Goal: Information Seeking & Learning: Learn about a topic

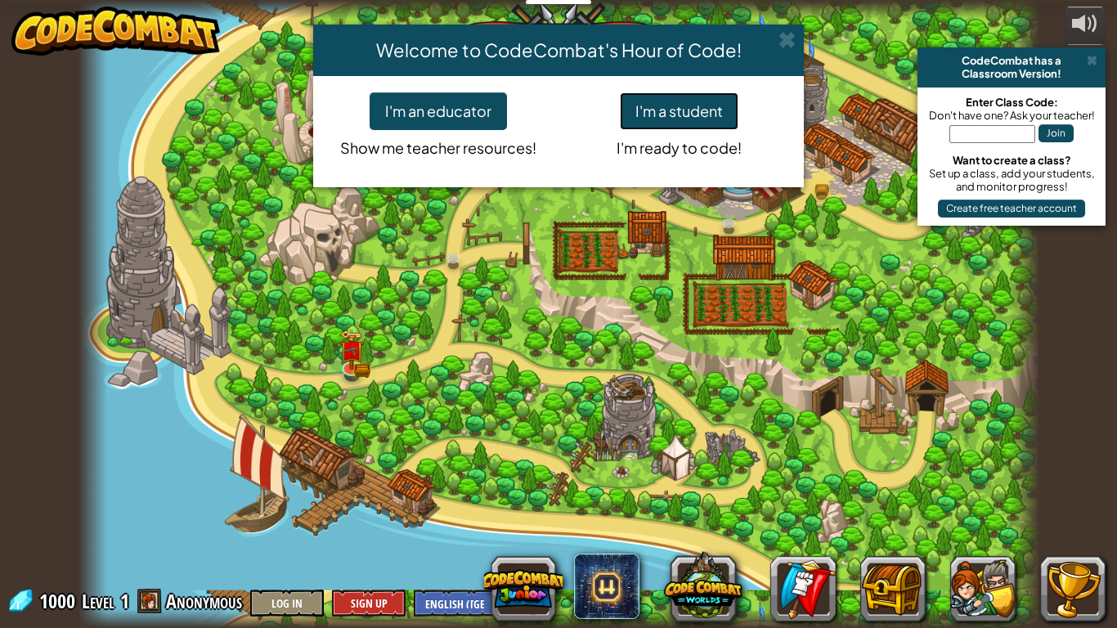
click at [705, 103] on button "I'm a student" at bounding box center [679, 111] width 119 height 38
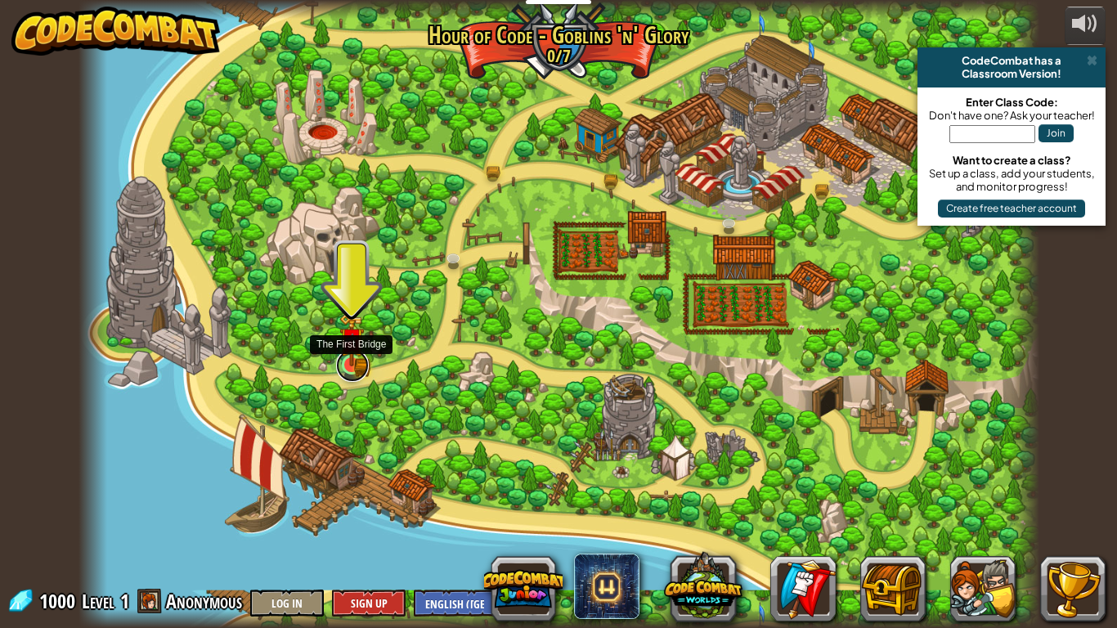
click at [353, 369] on link at bounding box center [352, 365] width 33 height 33
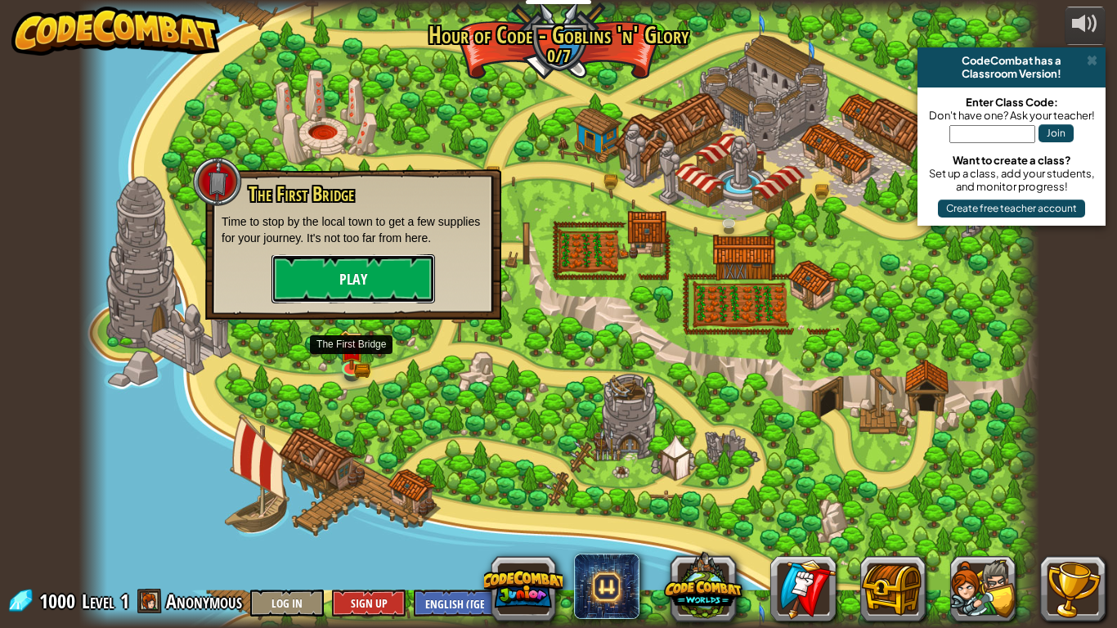
click at [368, 299] on button "Play" at bounding box center [352, 278] width 163 height 49
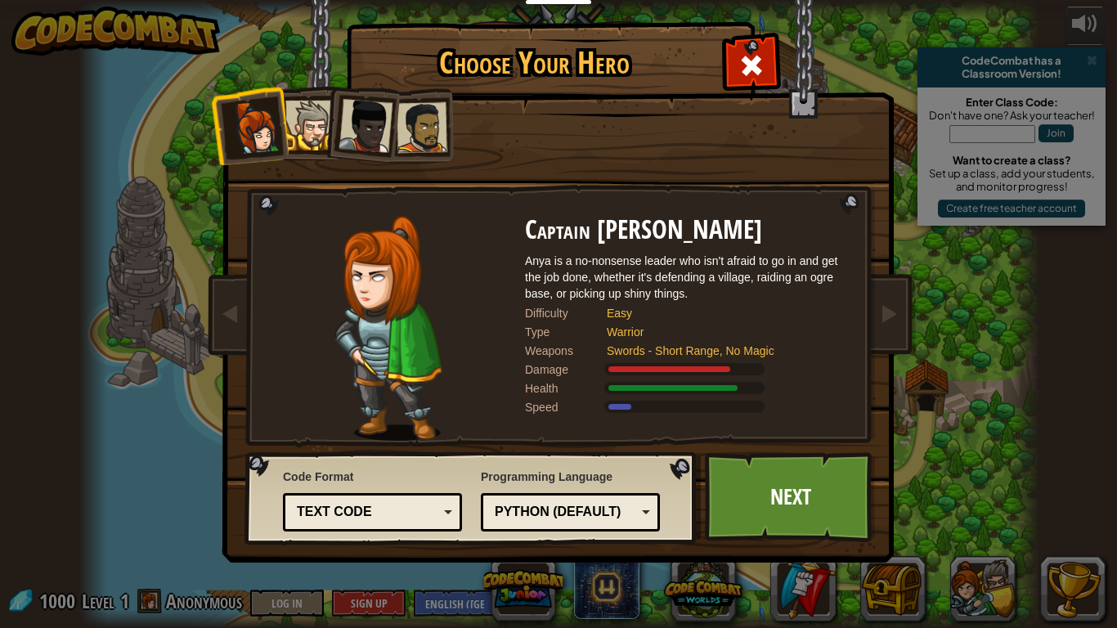
click at [315, 143] on div at bounding box center [310, 126] width 50 height 50
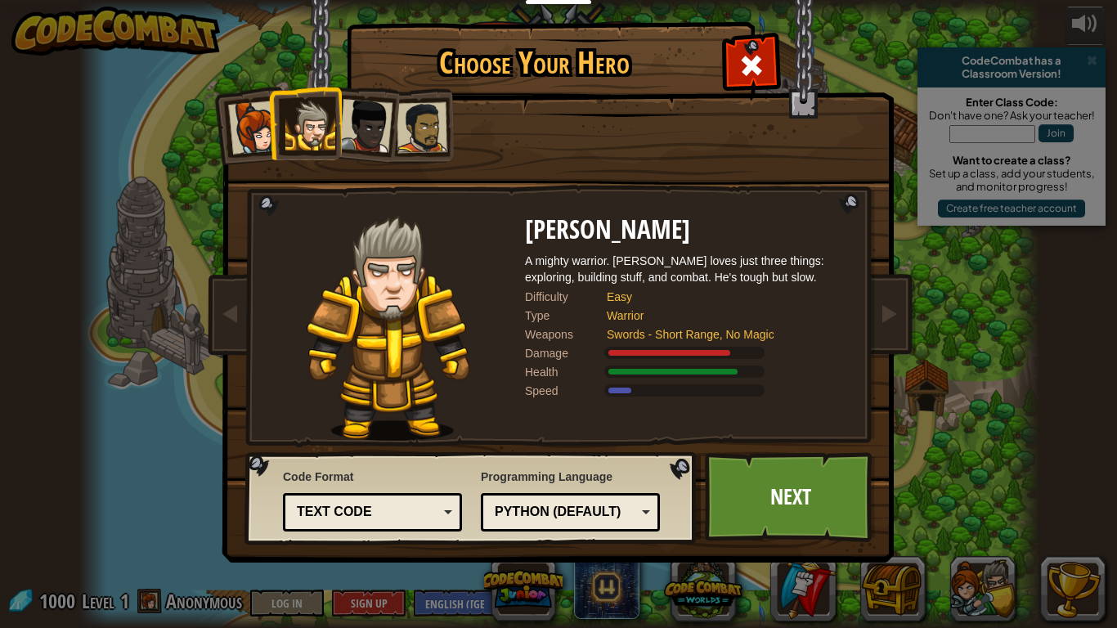
click at [259, 128] on div at bounding box center [255, 128] width 54 height 54
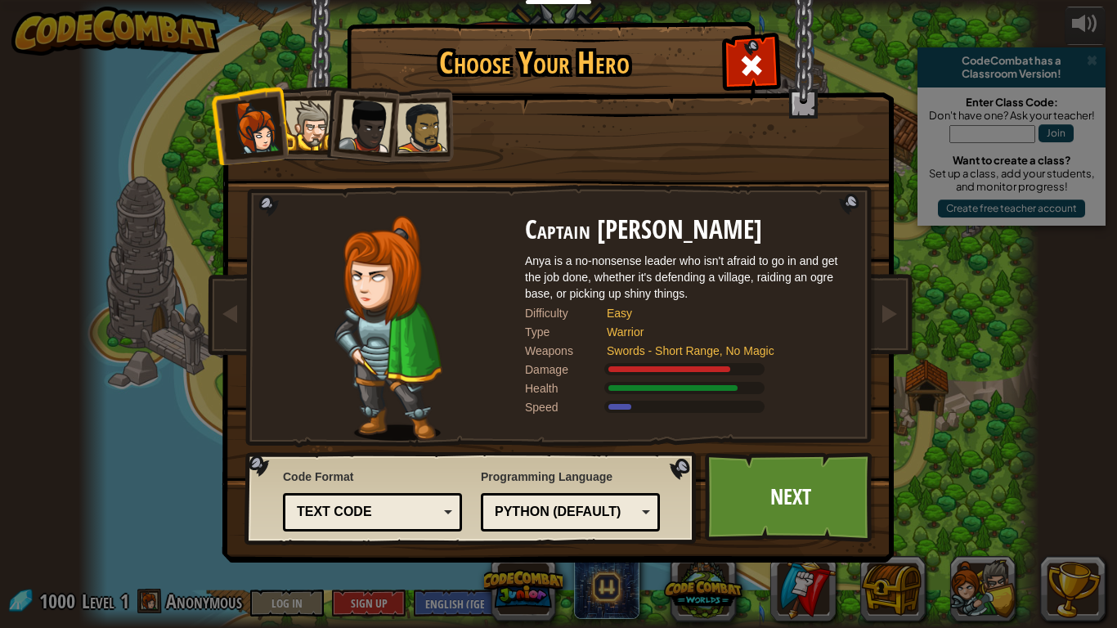
click at [308, 108] on div at bounding box center [310, 126] width 50 height 50
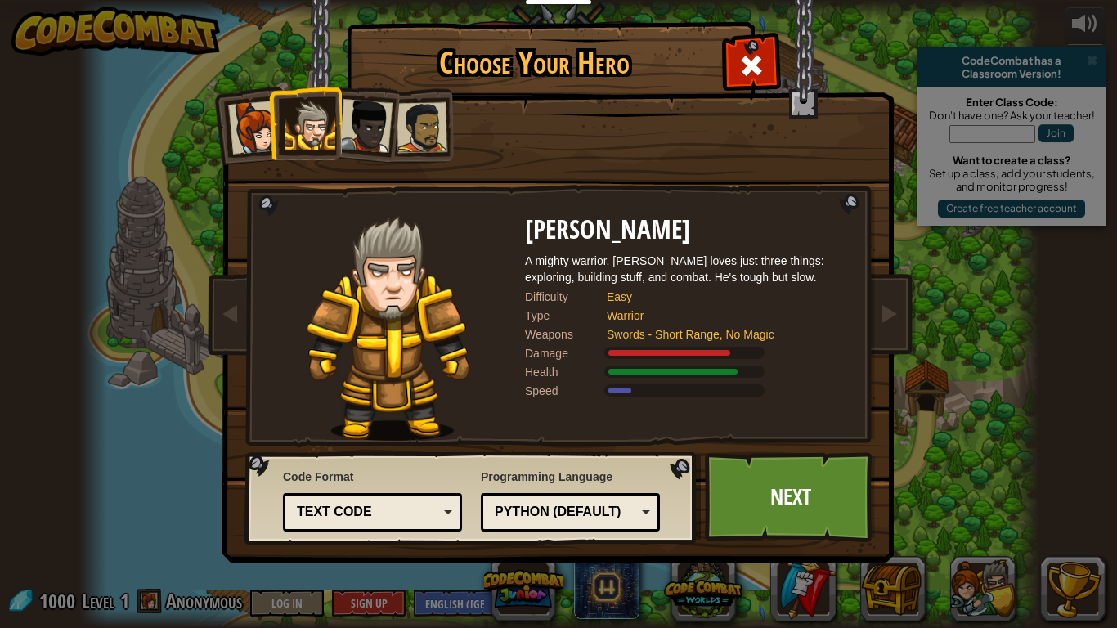
click at [373, 112] on div at bounding box center [365, 126] width 54 height 54
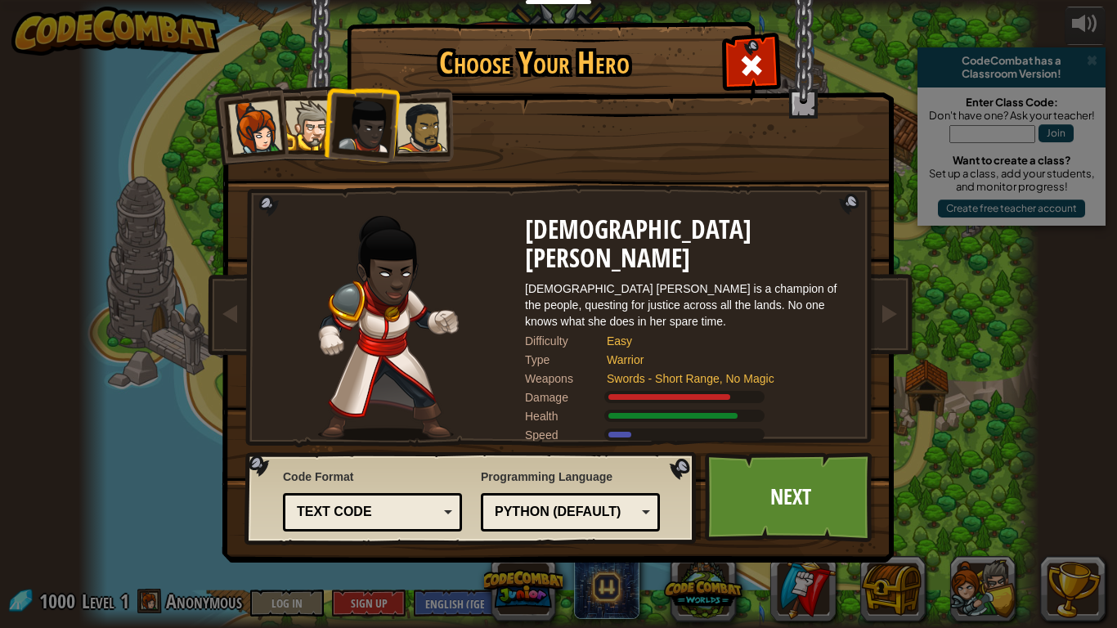
click at [423, 115] on div at bounding box center [421, 127] width 51 height 51
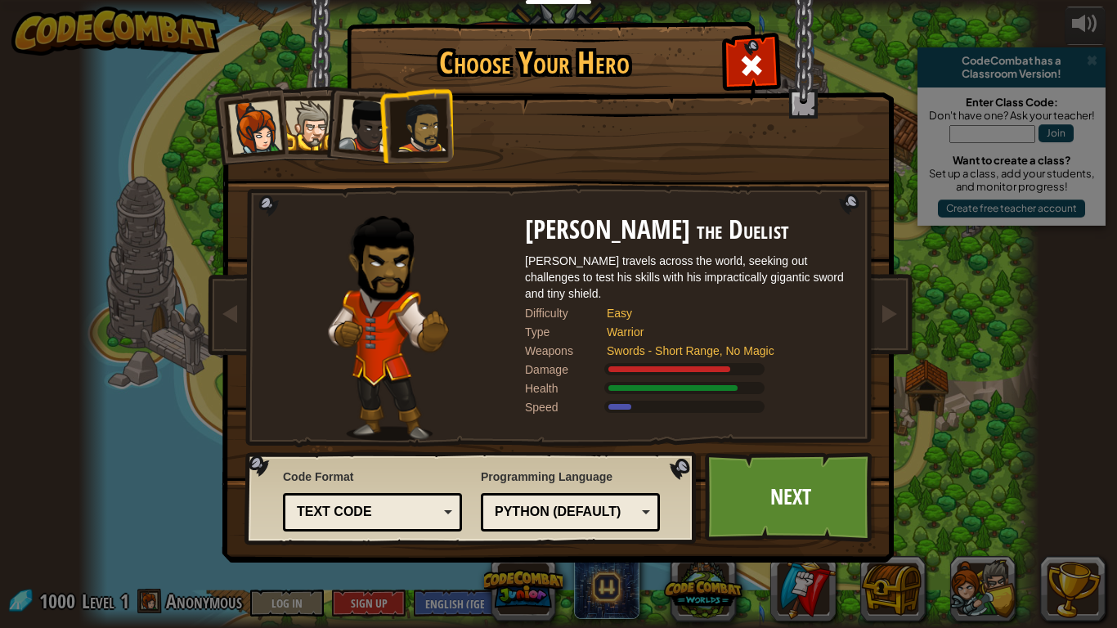
click at [305, 123] on div at bounding box center [310, 126] width 50 height 50
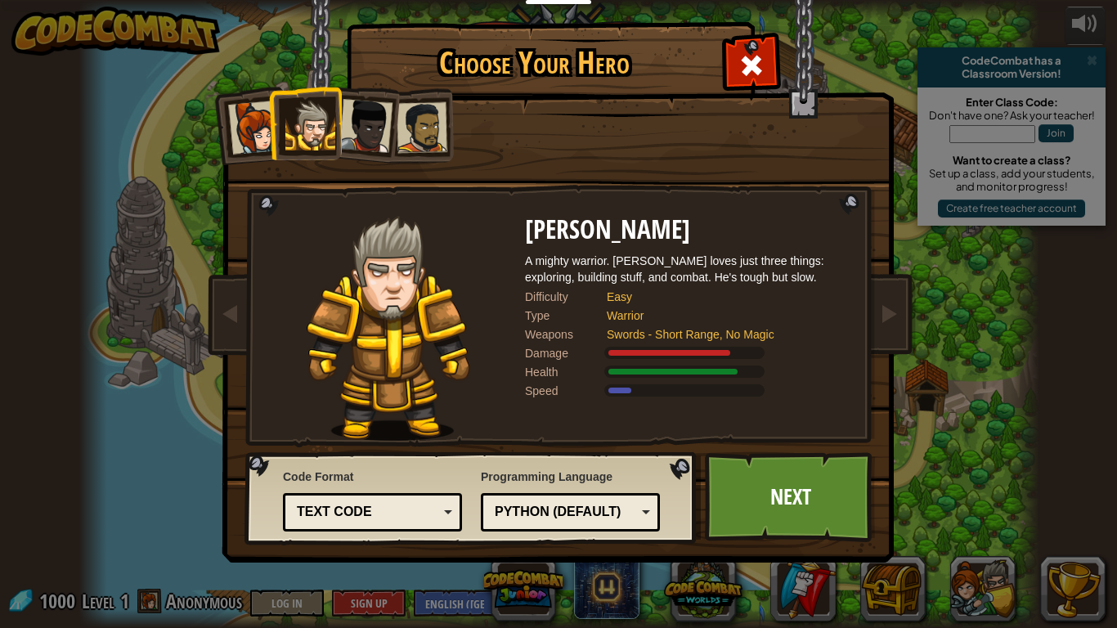
click at [381, 128] on div at bounding box center [365, 126] width 54 height 54
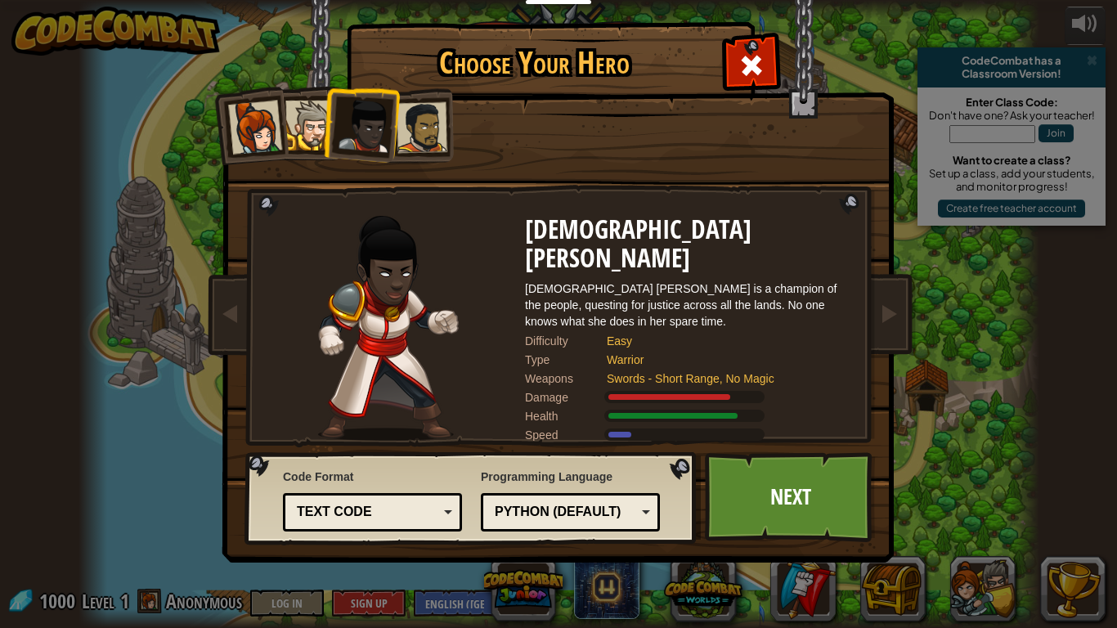
click at [423, 130] on div at bounding box center [421, 127] width 51 height 51
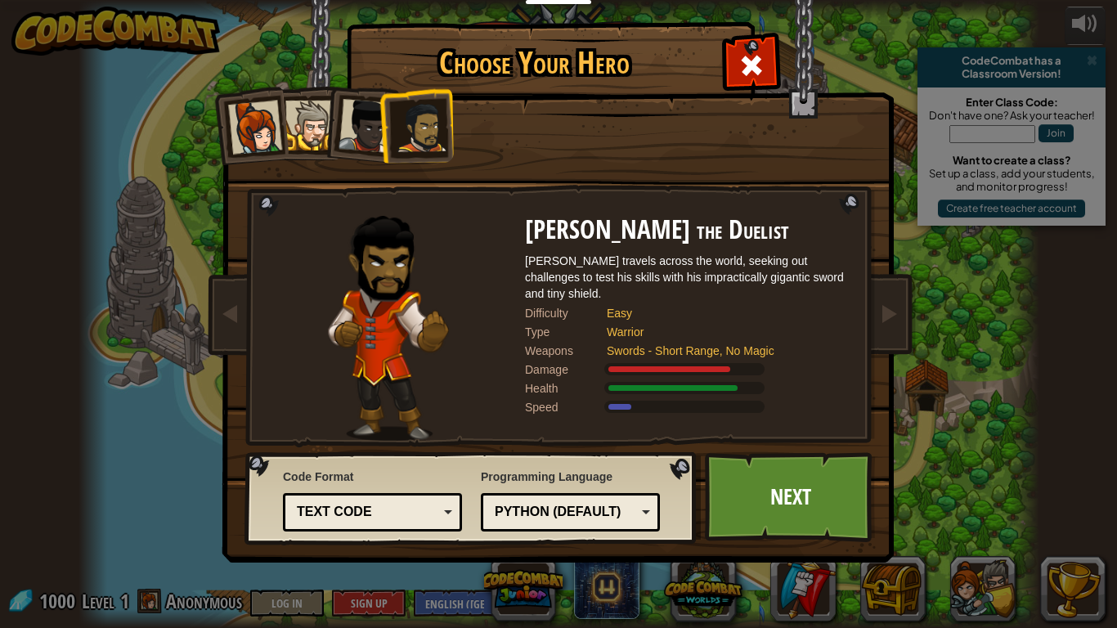
click at [316, 154] on li at bounding box center [305, 123] width 74 height 74
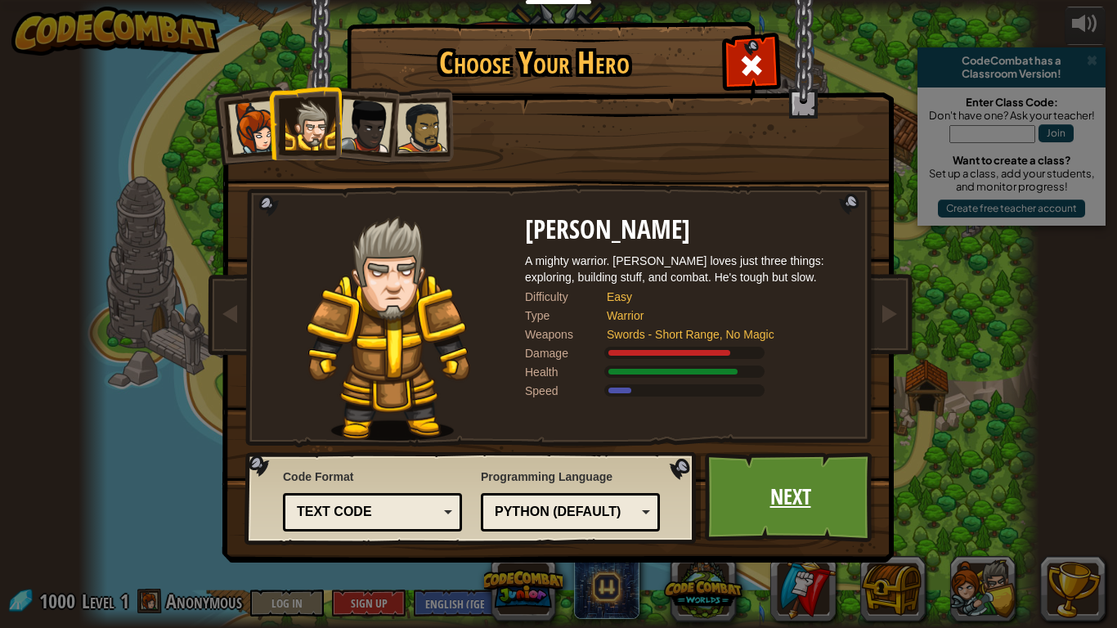
click at [727, 503] on link "Next" at bounding box center [790, 497] width 171 height 90
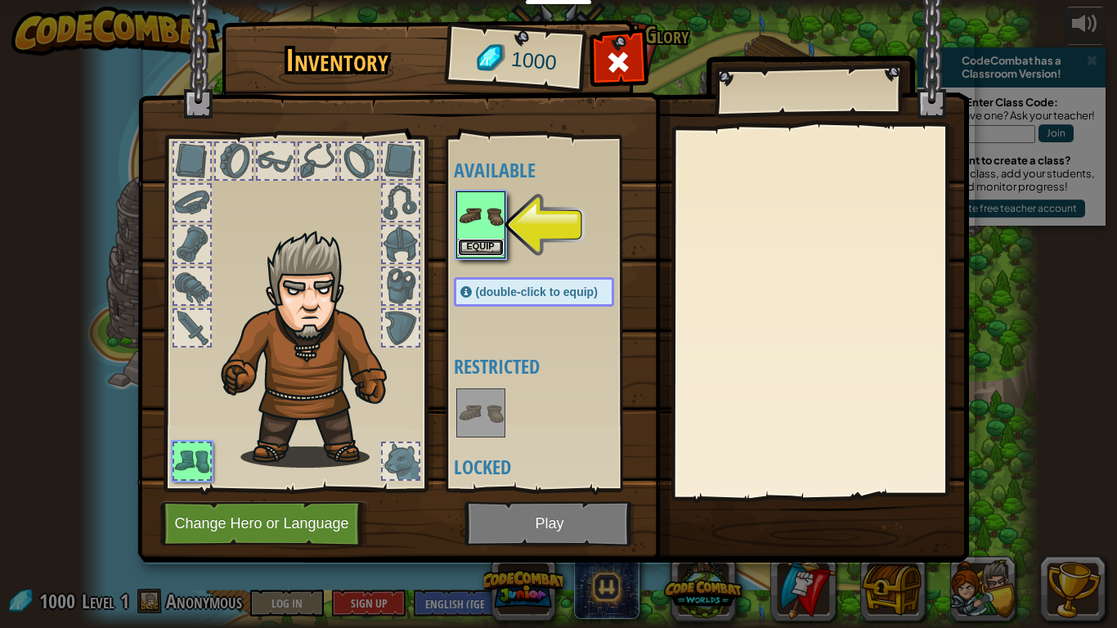
click at [476, 248] on button "Equip" at bounding box center [481, 247] width 46 height 17
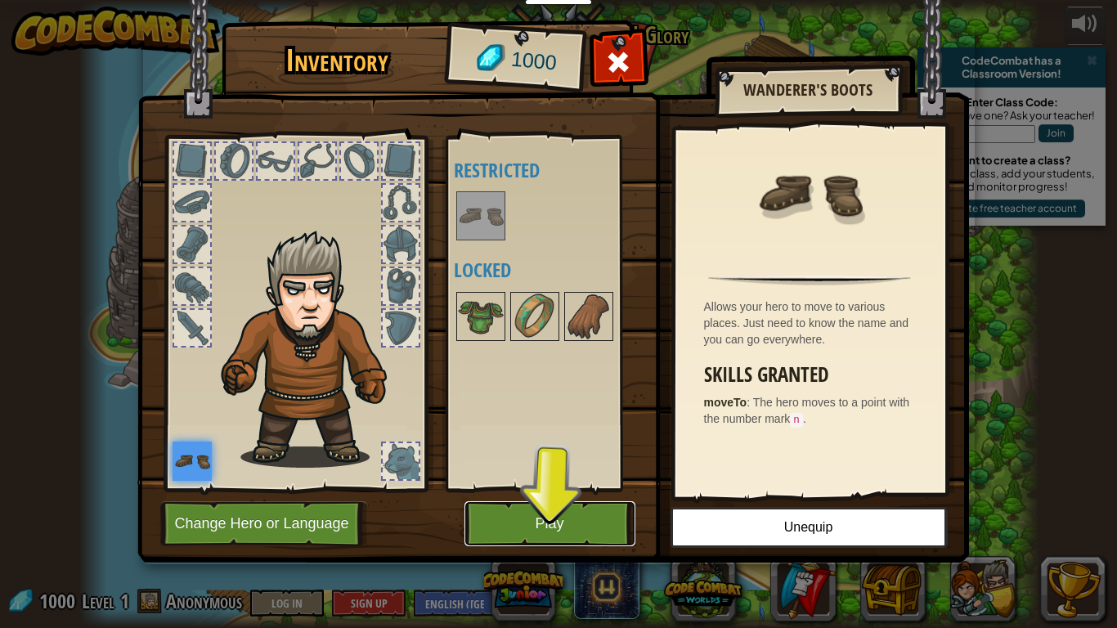
click at [536, 518] on button "Play" at bounding box center [549, 523] width 171 height 45
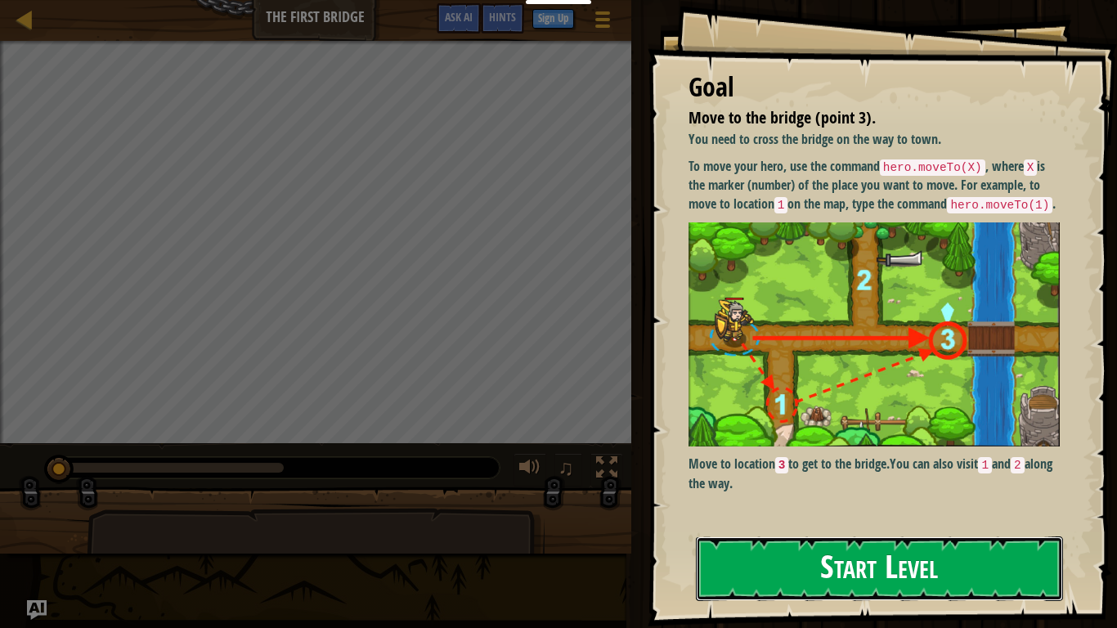
click at [826, 557] on button "Start Level" at bounding box center [879, 568] width 367 height 65
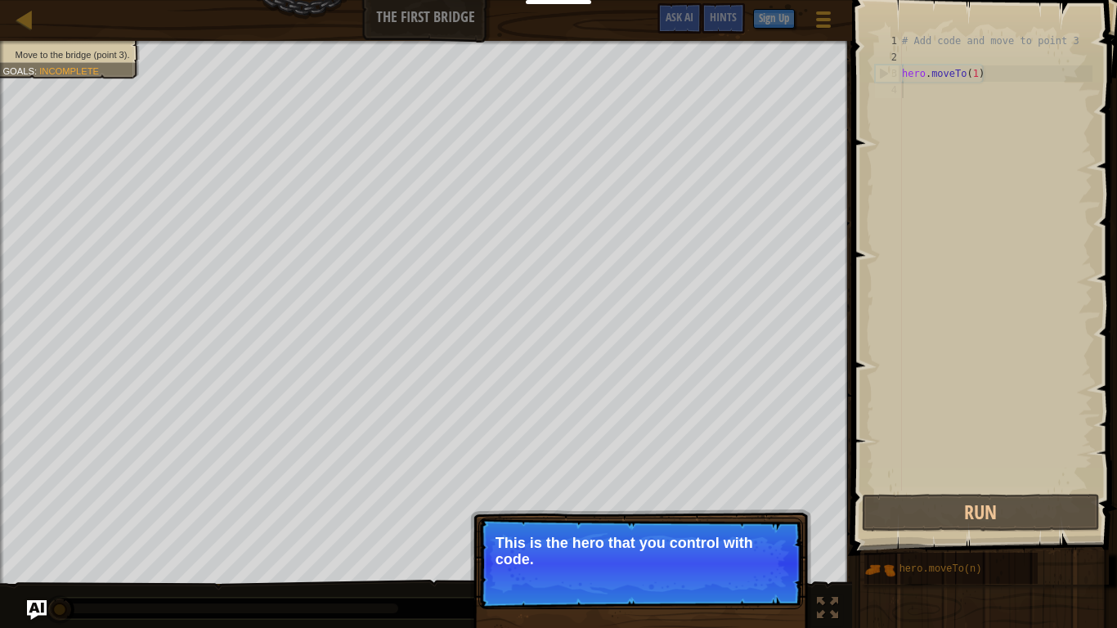
click at [584, 561] on p "This is the hero that you control with code." at bounding box center [640, 551] width 290 height 33
click at [754, 574] on button "Continue" at bounding box center [756, 581] width 68 height 21
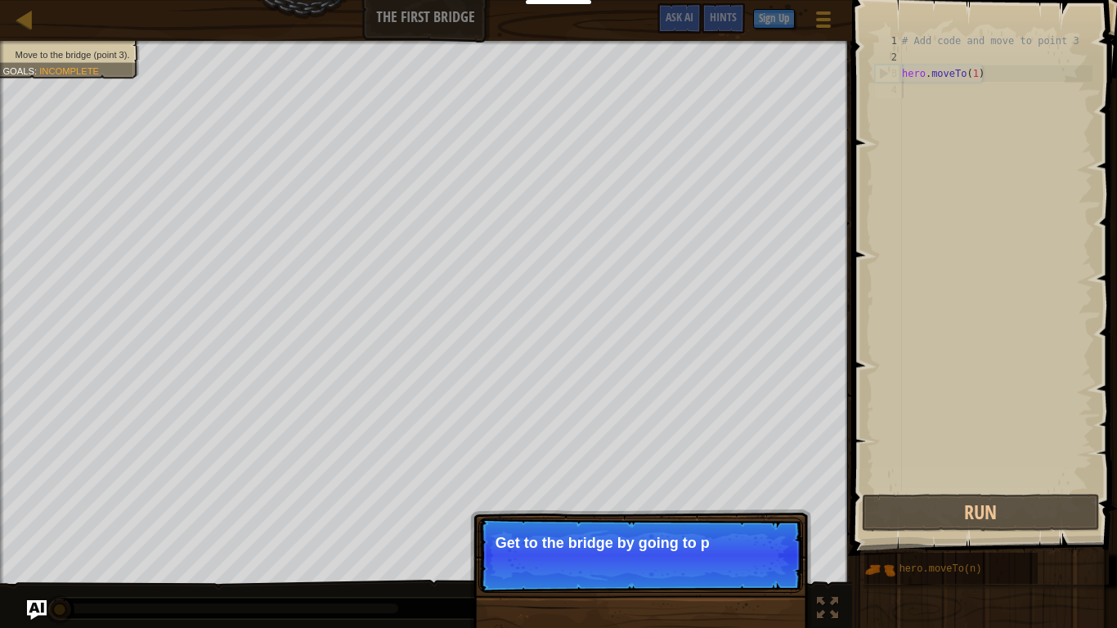
click at [744, 580] on p "Skip (esc) Continue Get to the bridge by going to p" at bounding box center [640, 554] width 324 height 75
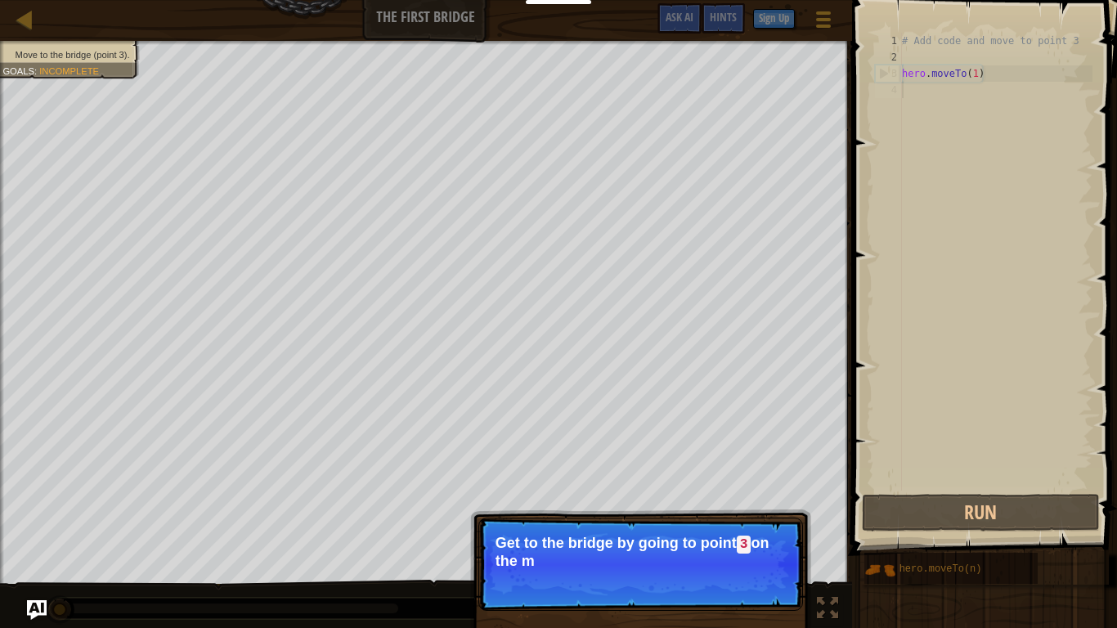
click at [745, 580] on p "Skip (esc) Continue Get to the bridge by going to point 3 on the m" at bounding box center [640, 563] width 324 height 93
click at [745, 580] on button "Continue" at bounding box center [756, 582] width 68 height 21
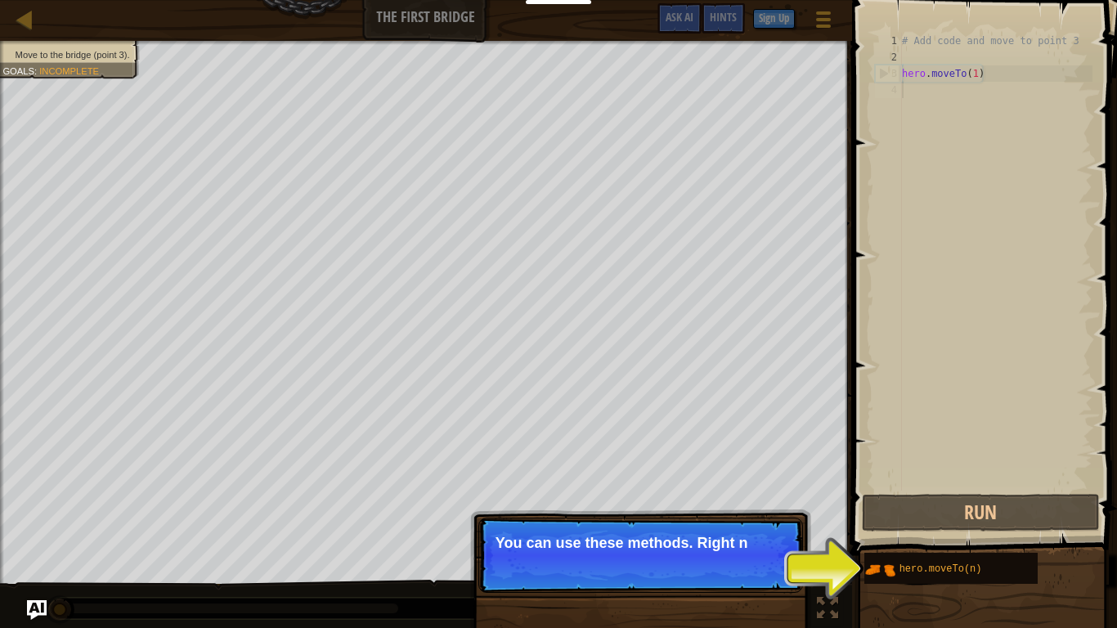
click at [742, 566] on p "Skip (esc) Continue You can use these methods. Right n" at bounding box center [640, 554] width 324 height 75
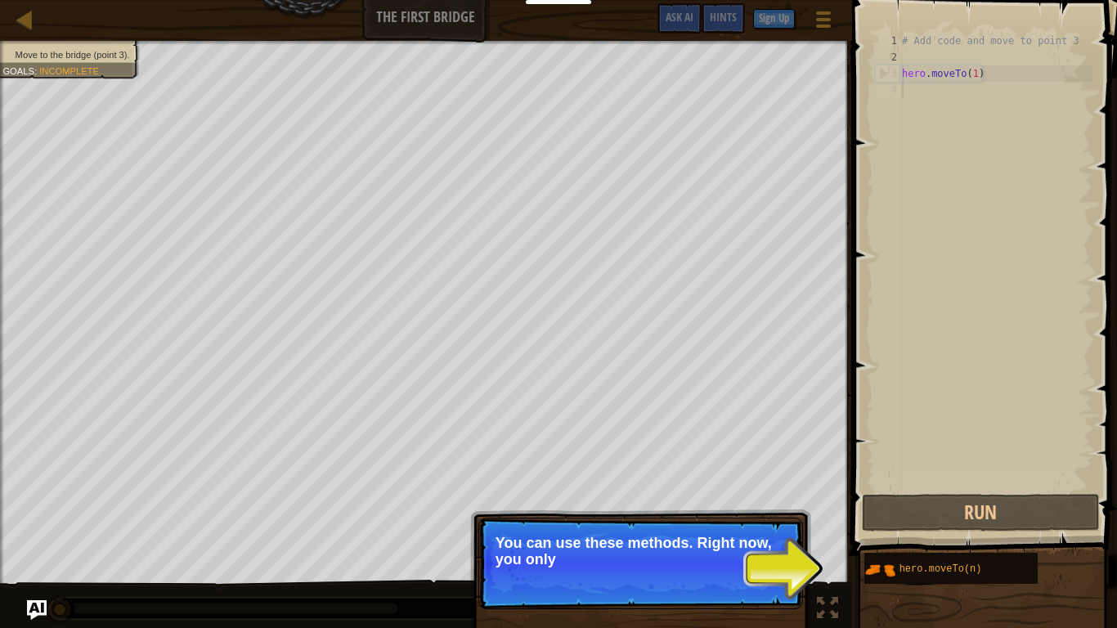
click at [749, 556] on p "You can use these methods. Right now, you only" at bounding box center [640, 551] width 290 height 33
click at [736, 563] on p "You can use these methods. Right now, you only need moveTo ." at bounding box center [640, 552] width 290 height 34
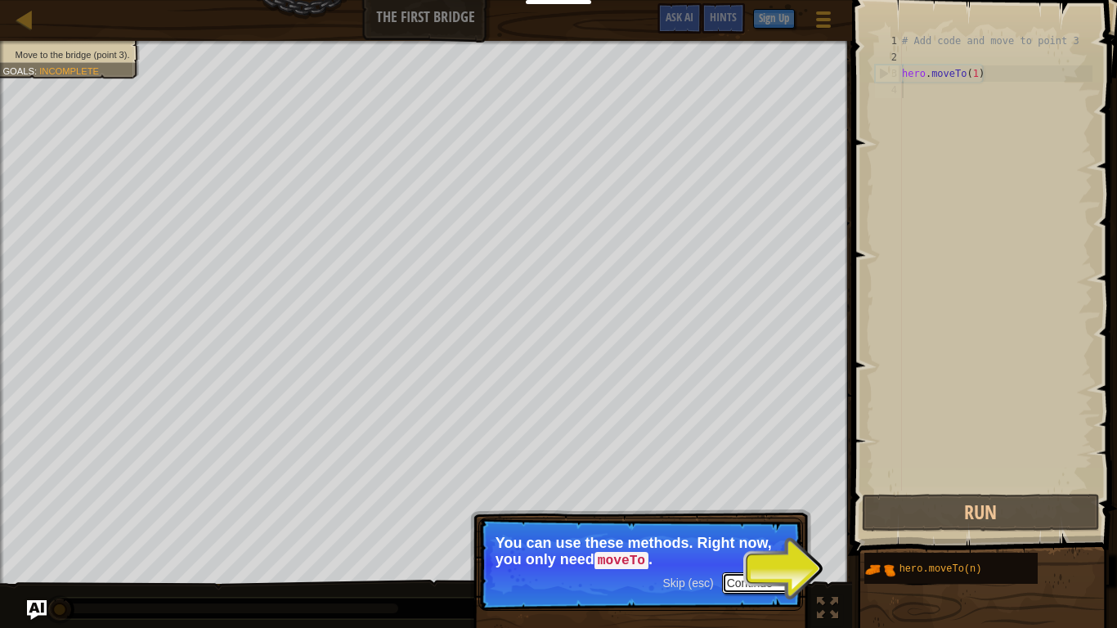
click at [738, 580] on button "Continue" at bounding box center [756, 582] width 68 height 21
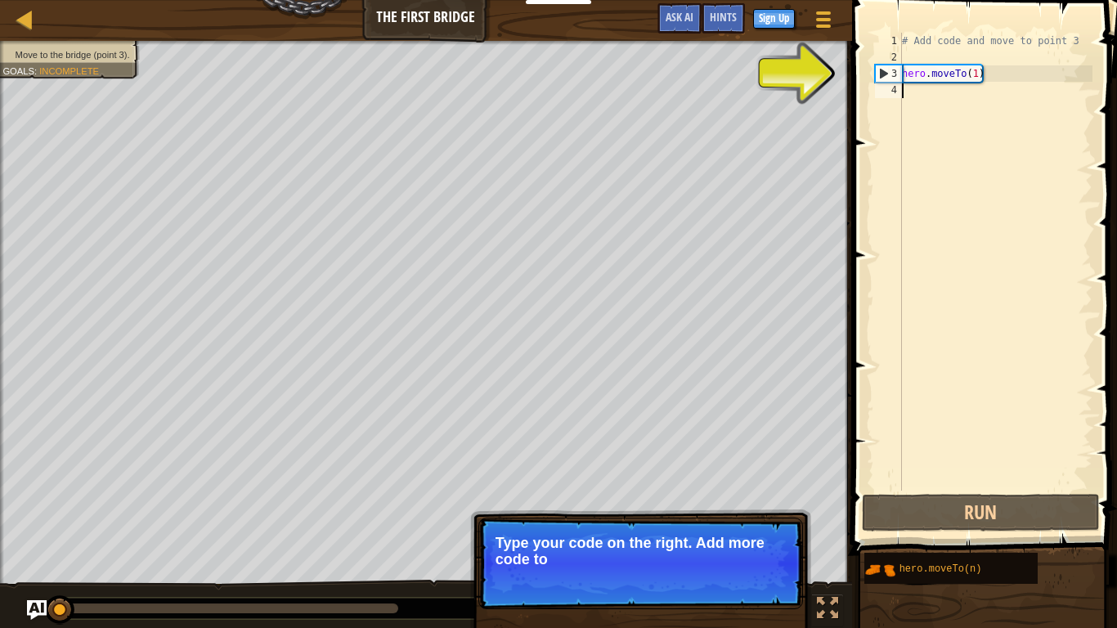
click at [957, 105] on div "# Add code and move to point 3 hero . moveTo ( 1 )" at bounding box center [995, 278] width 194 height 490
click at [923, 96] on div "# Add code and move to point 3 hero . moveTo ( 1 )" at bounding box center [995, 278] width 194 height 490
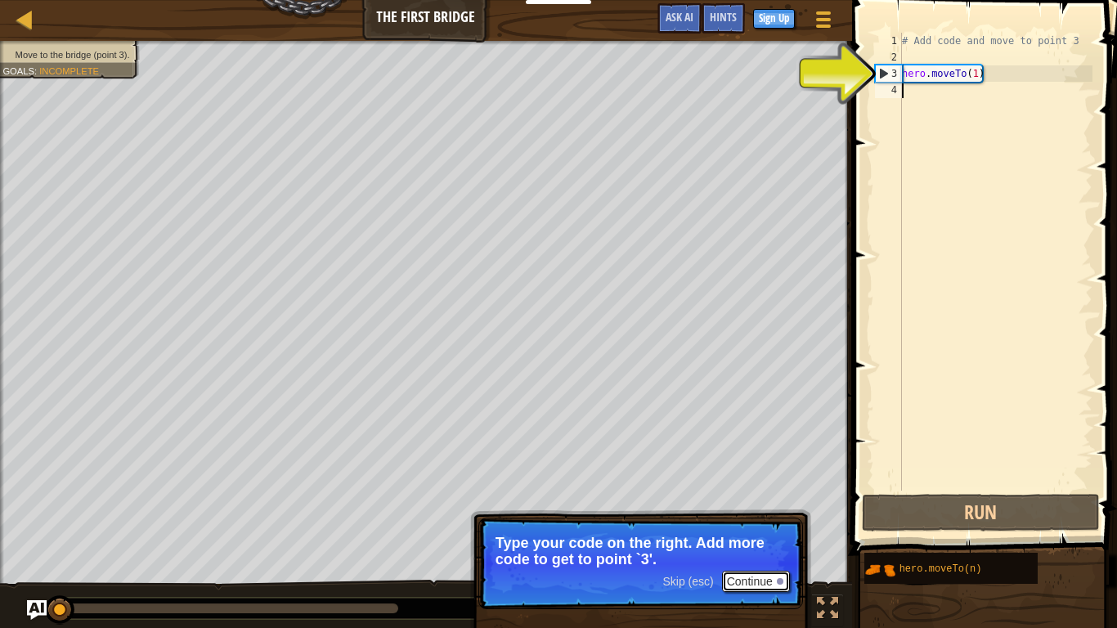
click at [751, 580] on button "Continue" at bounding box center [756, 581] width 68 height 21
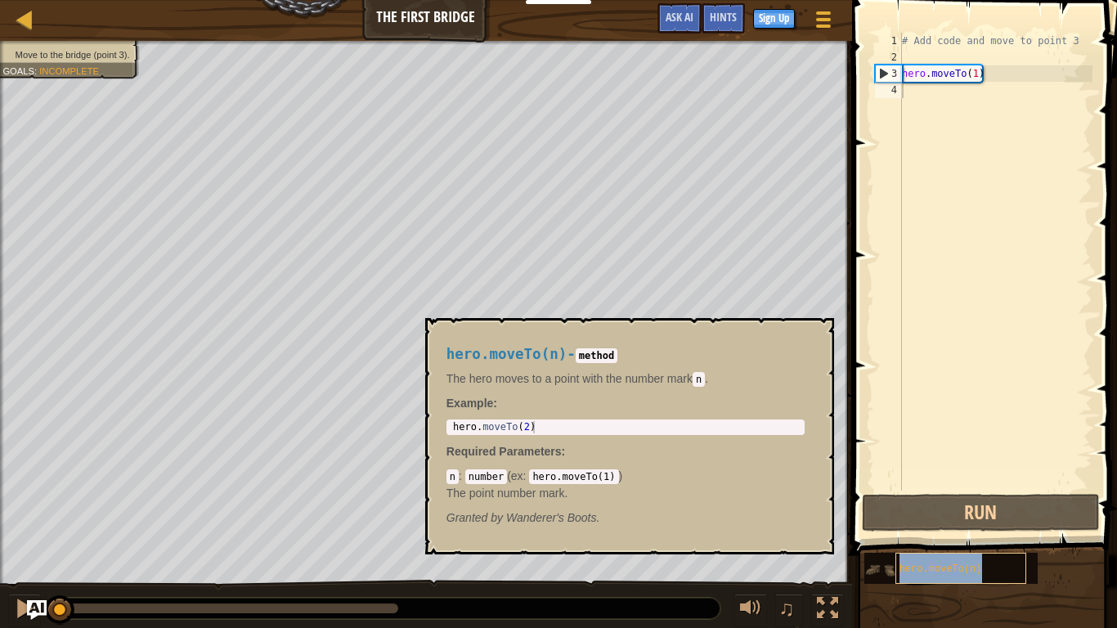
click at [897, 573] on div "hero.moveTo(n)" at bounding box center [960, 568] width 131 height 31
click at [928, 225] on div "# Add code and move to point 3 hero . moveTo ( 1 )" at bounding box center [995, 278] width 194 height 490
click at [968, 575] on div "hero.moveTo(n)" at bounding box center [960, 568] width 131 height 31
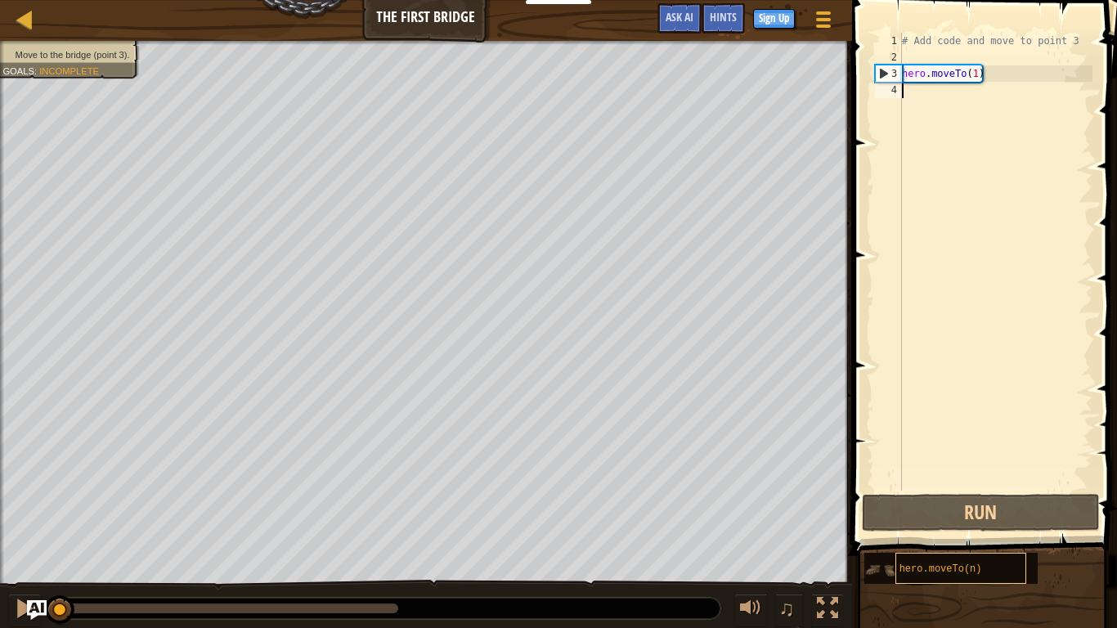
click at [968, 575] on div "hero.moveTo(n)" at bounding box center [960, 568] width 131 height 31
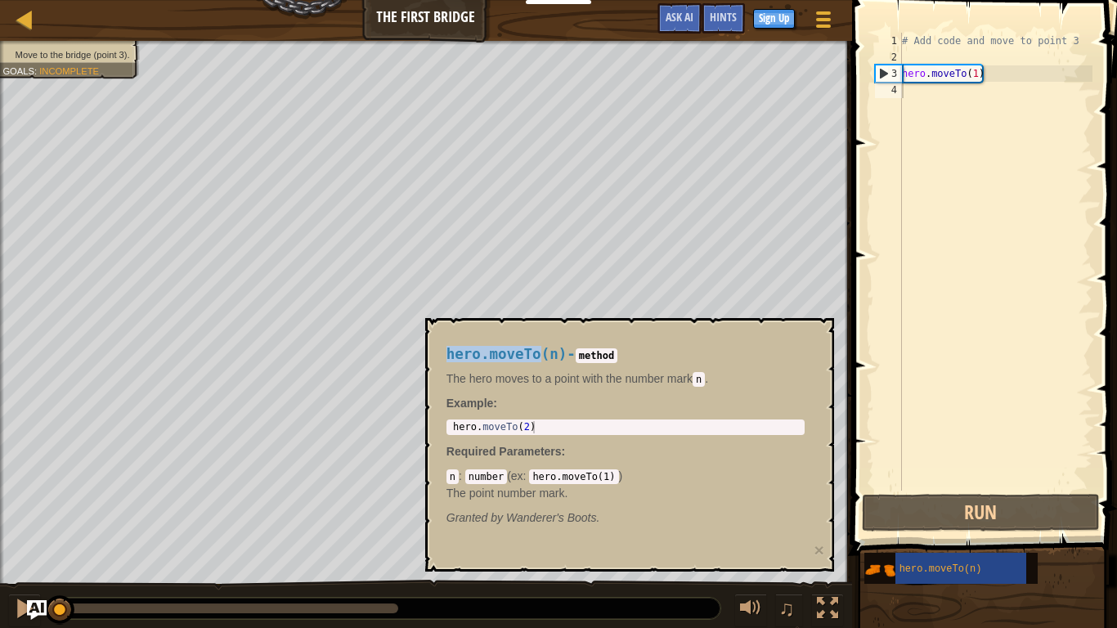
drag, startPoint x: 544, startPoint y: 352, endPoint x: 442, endPoint y: 356, distance: 101.4
click at [442, 356] on div "hero.moveTo(n) - method The hero moves to a point with the number [PERSON_NAME]…" at bounding box center [625, 436] width 381 height 210
copy span "hero.moveTo"
click at [984, 133] on div "# Add code and move to point 3 hero . moveTo ( 1 )" at bounding box center [995, 278] width 194 height 490
paste textarea "hero.moveTo"
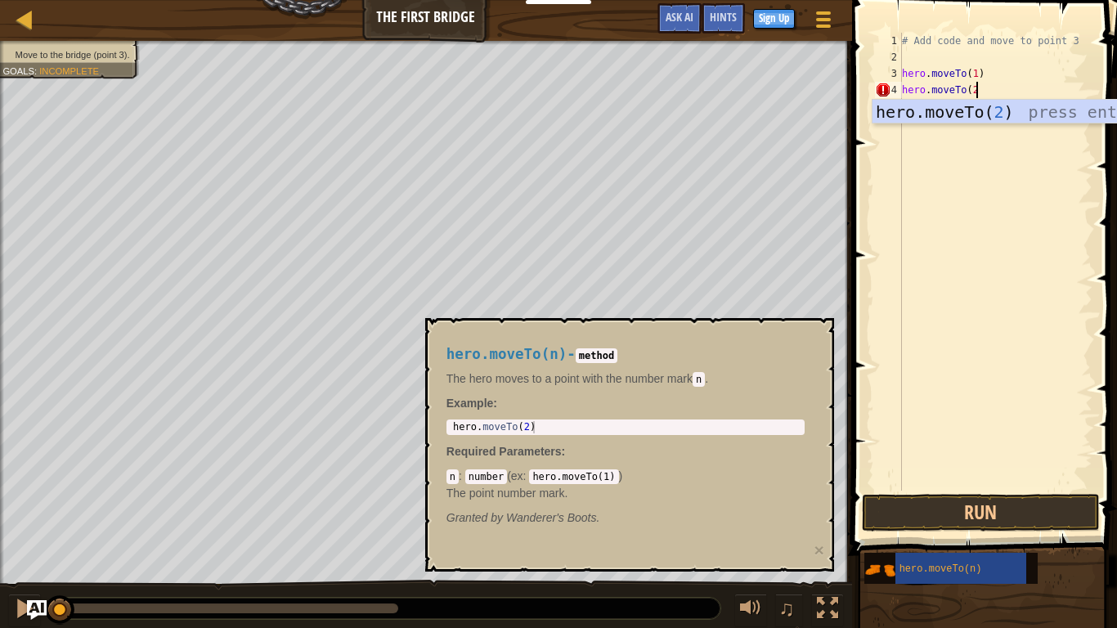
scroll to position [7, 10]
click at [1027, 116] on div "hero.moveTo( 2 ) press enter" at bounding box center [1026, 137] width 309 height 74
type textarea "hero.moveTo(2)"
click at [954, 102] on div "# Add code and move to point 3 hero . moveTo ( 1 ) hero . moveTo ( 2 )" at bounding box center [995, 278] width 194 height 490
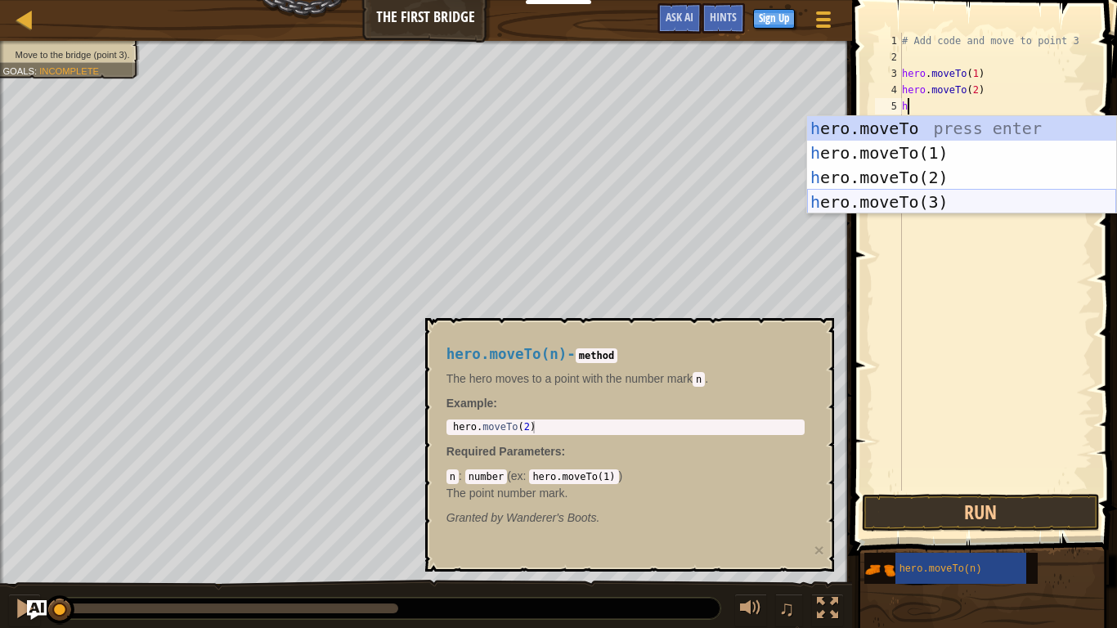
click at [956, 200] on div "h ero.moveTo press enter h ero.moveTo(1) press enter h ero.moveTo(2) press ente…" at bounding box center [961, 189] width 309 height 147
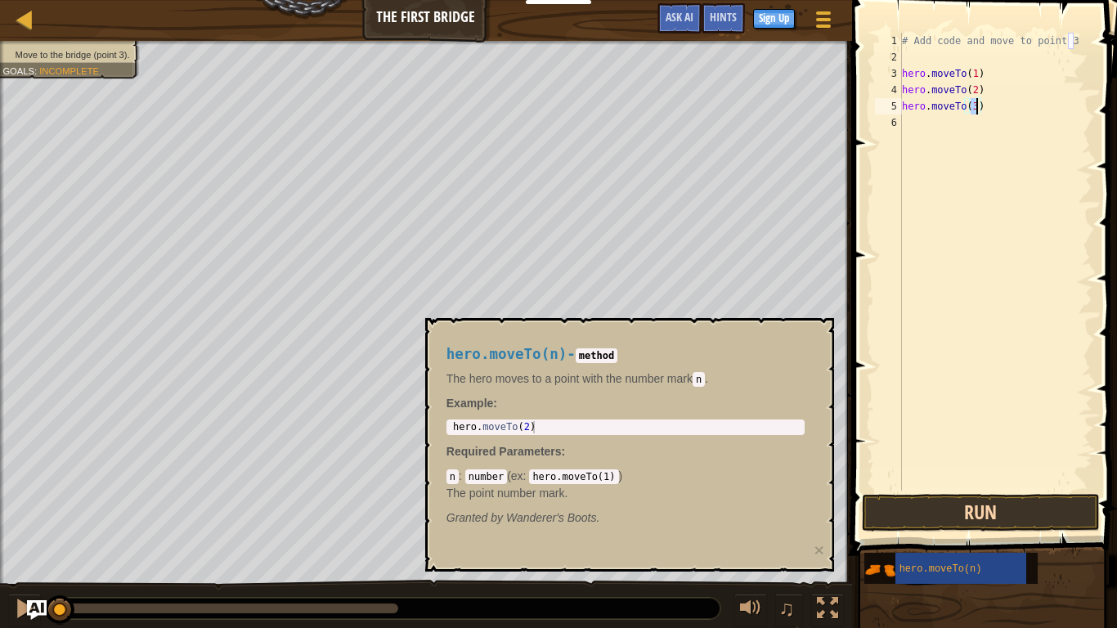
type textarea "hero.moveTo(3)"
click at [880, 496] on button "Run" at bounding box center [981, 513] width 238 height 38
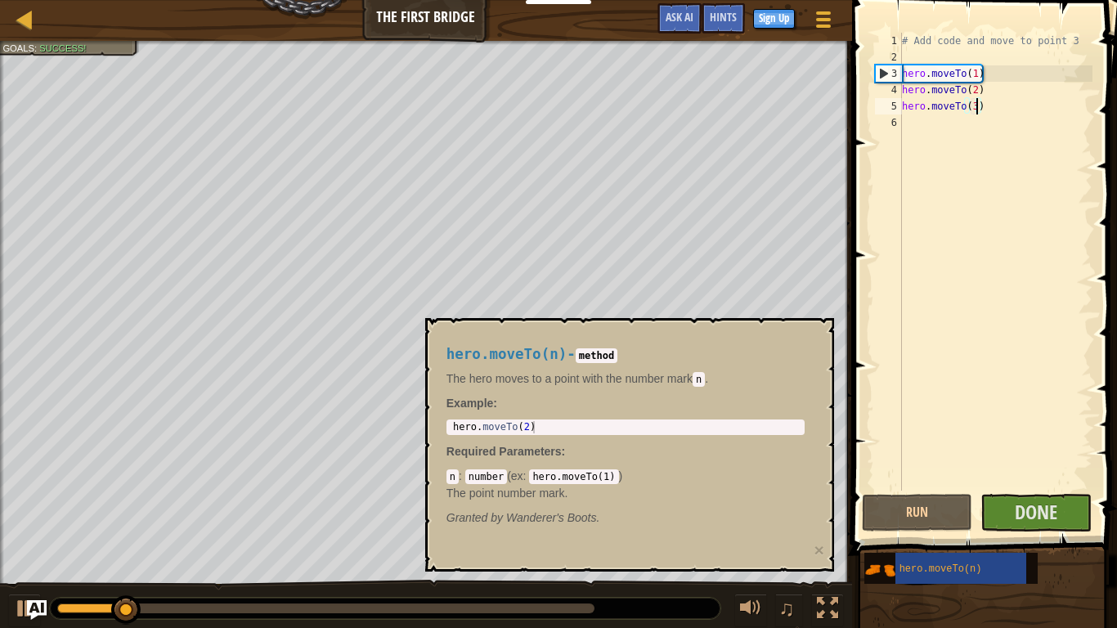
click at [908, 563] on span "hero.moveTo(n)" at bounding box center [940, 568] width 83 height 11
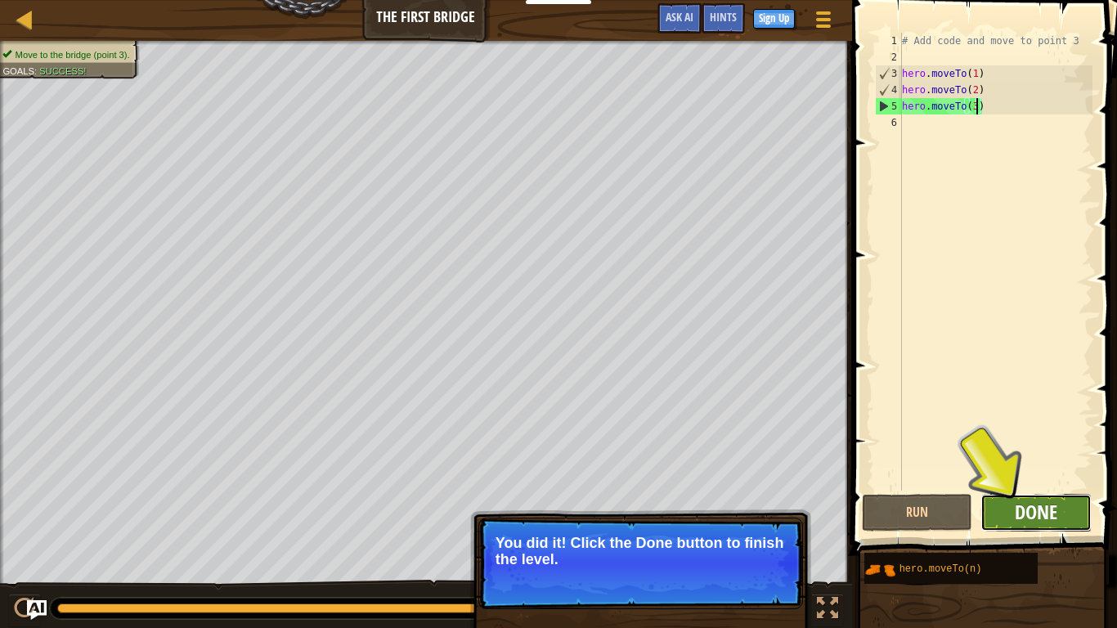
click at [1017, 510] on span "Done" at bounding box center [1035, 512] width 43 height 26
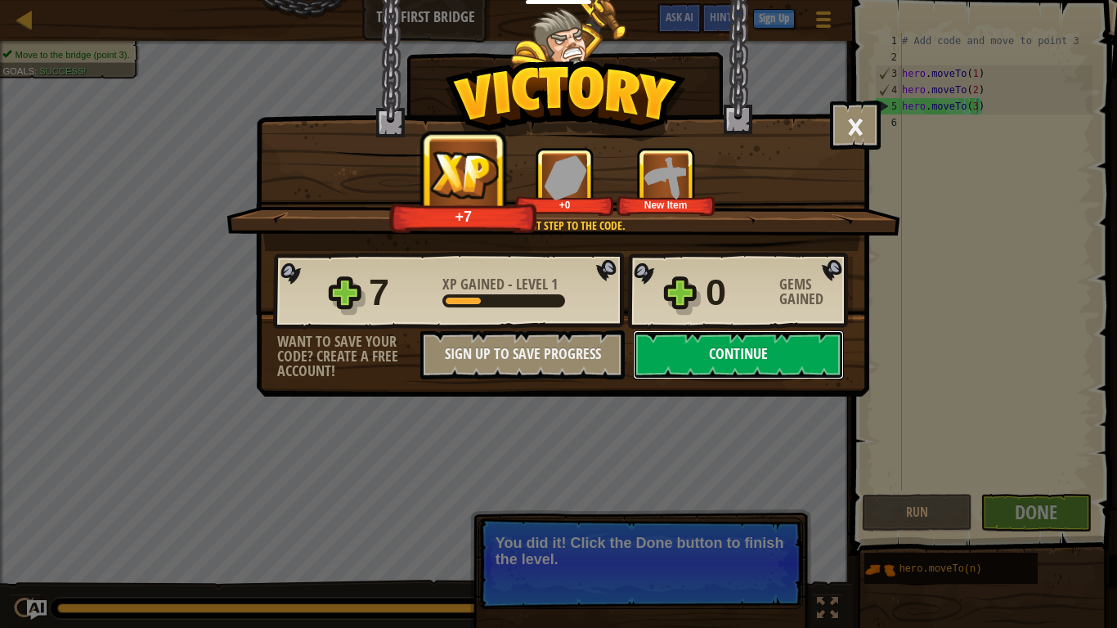
click at [732, 370] on button "Continue" at bounding box center [738, 354] width 211 height 49
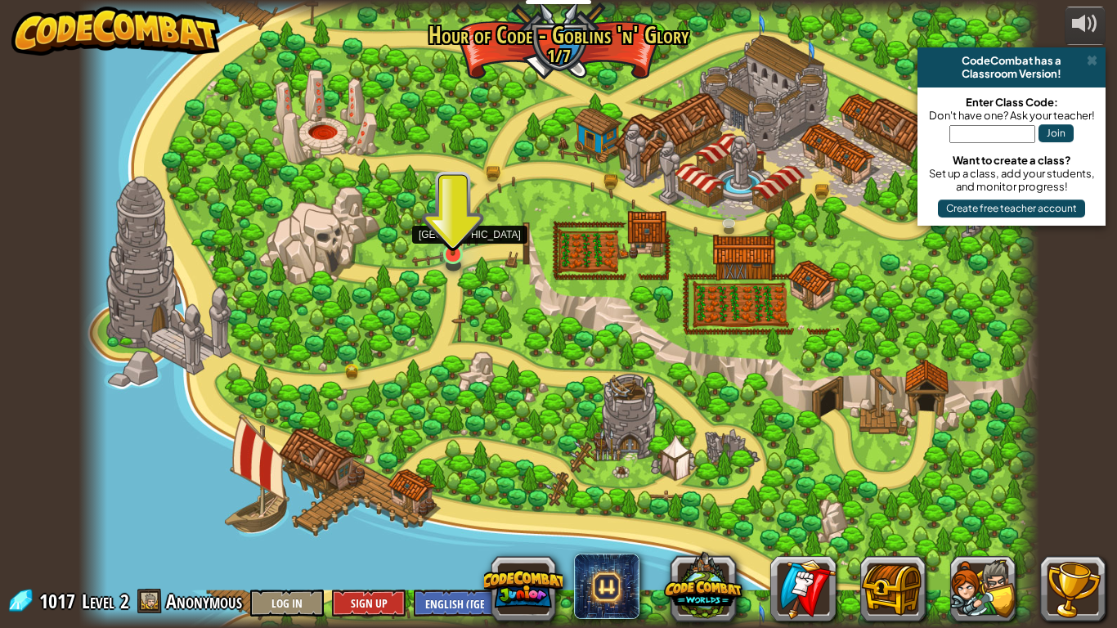
click at [451, 254] on img at bounding box center [453, 228] width 25 height 56
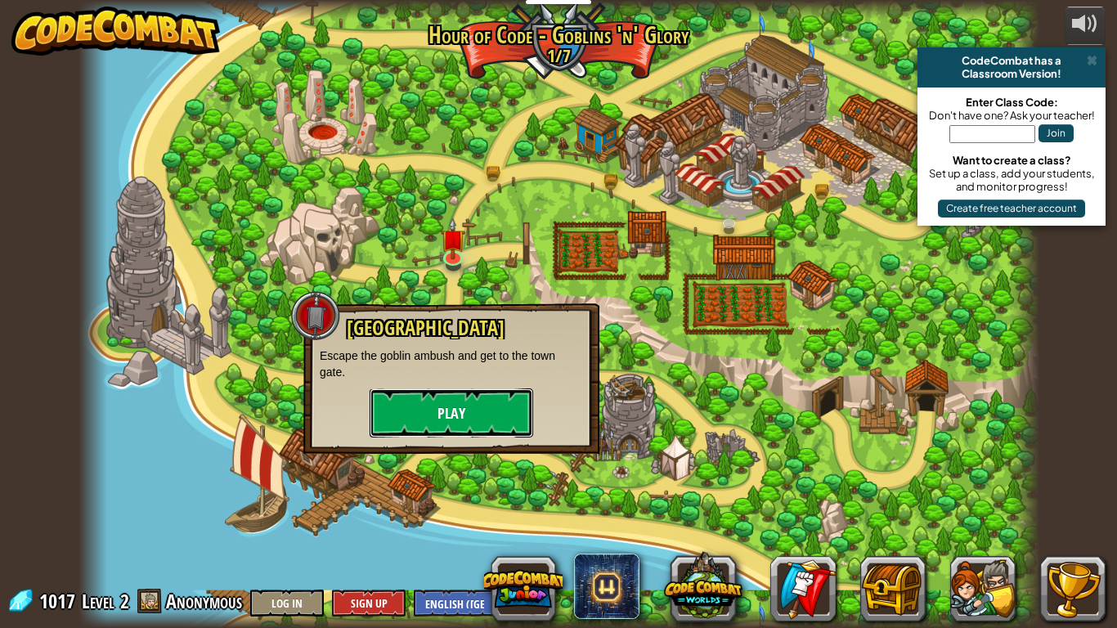
click at [450, 432] on button "Play" at bounding box center [450, 412] width 163 height 49
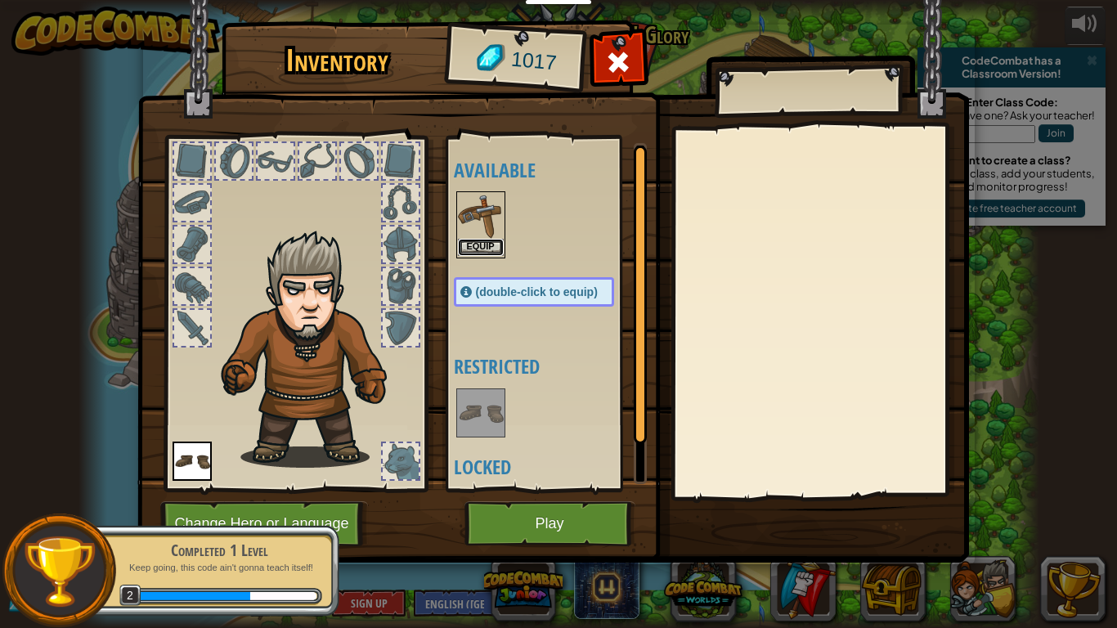
click at [473, 242] on button "Equip" at bounding box center [481, 247] width 46 height 17
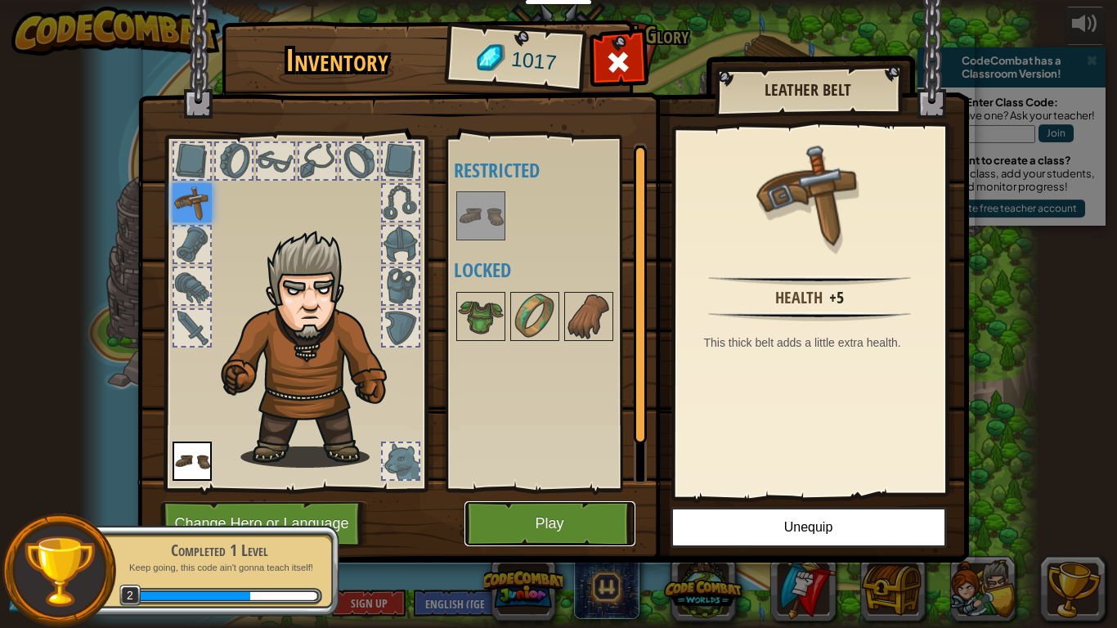
click at [520, 533] on button "Play" at bounding box center [549, 523] width 171 height 45
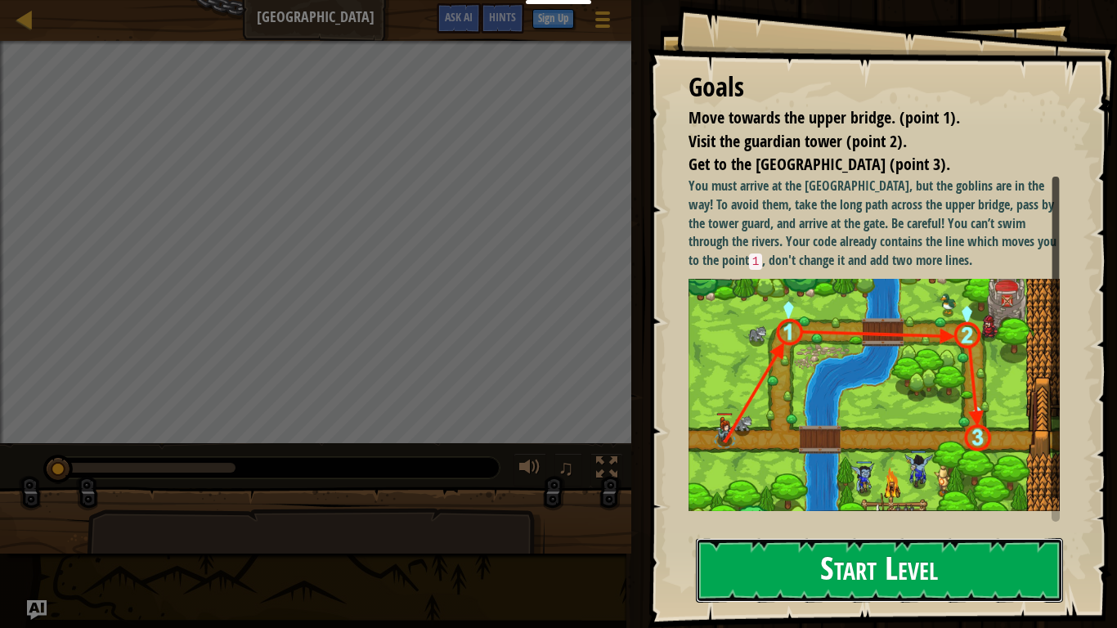
click at [741, 566] on button "Start Level" at bounding box center [879, 570] width 367 height 65
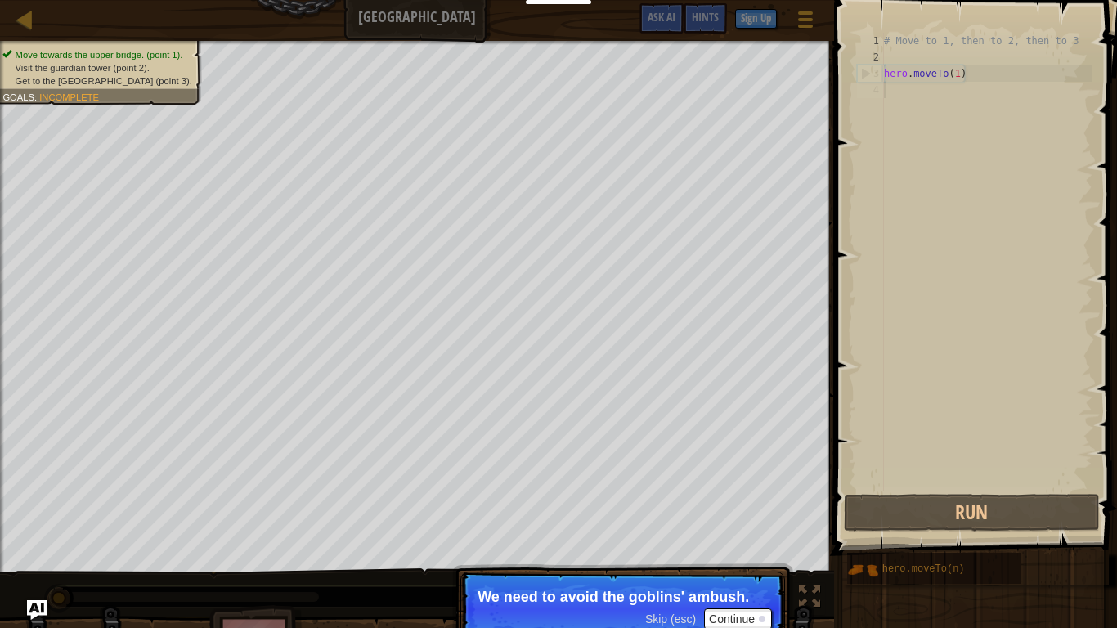
click at [665, 615] on span "Skip (esc)" at bounding box center [670, 618] width 51 height 13
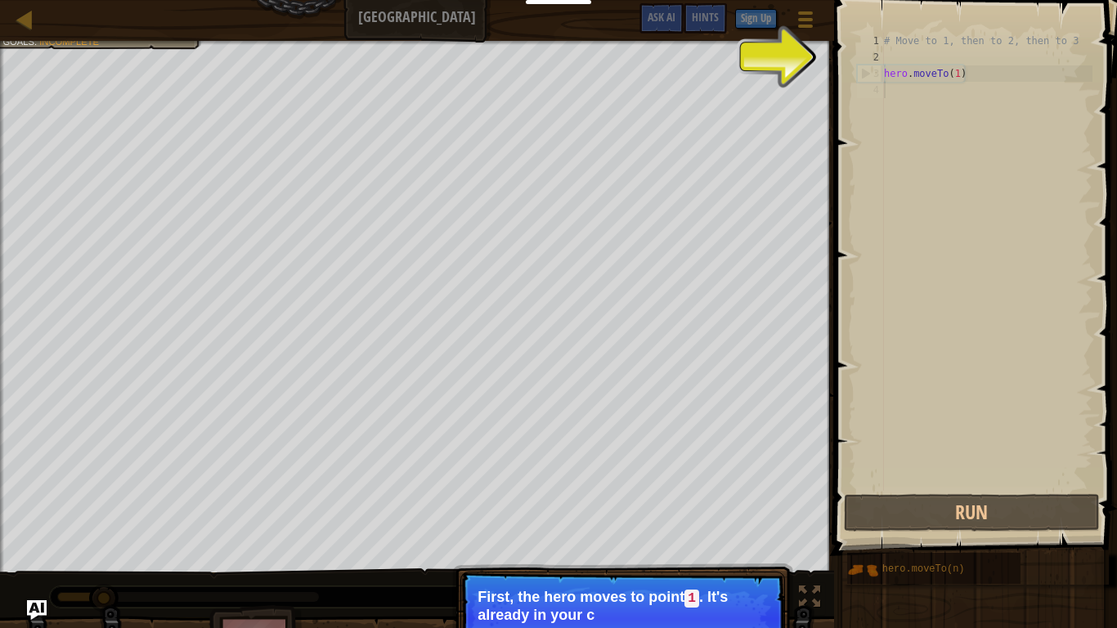
click at [665, 615] on p "First, the hero moves to point 1 . It's already in your c" at bounding box center [622, 606] width 290 height 34
click at [659, 611] on p "First, the hero moves to point 1 . It's already in your code." at bounding box center [622, 606] width 290 height 34
click at [660, 616] on p "First, the hero moves to point 1 . It's already in your code." at bounding box center [622, 606] width 290 height 34
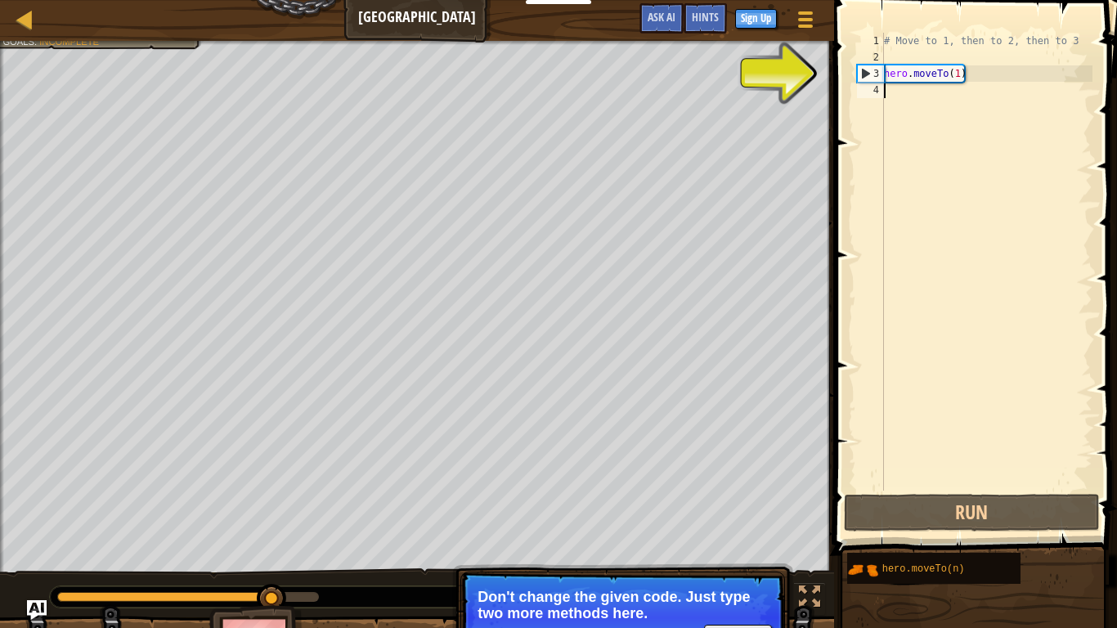
click at [936, 186] on div "# Move to 1, then to 2, then to 3 hero . moveTo ( 1 )" at bounding box center [986, 278] width 212 height 490
click at [906, 105] on div "# Move to 1, then to 2, then to 3 hero . moveTo ( 1 )" at bounding box center [986, 278] width 212 height 490
click at [900, 92] on div "# Move to 1, then to 2, then to 3 hero . moveTo ( 1 )" at bounding box center [986, 278] width 212 height 490
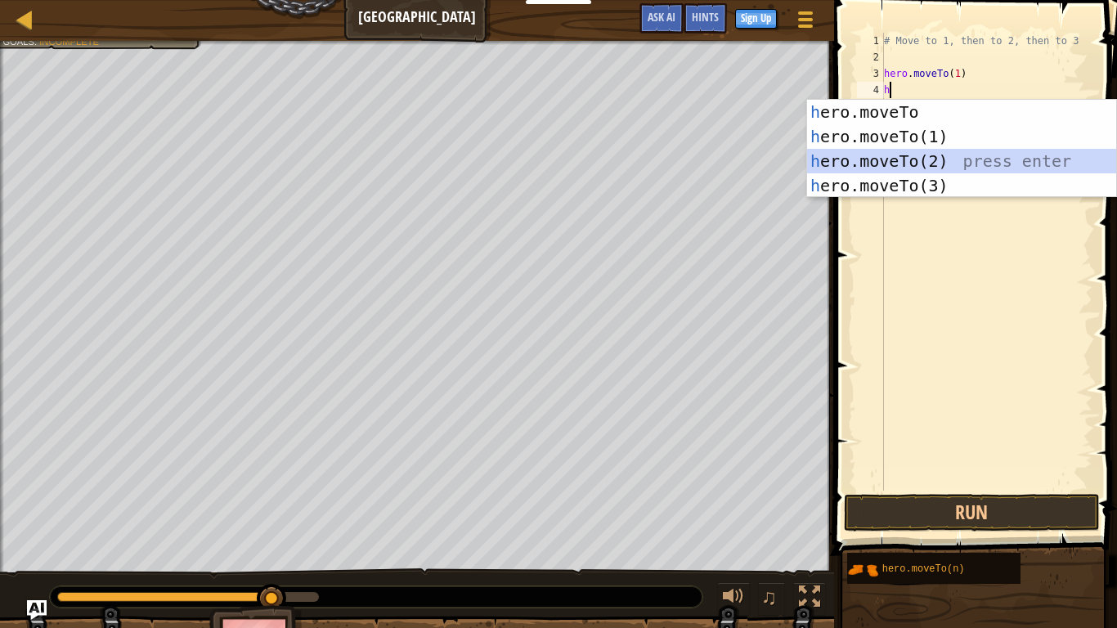
click at [937, 161] on div "h ero.moveTo press enter h ero.moveTo(1) press enter h ero.moveTo(2) press ente…" at bounding box center [961, 173] width 309 height 147
type textarea "hero.moveTo(2)"
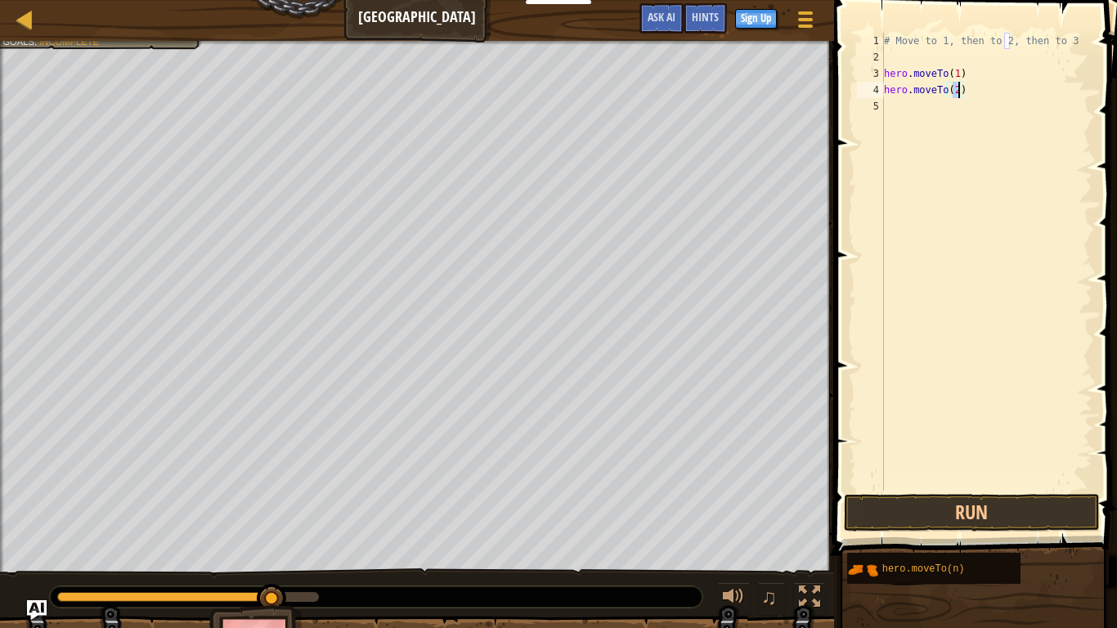
click at [897, 120] on div "# Move to 1, then to 2, then to 3 hero . moveTo ( 1 ) hero . moveTo ( 2 )" at bounding box center [986, 278] width 212 height 490
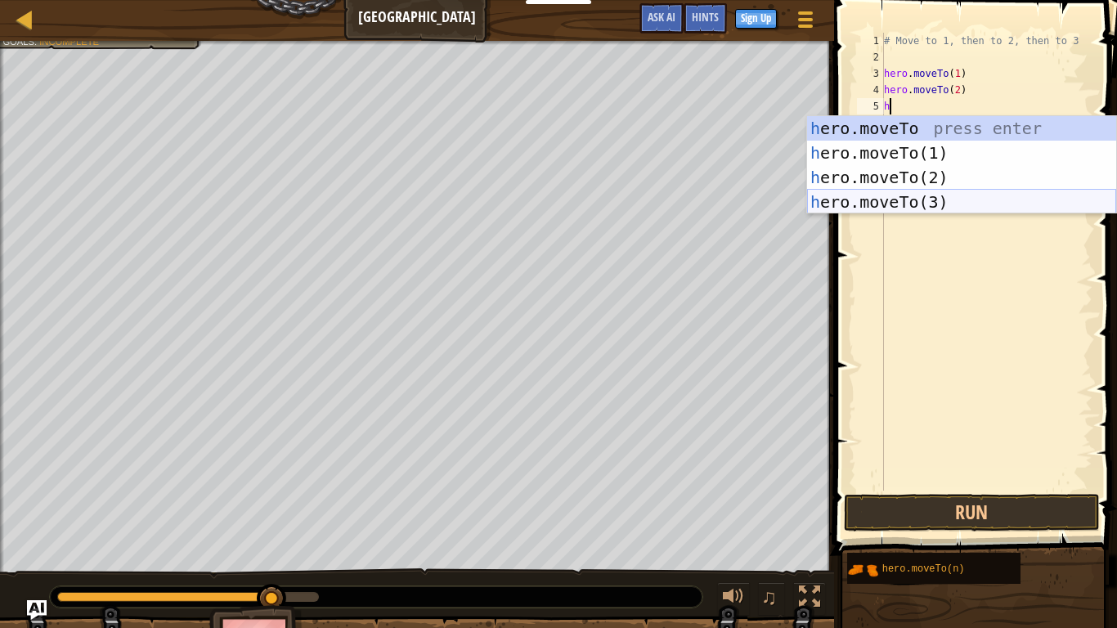
click at [922, 208] on div "h ero.moveTo press enter h ero.moveTo(1) press enter h ero.moveTo(2) press ente…" at bounding box center [961, 189] width 309 height 147
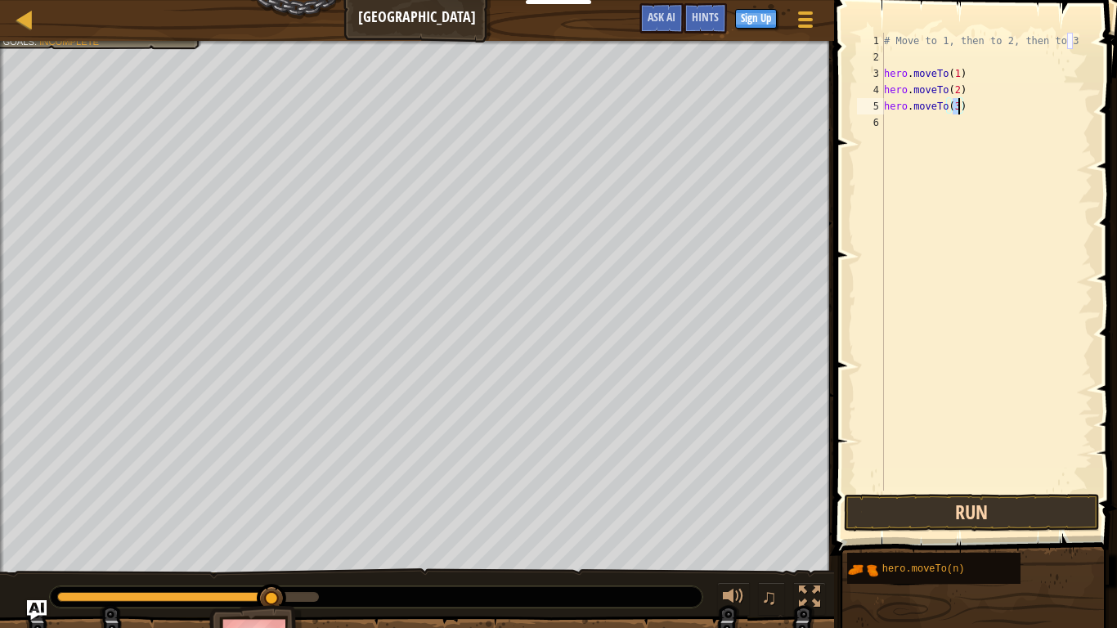
type textarea "hero.moveTo(3)"
click at [897, 506] on button "Run" at bounding box center [971, 513] width 255 height 38
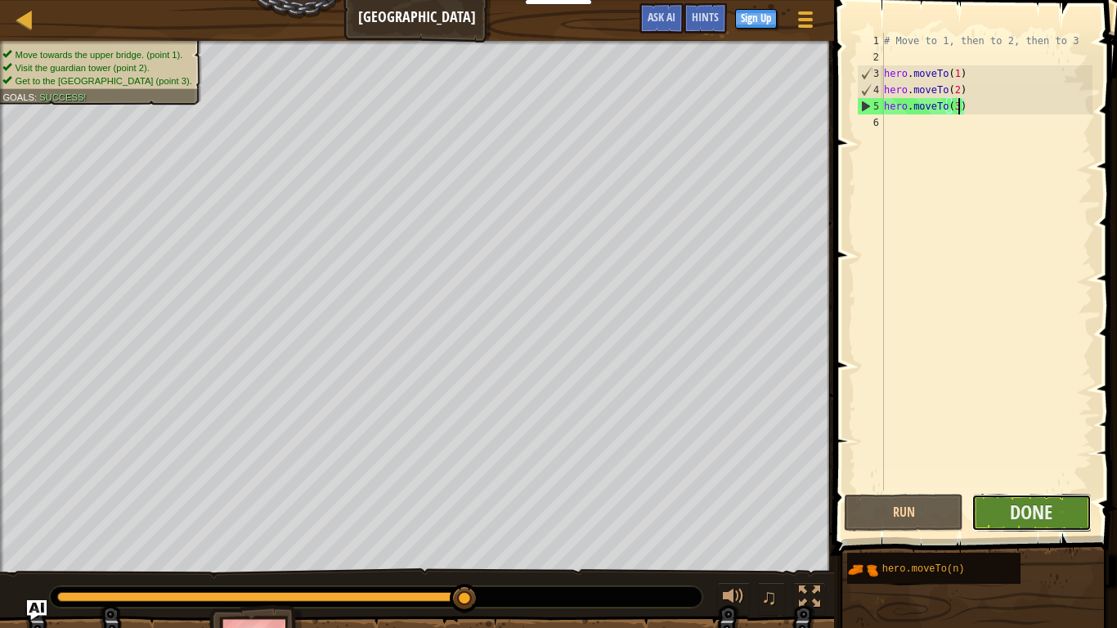
click at [998, 503] on button "Done" at bounding box center [1030, 513] width 119 height 38
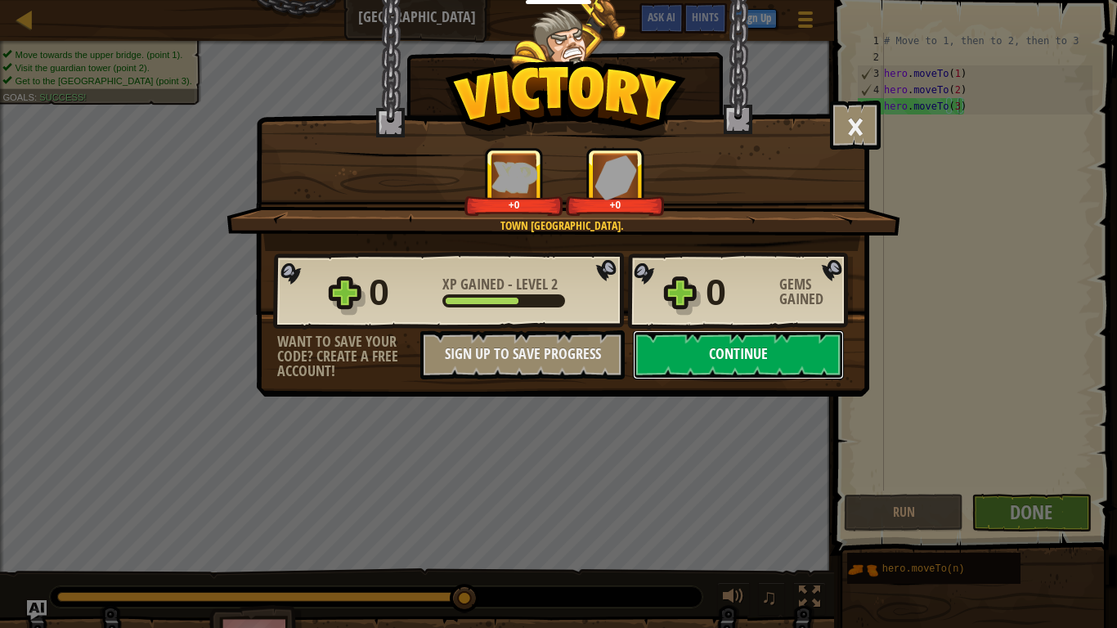
click at [800, 357] on button "Continue" at bounding box center [738, 354] width 211 height 49
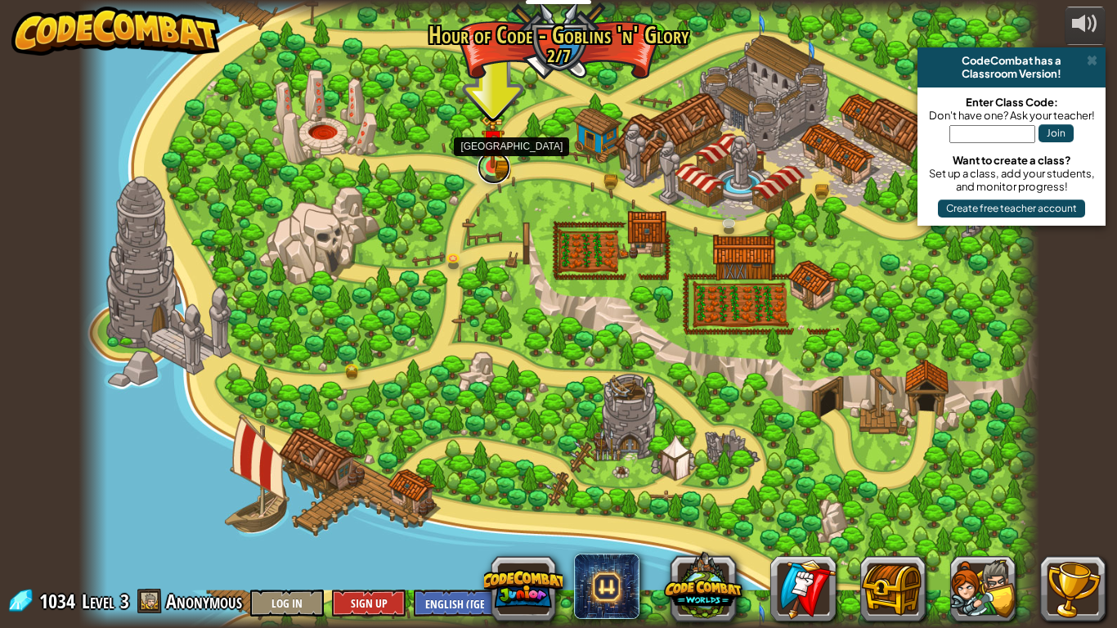
click at [492, 174] on link at bounding box center [493, 167] width 33 height 33
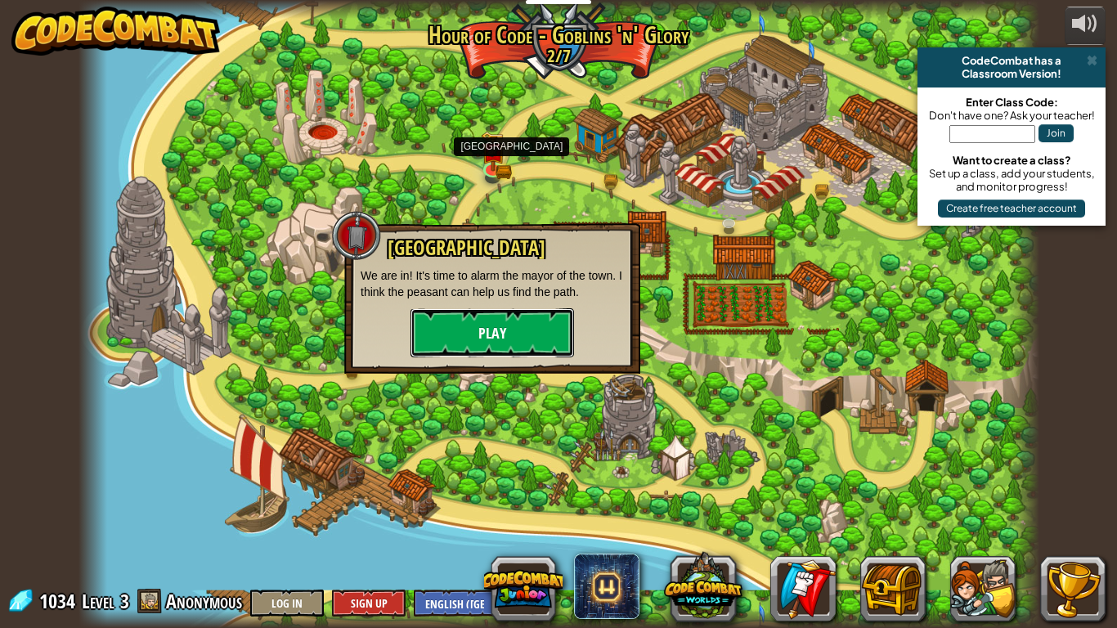
click at [480, 332] on button "Play" at bounding box center [491, 332] width 163 height 49
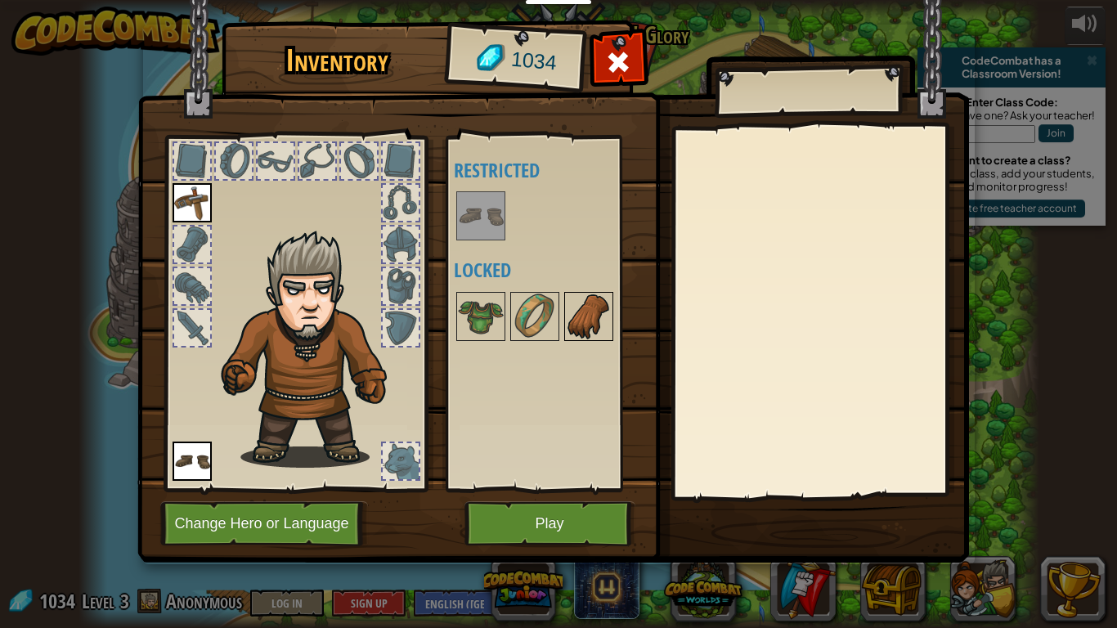
click at [602, 331] on img at bounding box center [589, 316] width 46 height 46
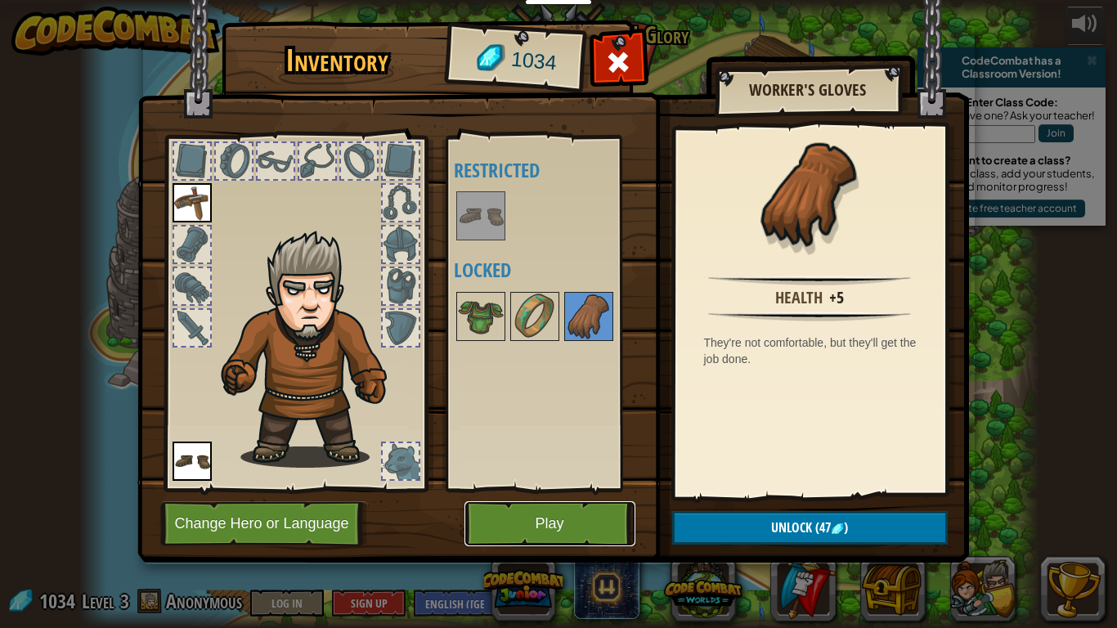
click at [527, 530] on button "Play" at bounding box center [549, 523] width 171 height 45
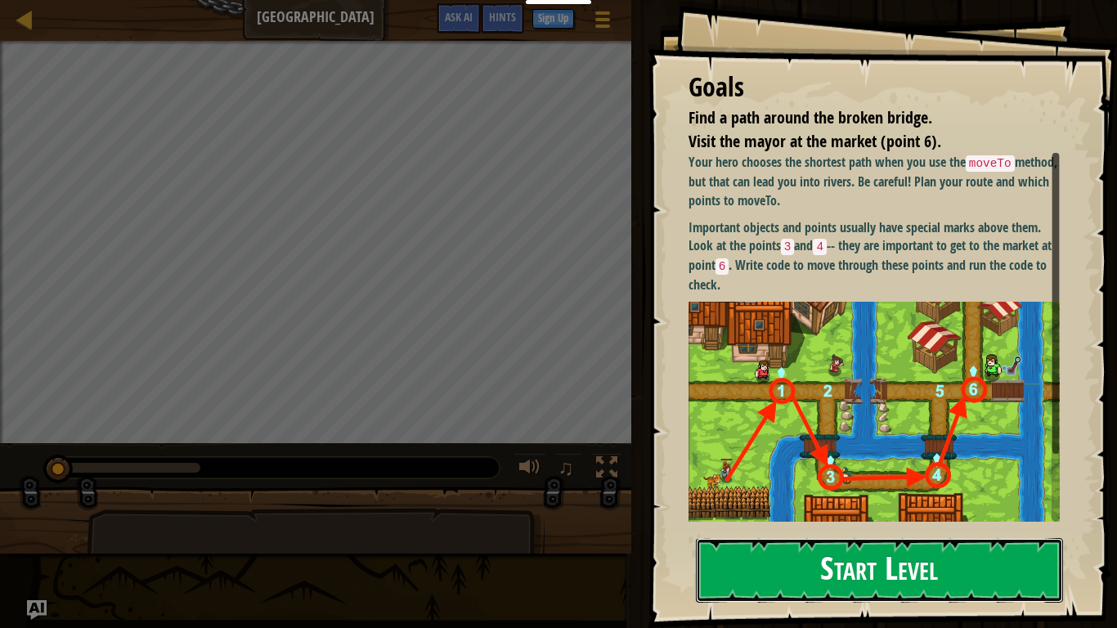
click at [759, 551] on button "Start Level" at bounding box center [879, 570] width 367 height 65
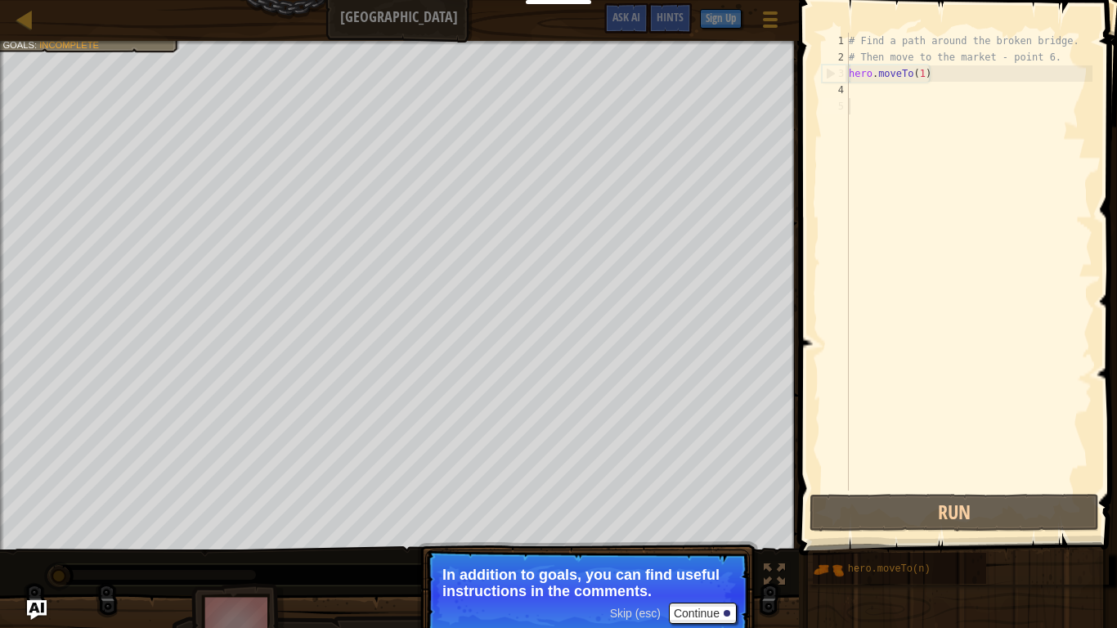
click at [646, 615] on span "Skip (esc)" at bounding box center [635, 612] width 51 height 13
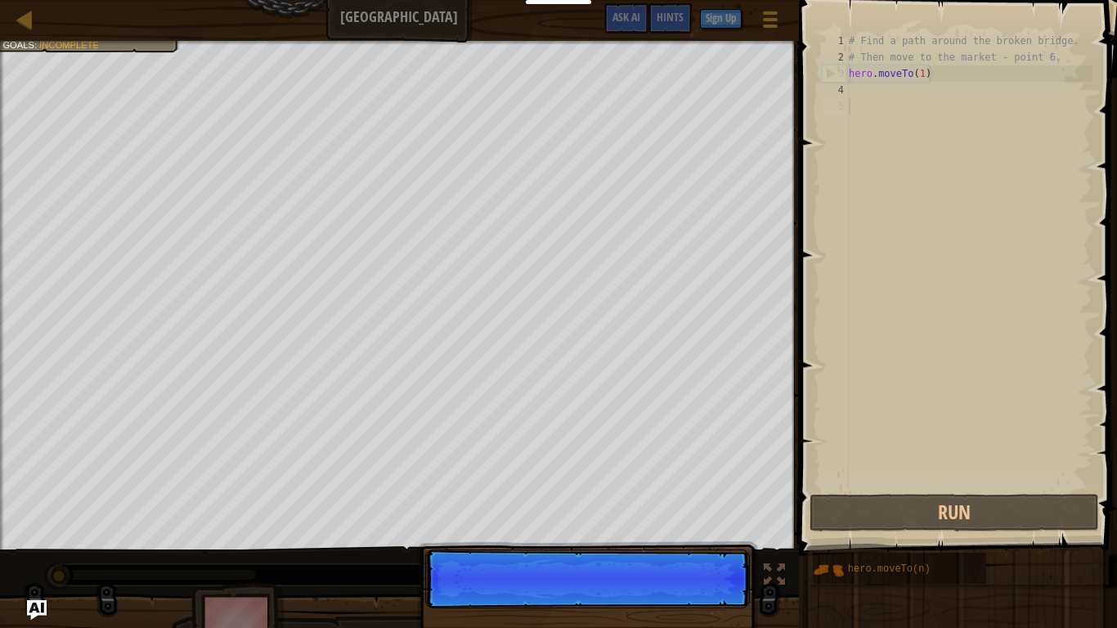
scroll to position [7, 0]
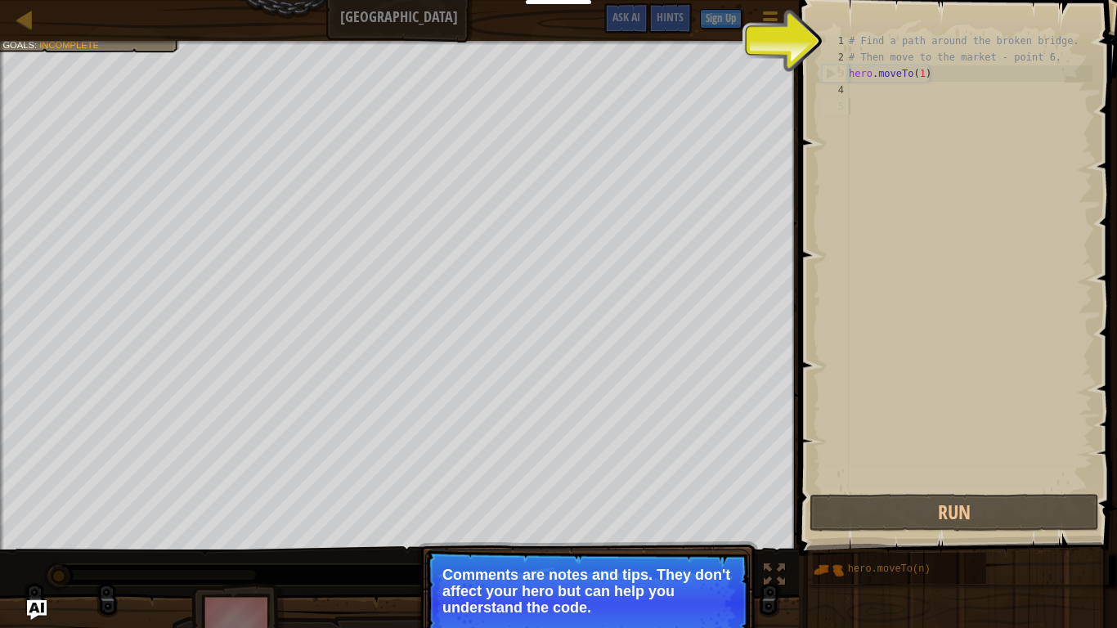
click at [625, 593] on p "Comments are notes and tips. They don't affect your hero but can help you under…" at bounding box center [587, 590] width 290 height 49
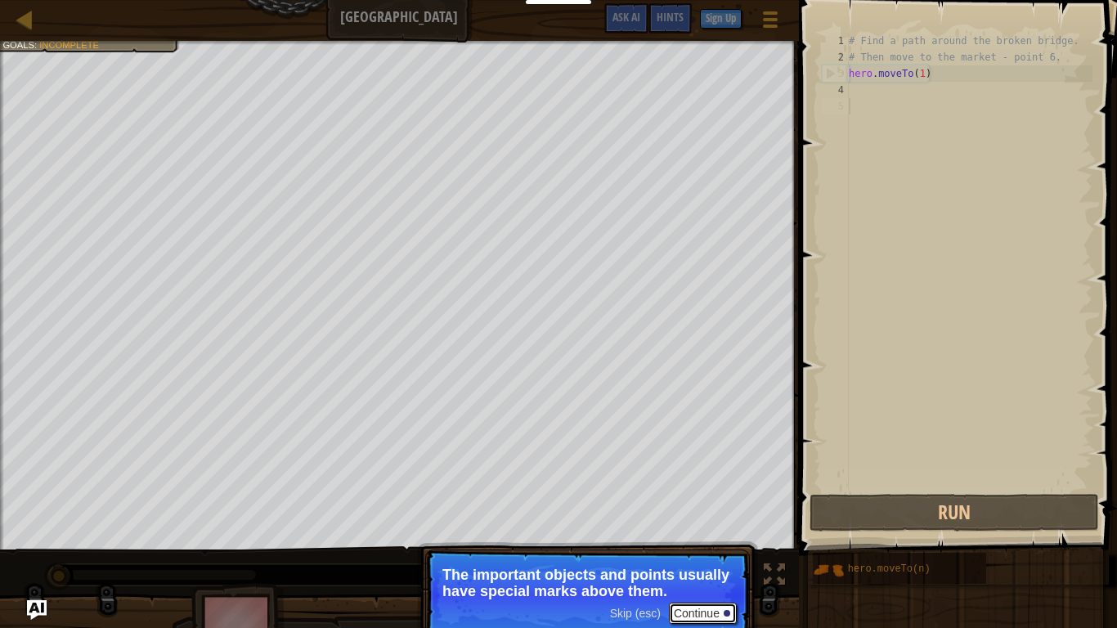
click at [705, 615] on button "Continue" at bounding box center [703, 612] width 68 height 21
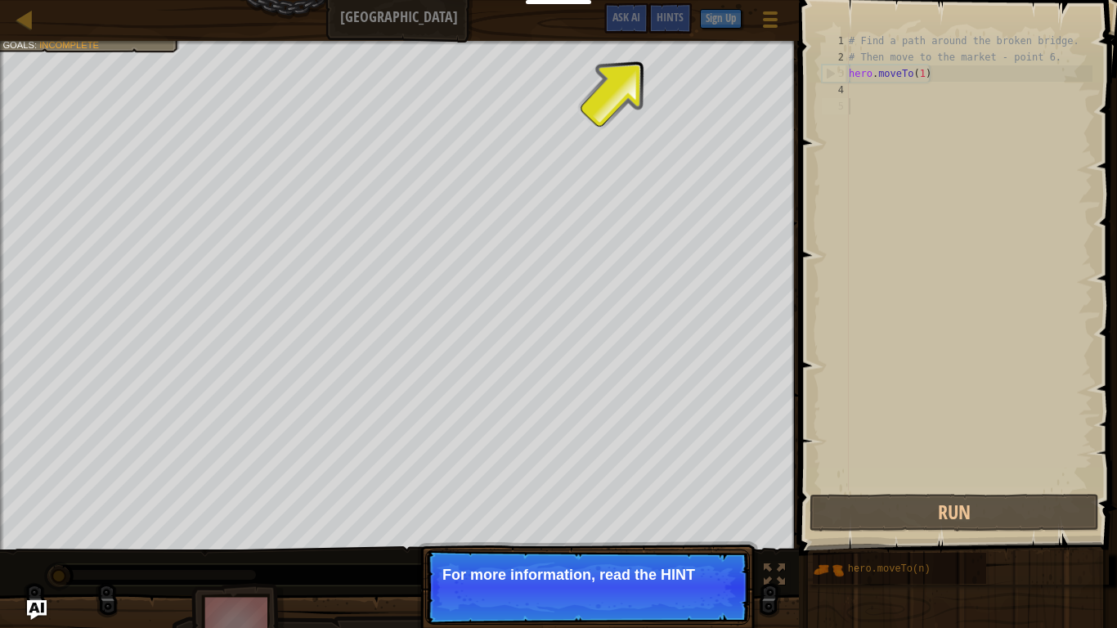
click at [691, 611] on p "Skip (esc) Continue For more information, read the HINT" at bounding box center [587, 586] width 324 height 75
click at [691, 611] on p "Skip (esc) Continue For more information, read the HINTS." at bounding box center [587, 586] width 324 height 75
click at [681, 597] on button "Continue" at bounding box center [703, 596] width 68 height 21
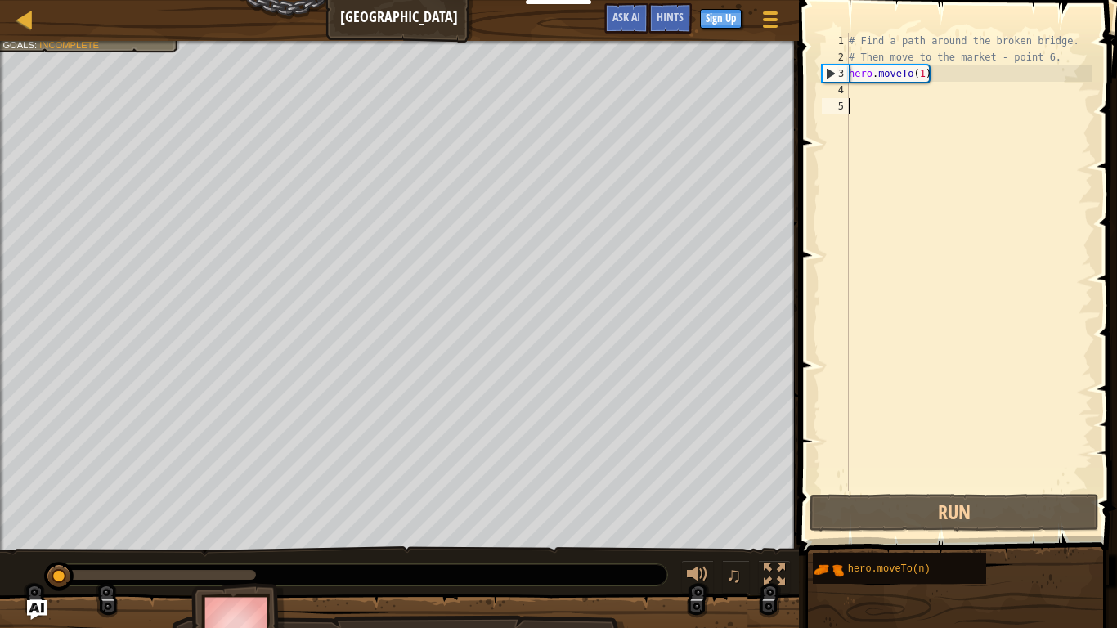
click at [884, 92] on div "# Find a path around the broken bridge. # Then move to the market - point 6. he…" at bounding box center [968, 278] width 247 height 490
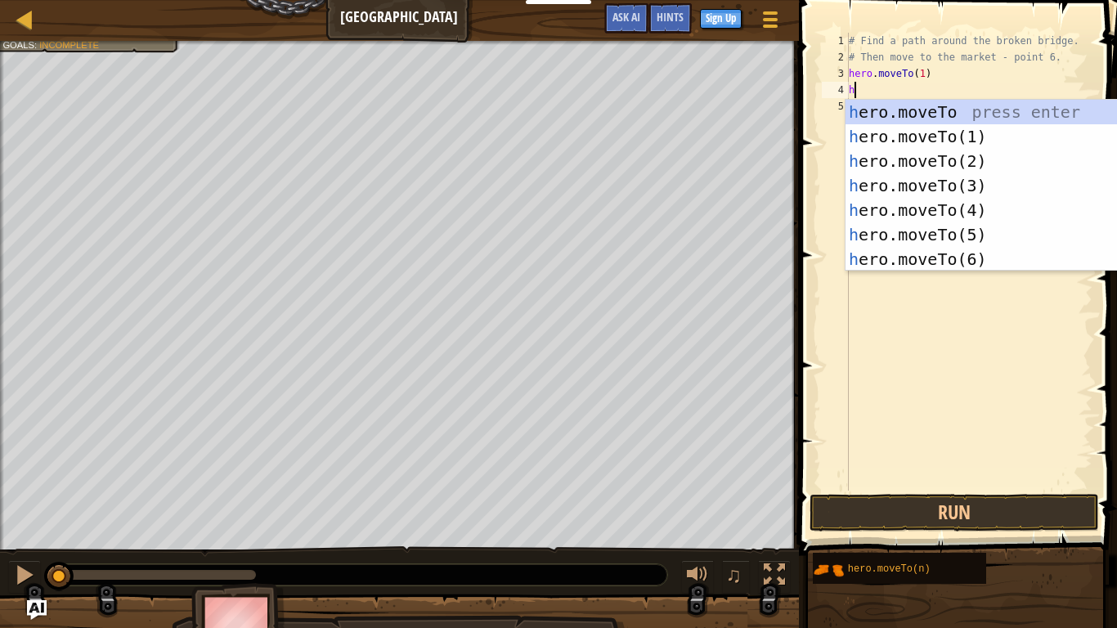
scroll to position [7, 1]
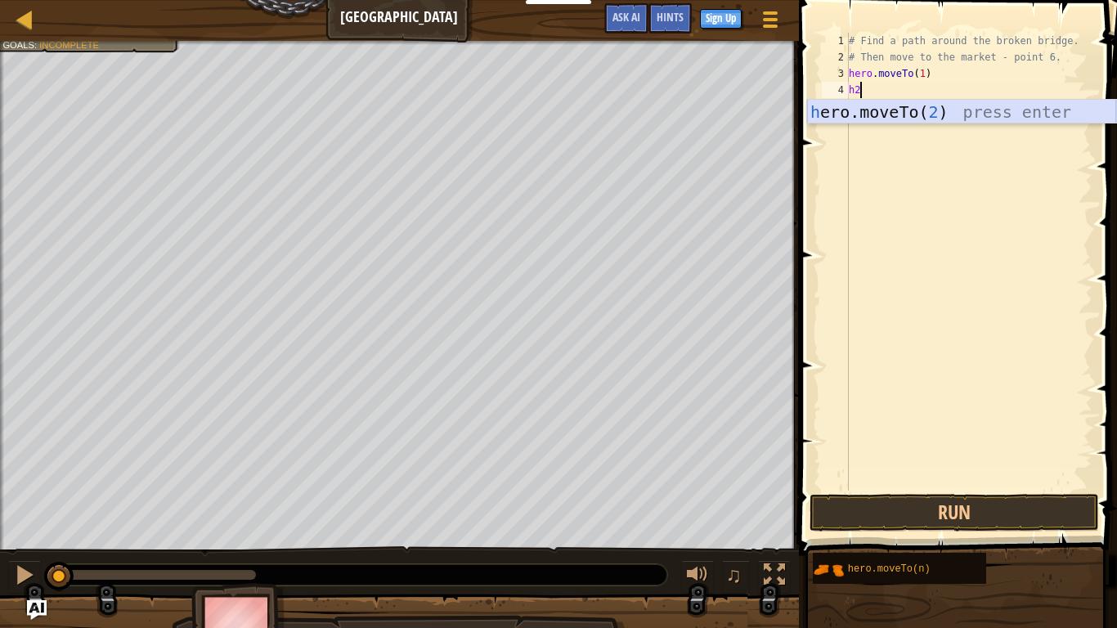
click at [892, 115] on div "h ero.moveTo( 2 ) press enter" at bounding box center [961, 137] width 309 height 74
type textarea "hero.moveTo(2)"
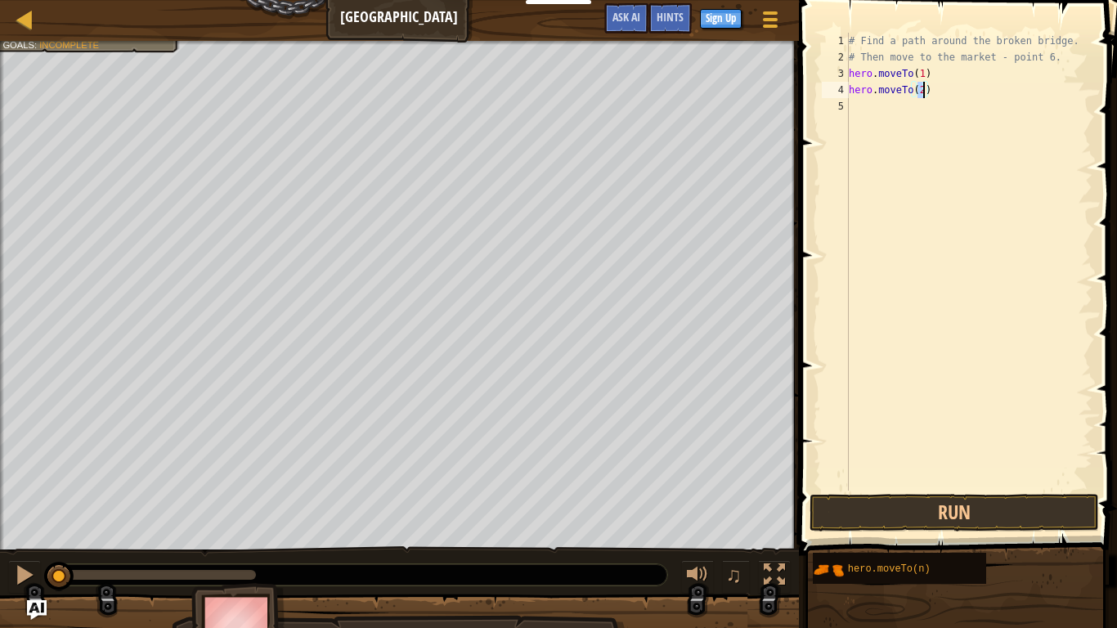
click at [879, 110] on div "# Find a path around the broken bridge. # Then move to the market - point 6. he…" at bounding box center [968, 278] width 247 height 490
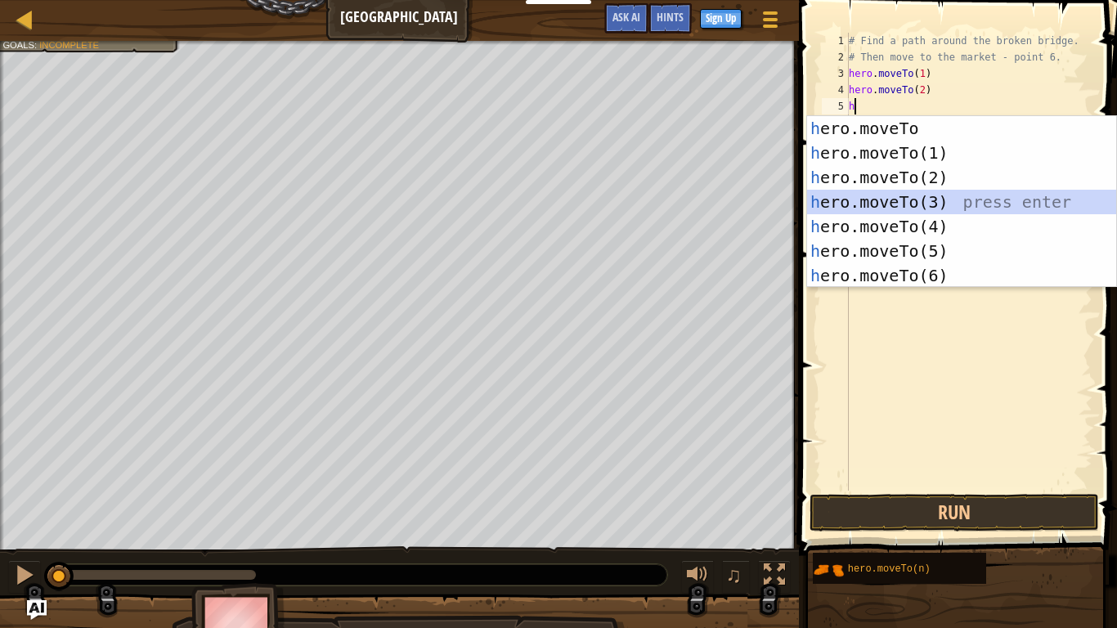
click at [945, 194] on div "h ero.moveTo press enter h ero.moveTo(1) press enter h ero.moveTo(2) press ente…" at bounding box center [961, 226] width 309 height 221
type textarea "hero.moveTo(3)"
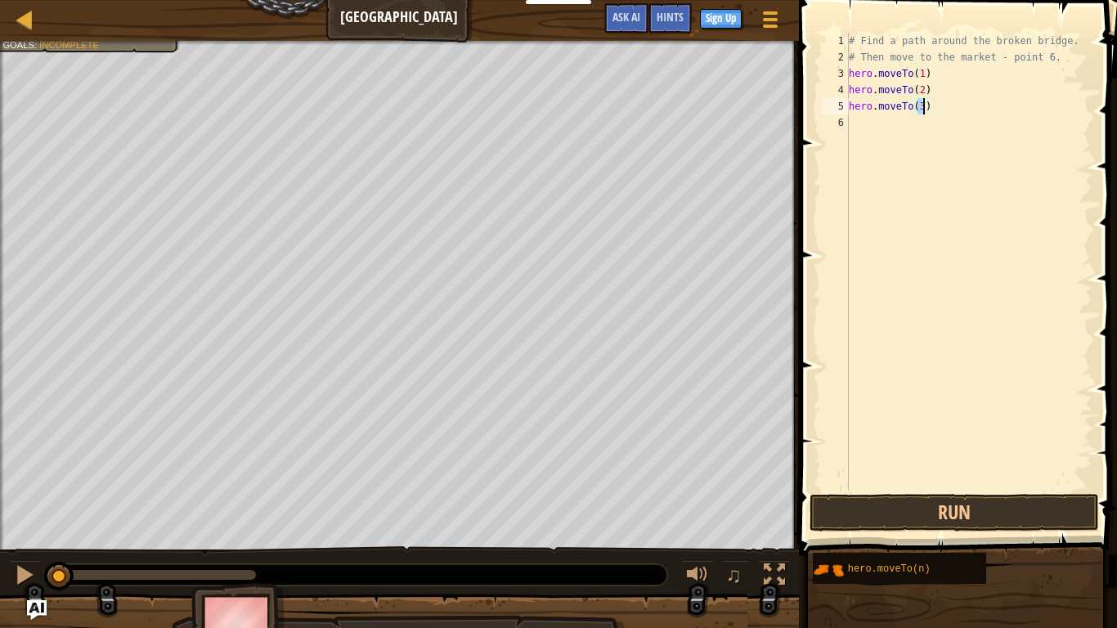
click at [882, 133] on div "# Find a path around the broken bridge. # Then move to the market - point 6. he…" at bounding box center [968, 278] width 247 height 490
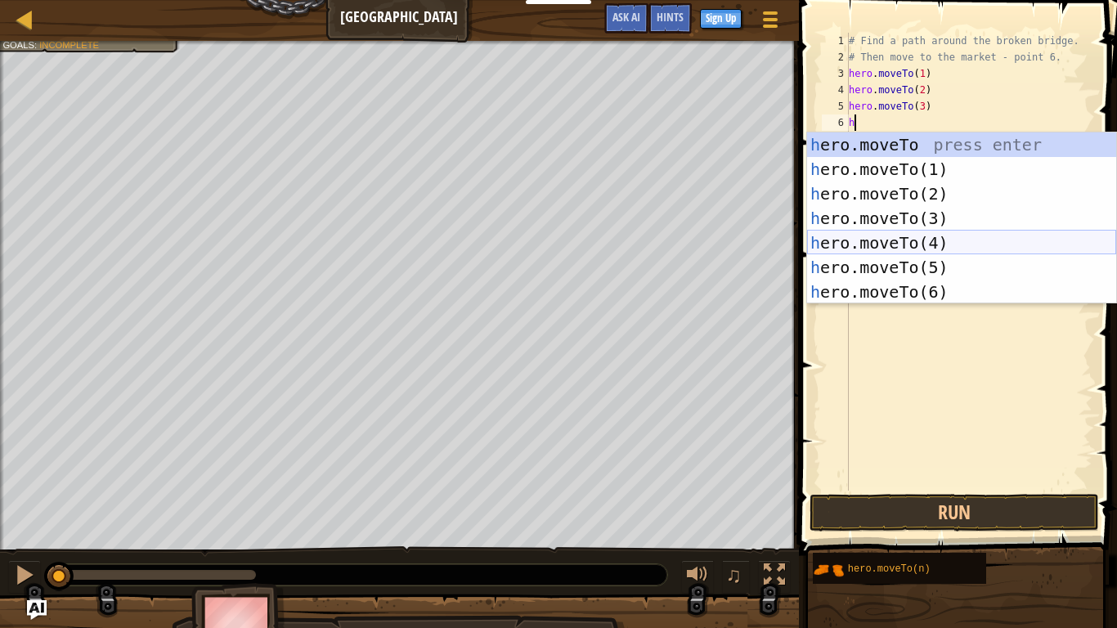
click at [918, 241] on div "h ero.moveTo press enter h ero.moveTo(1) press enter h ero.moveTo(2) press ente…" at bounding box center [961, 242] width 309 height 221
type textarea "hero.moveTo(4)"
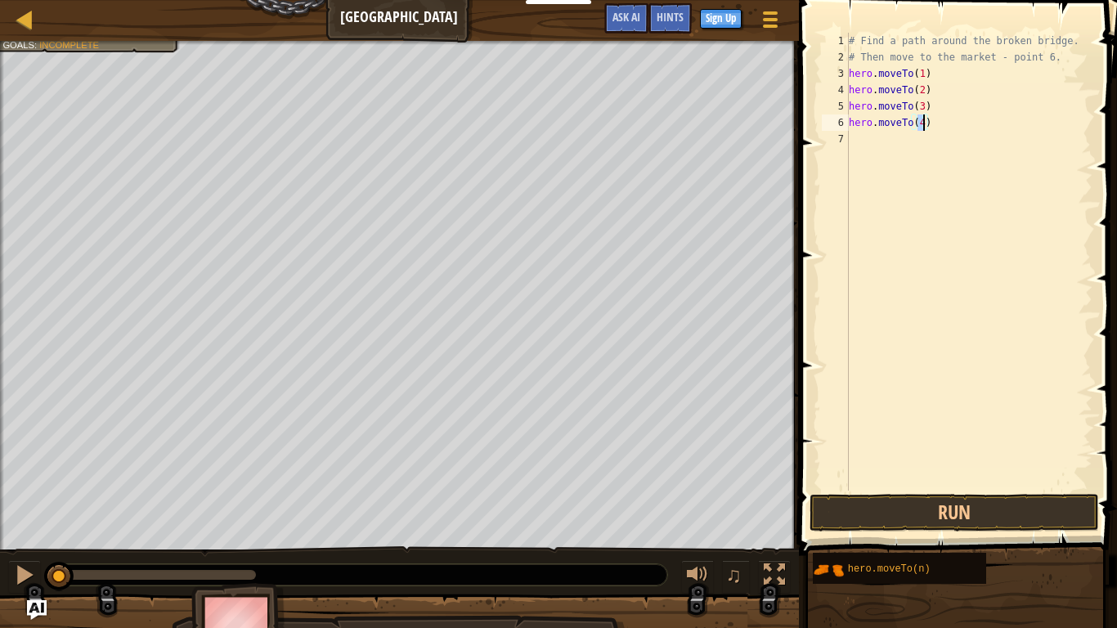
click at [887, 149] on div "# Find a path around the broken bridge. # Then move to the market - point 6. he…" at bounding box center [968, 278] width 247 height 490
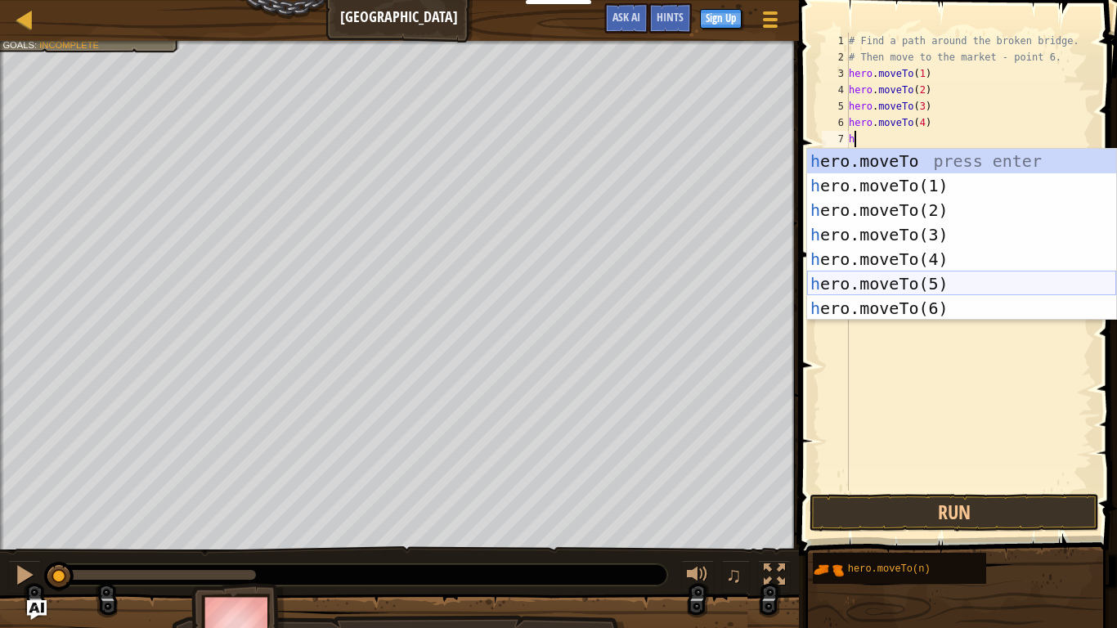
click at [896, 280] on div "h ero.moveTo press enter h ero.moveTo(1) press enter h ero.moveTo(2) press ente…" at bounding box center [961, 259] width 309 height 221
type textarea "hero.moveTo(5)"
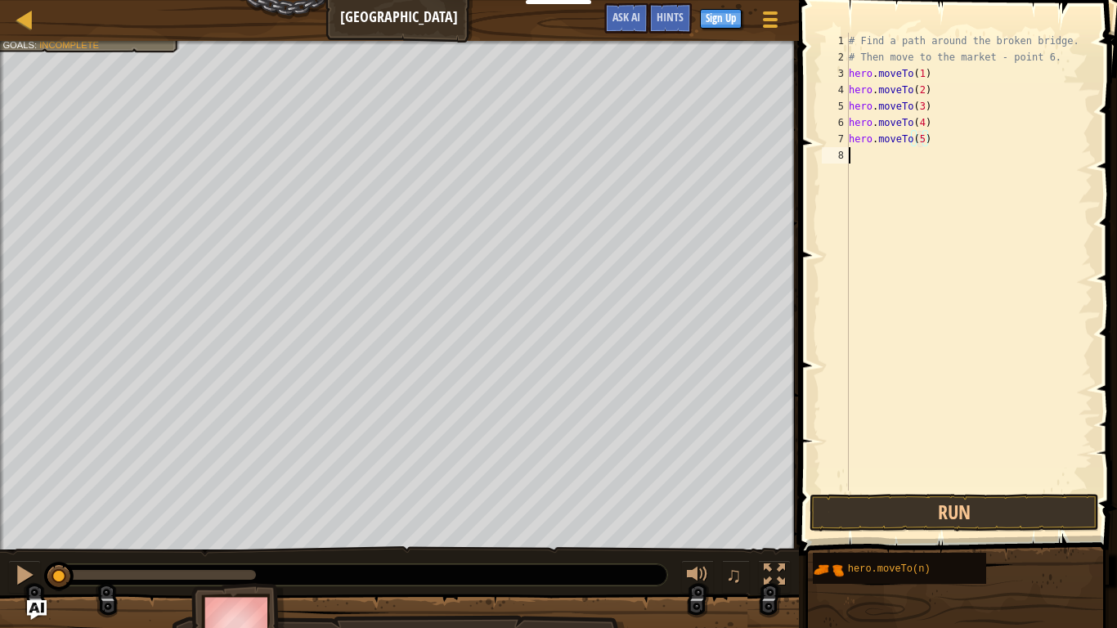
click at [890, 163] on div "# Find a path around the broken bridge. # Then move to the market - point 6. he…" at bounding box center [968, 278] width 247 height 490
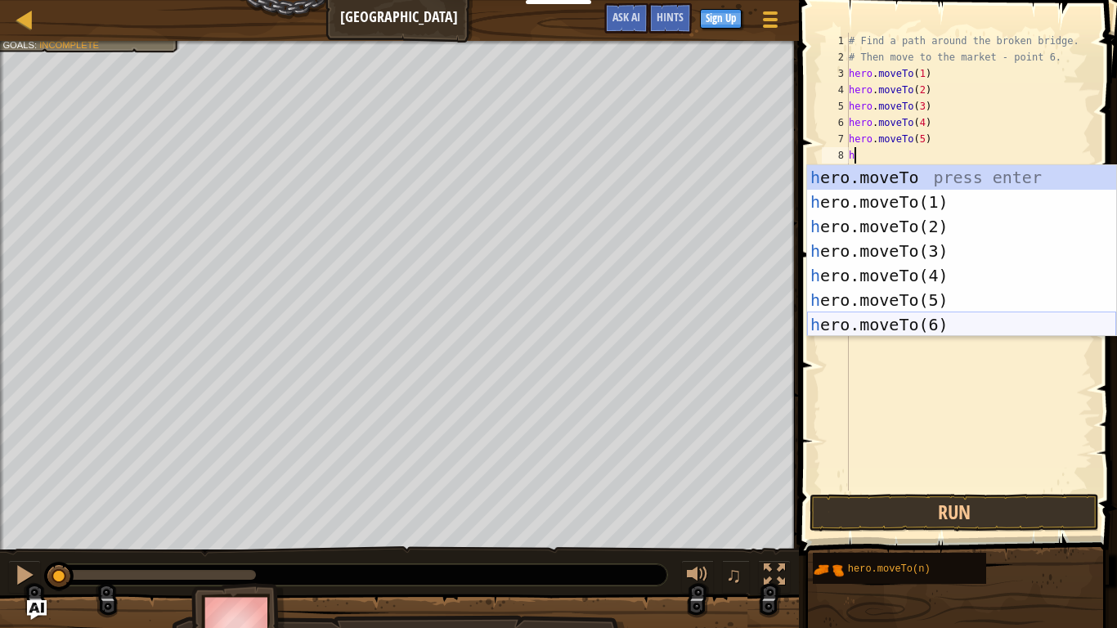
click at [849, 328] on div "h ero.moveTo press enter h ero.moveTo(1) press enter h ero.moveTo(2) press ente…" at bounding box center [961, 275] width 309 height 221
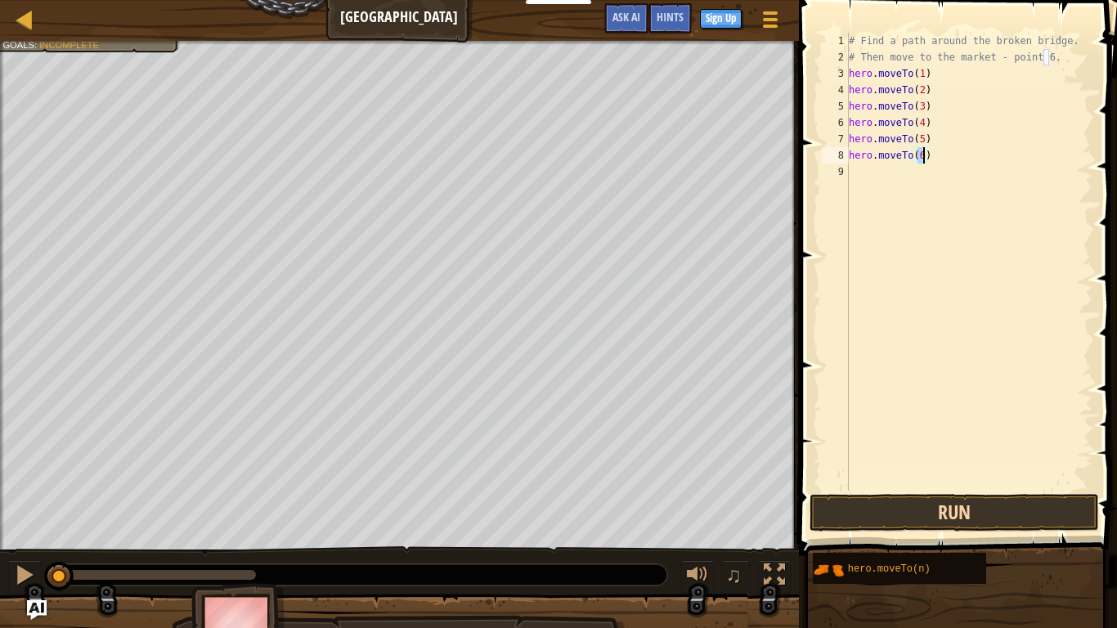
type textarea "hero.moveTo(6)"
click at [884, 511] on button "Run" at bounding box center [953, 513] width 289 height 38
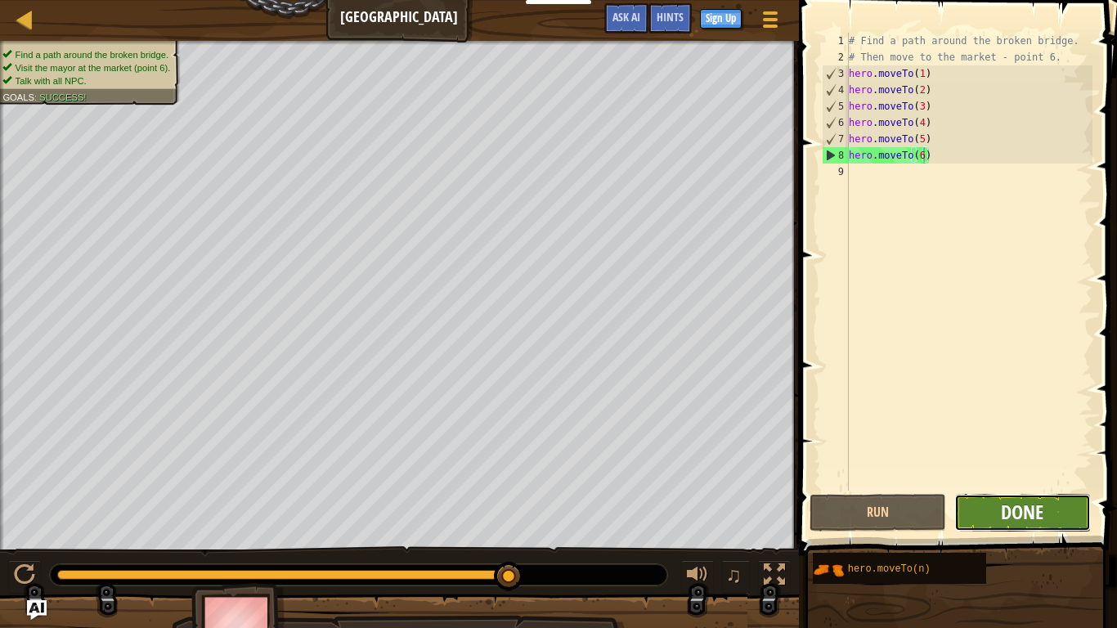
click at [1005, 523] on span "Done" at bounding box center [1021, 512] width 43 height 26
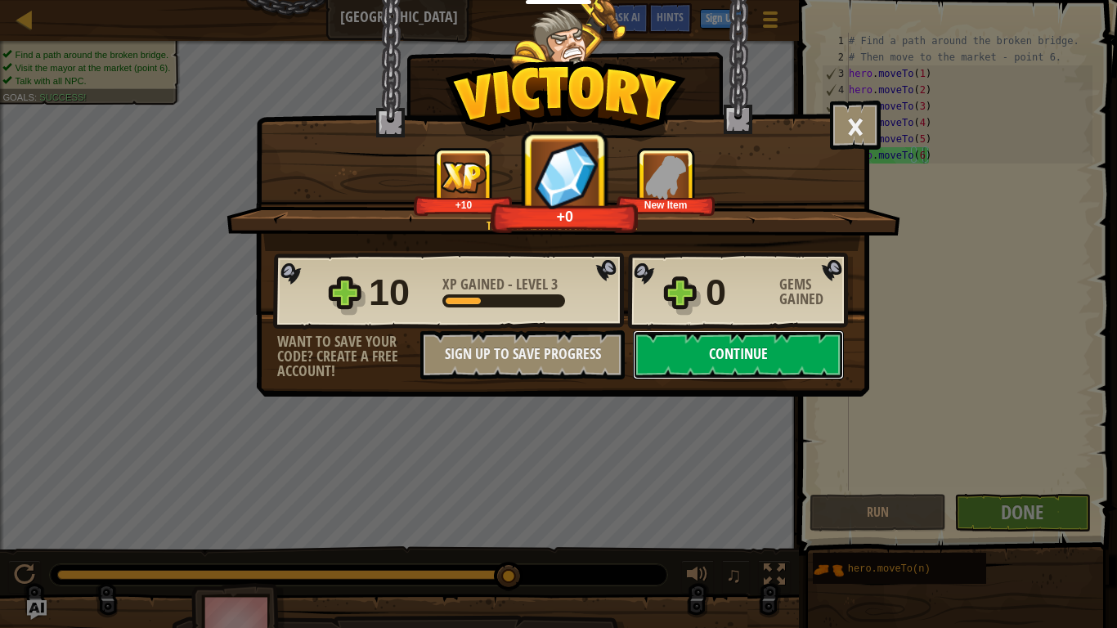
click at [729, 356] on button "Continue" at bounding box center [738, 354] width 211 height 49
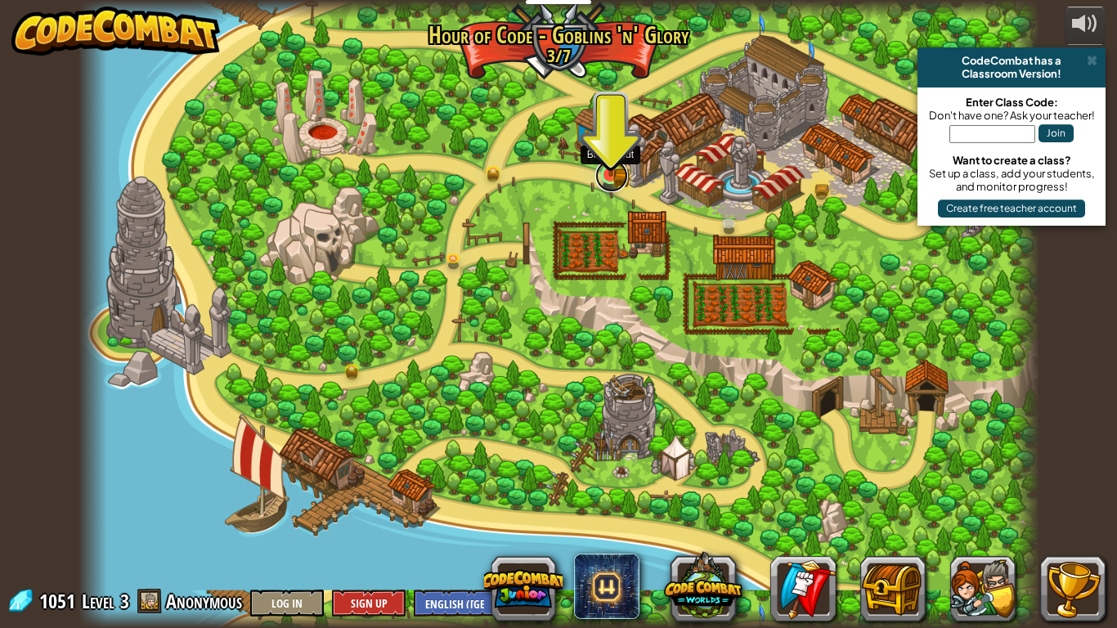
click at [624, 176] on link at bounding box center [611, 175] width 33 height 33
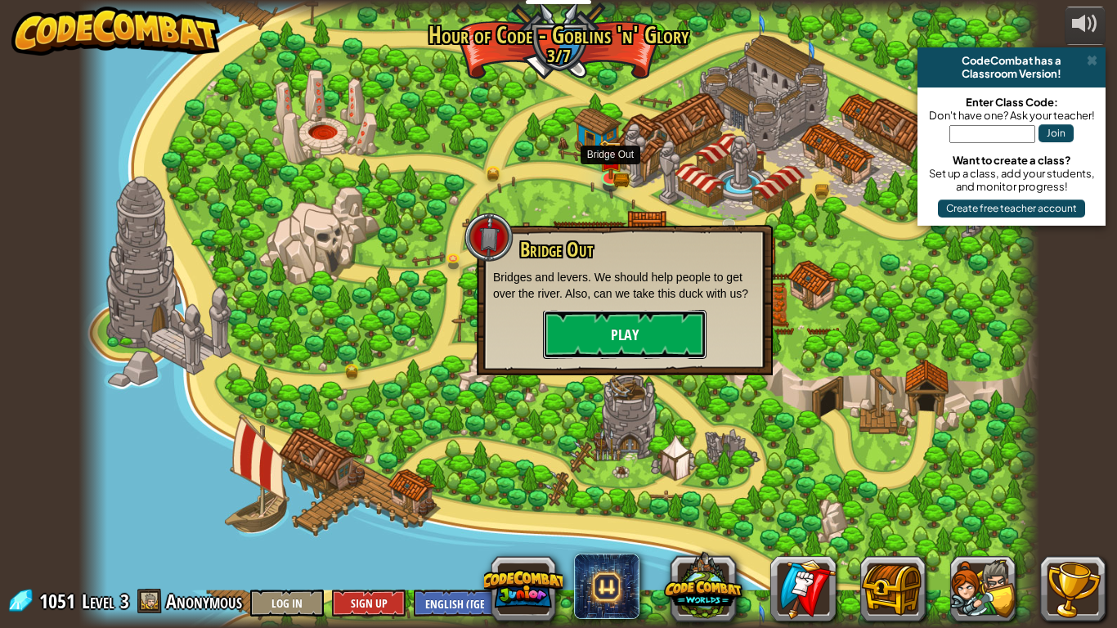
click at [593, 333] on button "Play" at bounding box center [624, 334] width 163 height 49
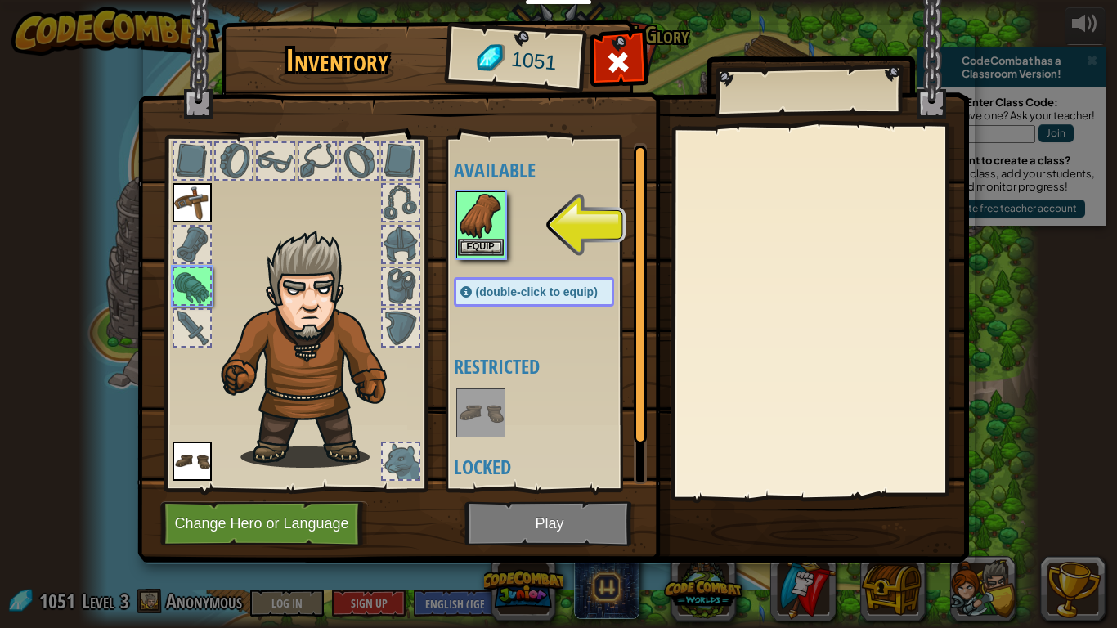
click at [481, 231] on img at bounding box center [481, 216] width 46 height 46
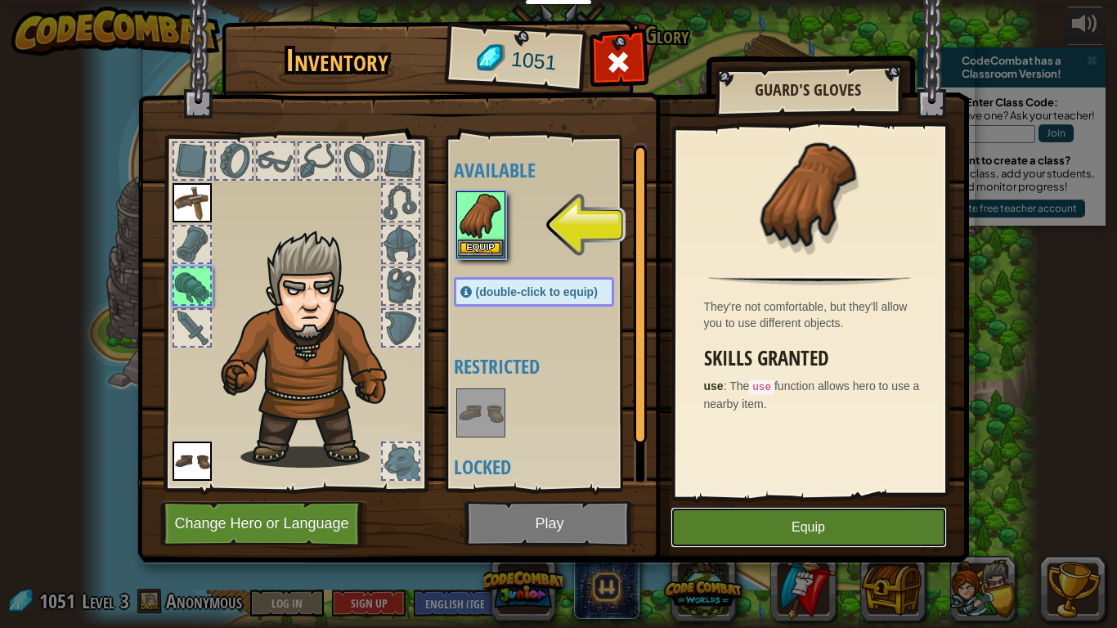
click at [686, 543] on button "Equip" at bounding box center [808, 527] width 276 height 41
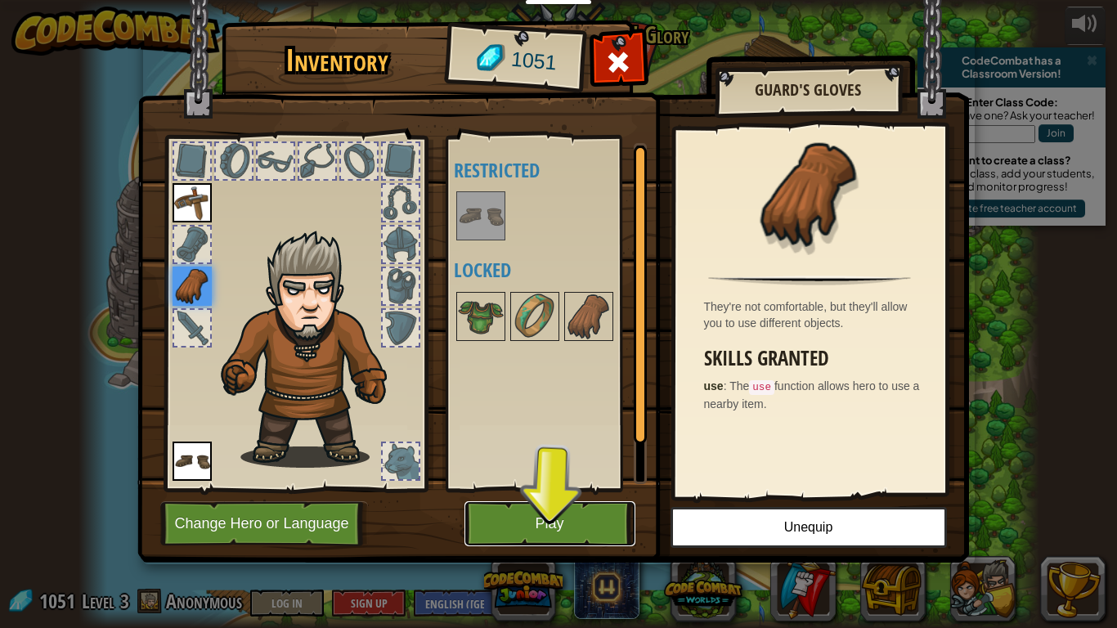
click at [555, 534] on button "Play" at bounding box center [549, 523] width 171 height 45
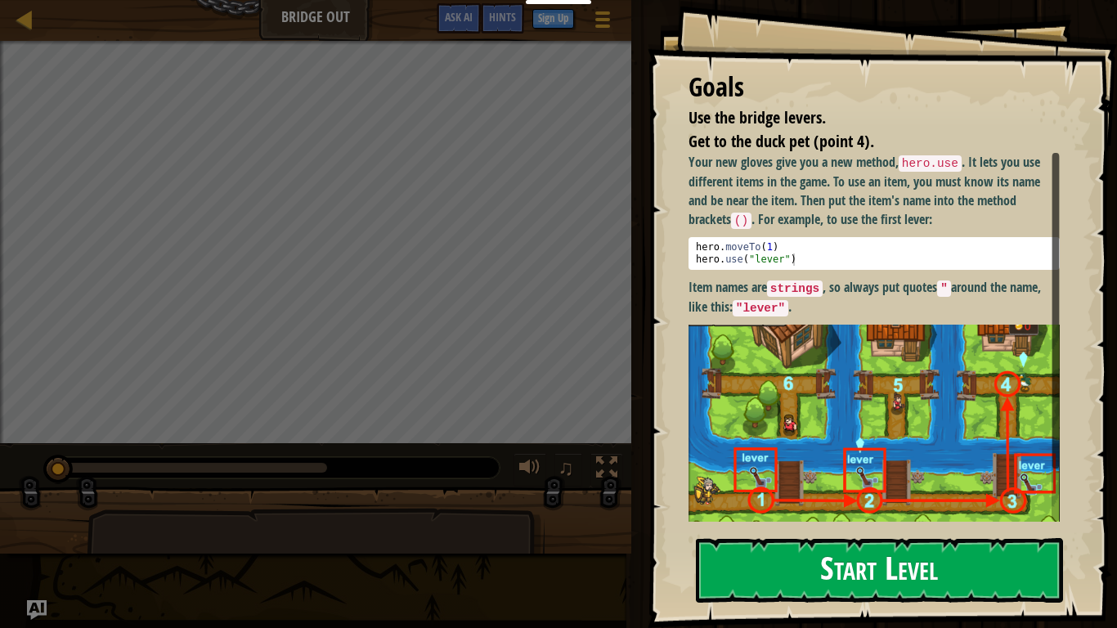
click at [764, 572] on button "Start Level" at bounding box center [879, 570] width 367 height 65
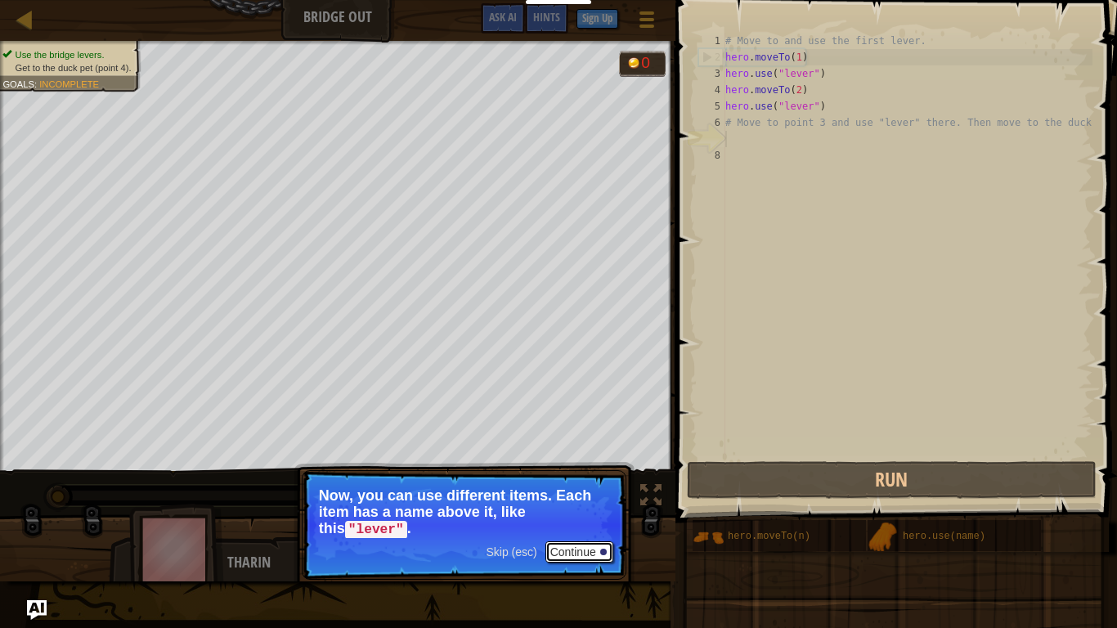
click at [559, 556] on button "Continue" at bounding box center [579, 551] width 68 height 21
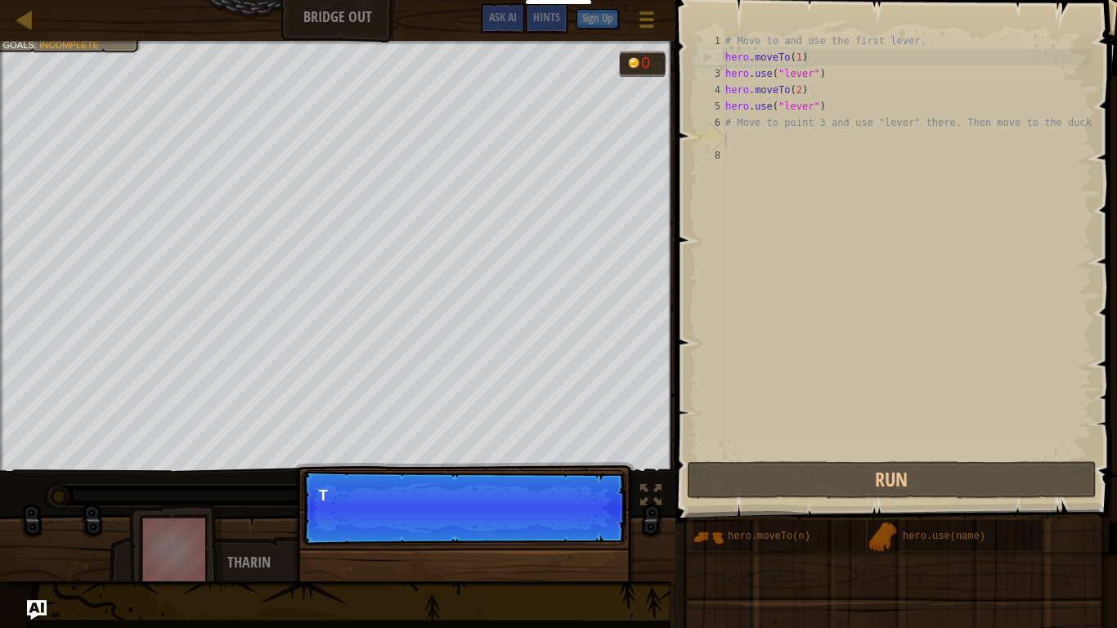
scroll to position [7, 0]
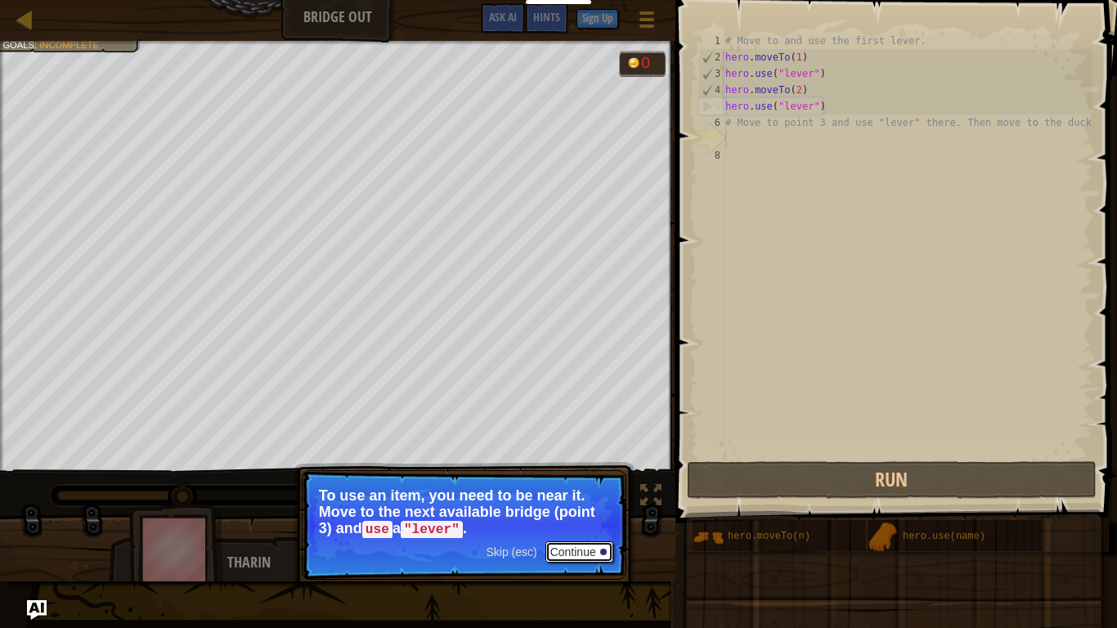
click at [589, 553] on button "Continue" at bounding box center [579, 551] width 68 height 21
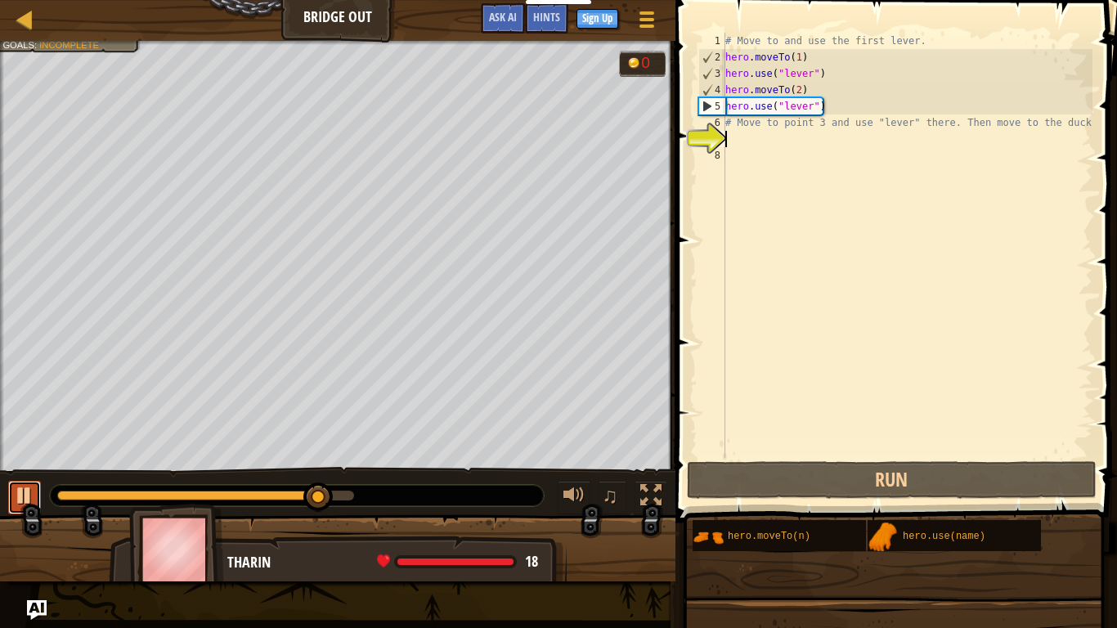
click at [24, 486] on div at bounding box center [24, 495] width 21 height 21
click at [738, 136] on div "# Move to and use the first lever. hero . moveTo ( 1 ) hero . use ( "lever" ) h…" at bounding box center [907, 262] width 370 height 458
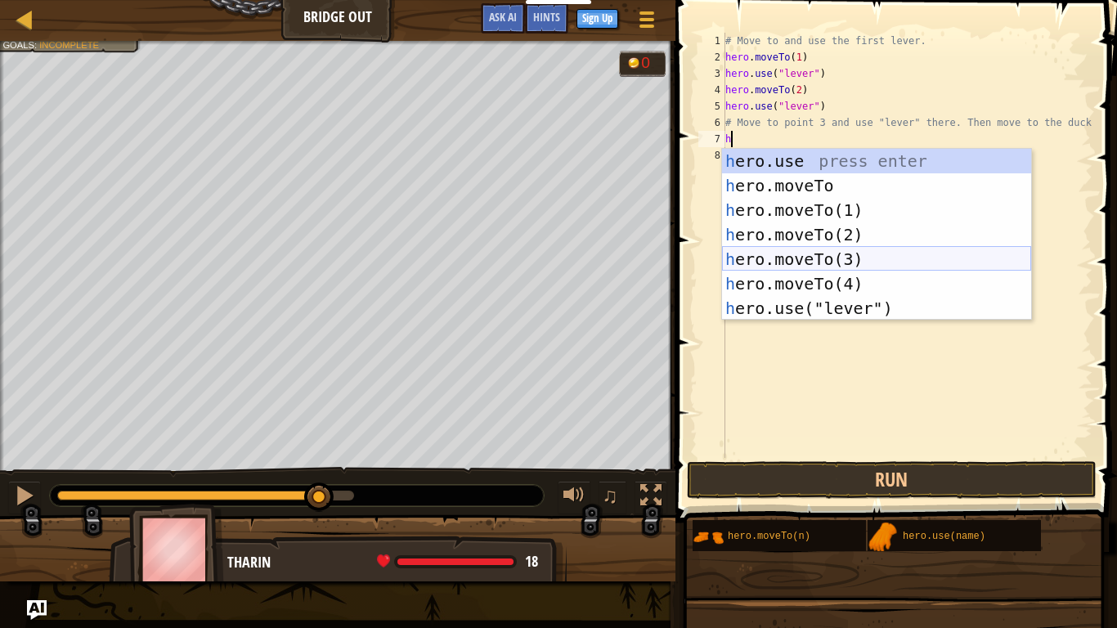
click at [848, 253] on div "h ero.use press enter h ero.moveTo press enter h ero.moveTo(1) press enter h er…" at bounding box center [876, 259] width 309 height 221
type textarea "hero.moveTo(3)"
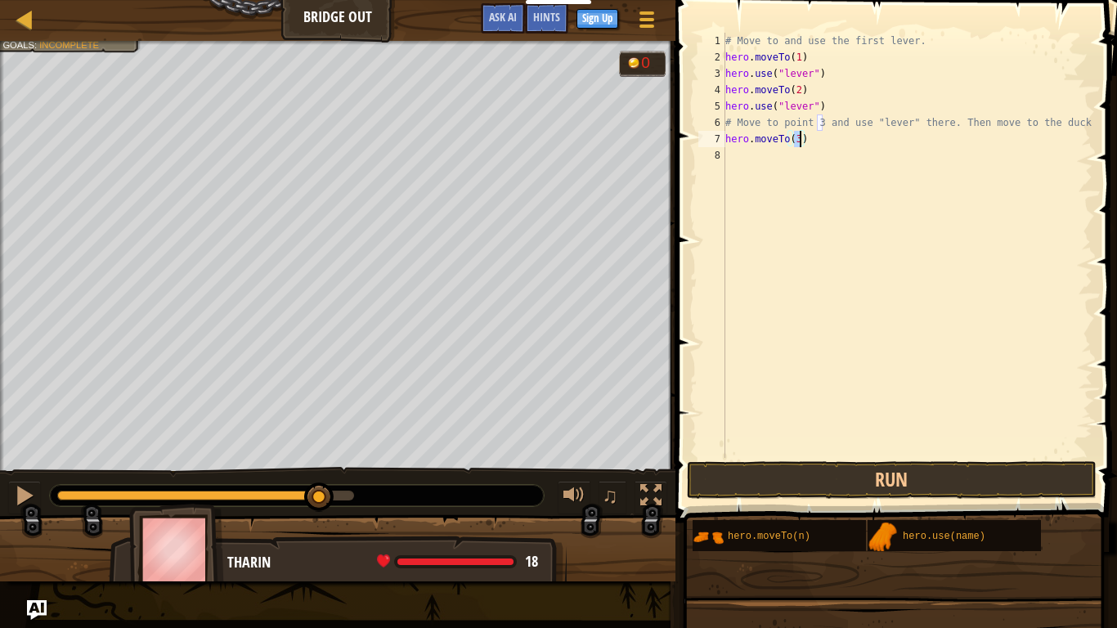
click at [794, 168] on div "# Move to and use the first lever. hero . moveTo ( 1 ) hero . use ( "lever" ) h…" at bounding box center [907, 262] width 370 height 458
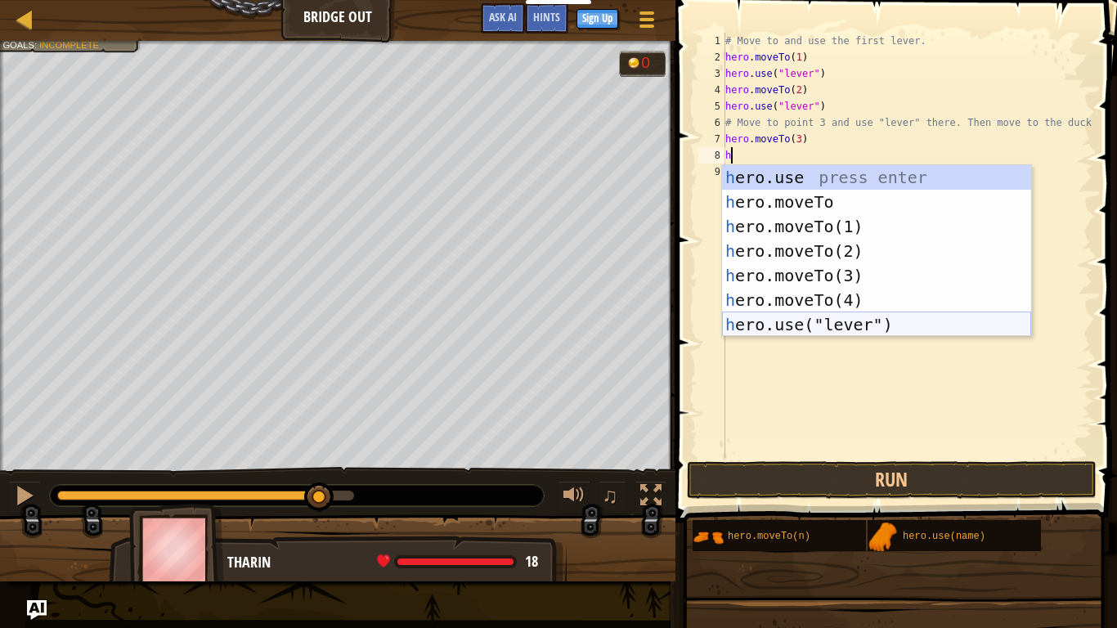
click at [782, 327] on div "h ero.use press enter h ero.moveTo press enter h ero.moveTo(1) press enter h er…" at bounding box center [876, 275] width 309 height 221
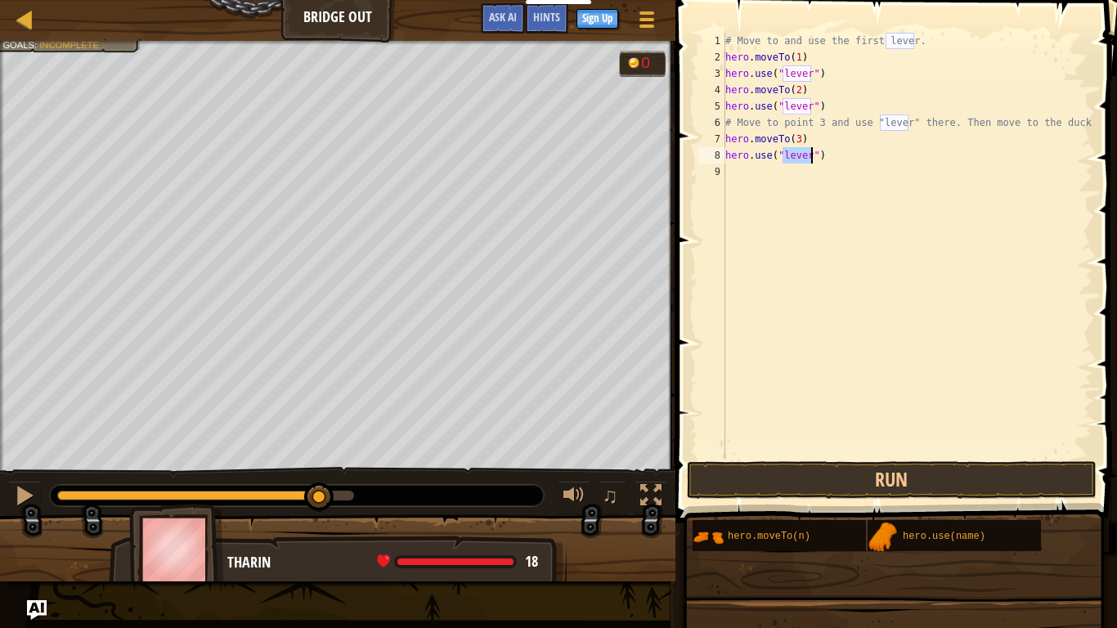
type textarea "hero.use("lever")"
click at [775, 196] on div "# Move to and use the first lever. hero . moveTo ( 1 ) hero . use ( "lever" ) h…" at bounding box center [907, 262] width 370 height 458
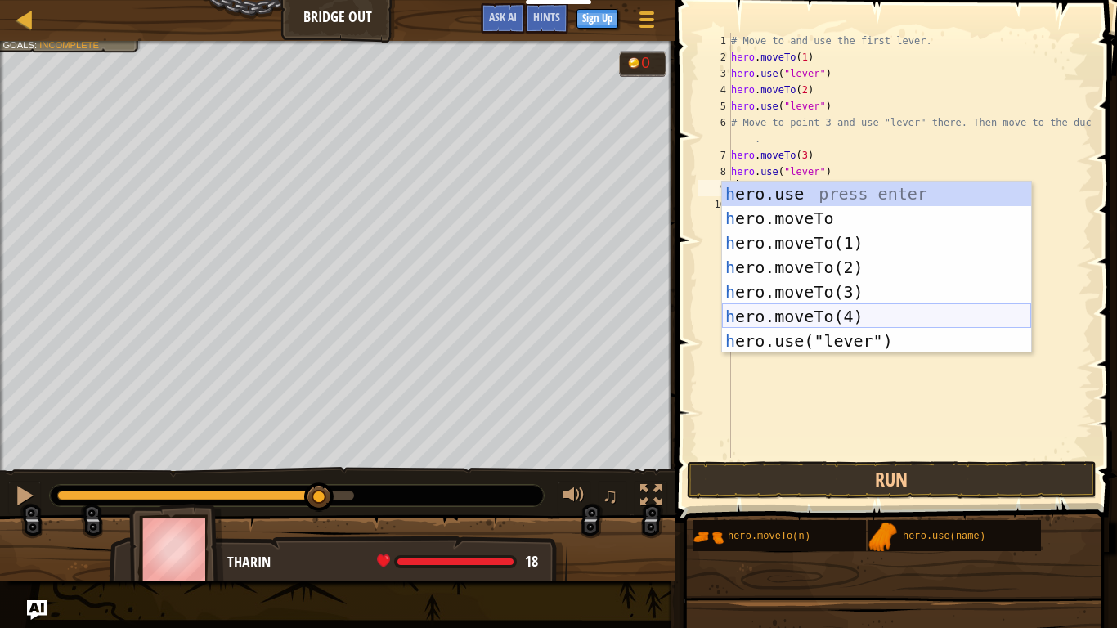
click at [824, 312] on div "h ero.use press enter h ero.moveTo press enter h ero.moveTo(1) press enter h er…" at bounding box center [876, 291] width 309 height 221
type textarea "hero.moveTo(4)"
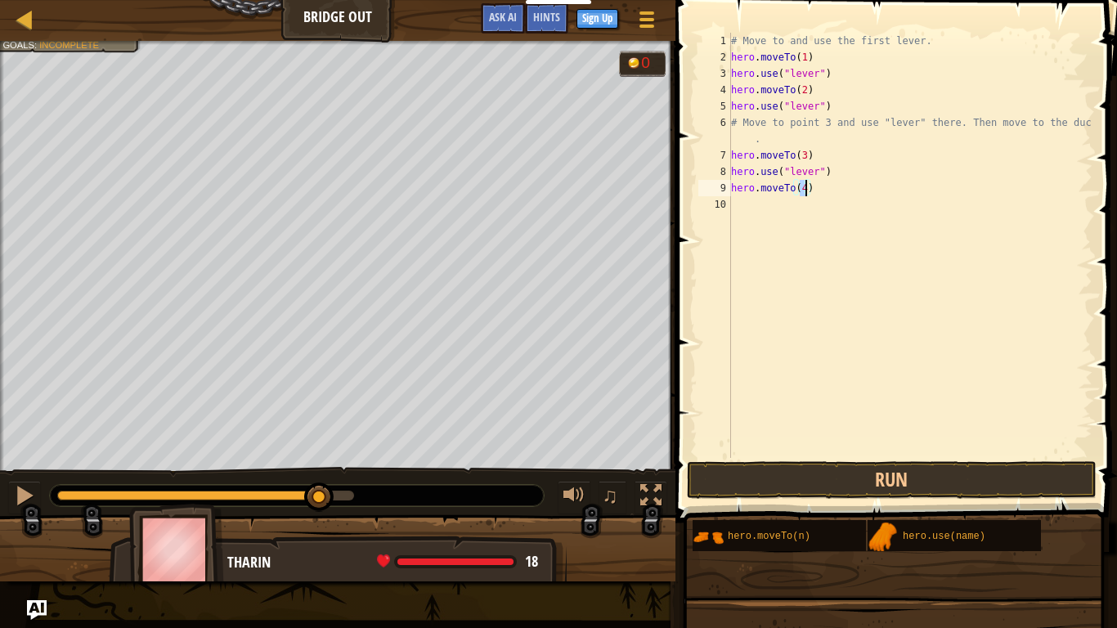
click at [816, 333] on div "# Move to and use the first lever. hero . moveTo ( 1 ) hero . use ( "lever" ) h…" at bounding box center [909, 262] width 365 height 458
click at [782, 220] on div "# Move to and use the first lever. hero . moveTo ( 1 ) hero . use ( "lever" ) h…" at bounding box center [909, 262] width 365 height 458
type textarea "h"
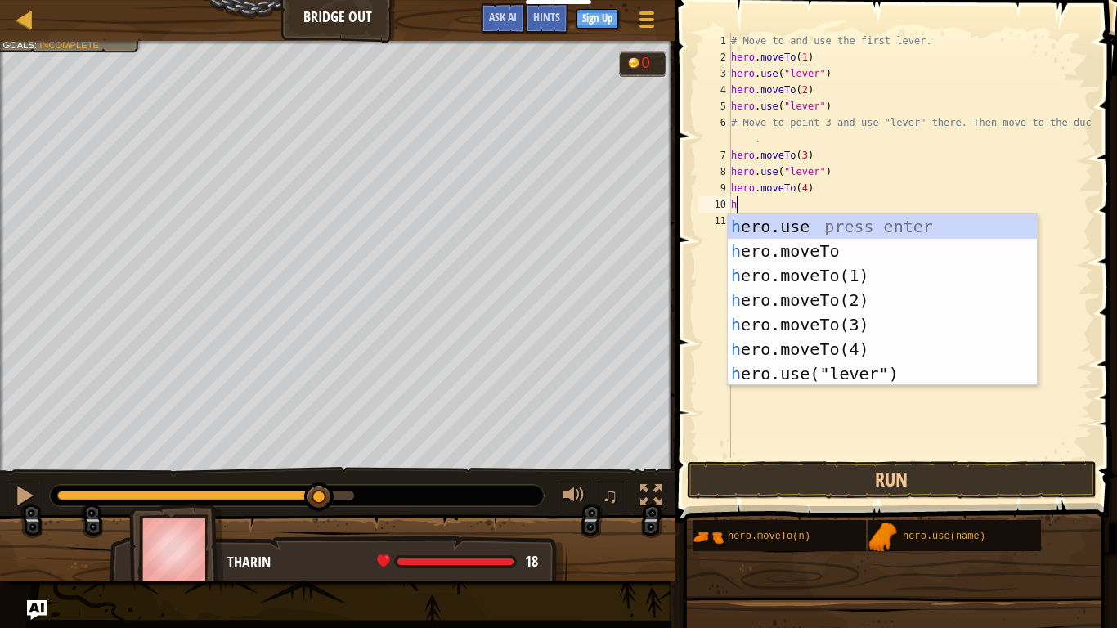
click at [782, 425] on div "# Move to and use the first lever. hero . moveTo ( 1 ) hero . use ( "lever" ) h…" at bounding box center [909, 262] width 365 height 458
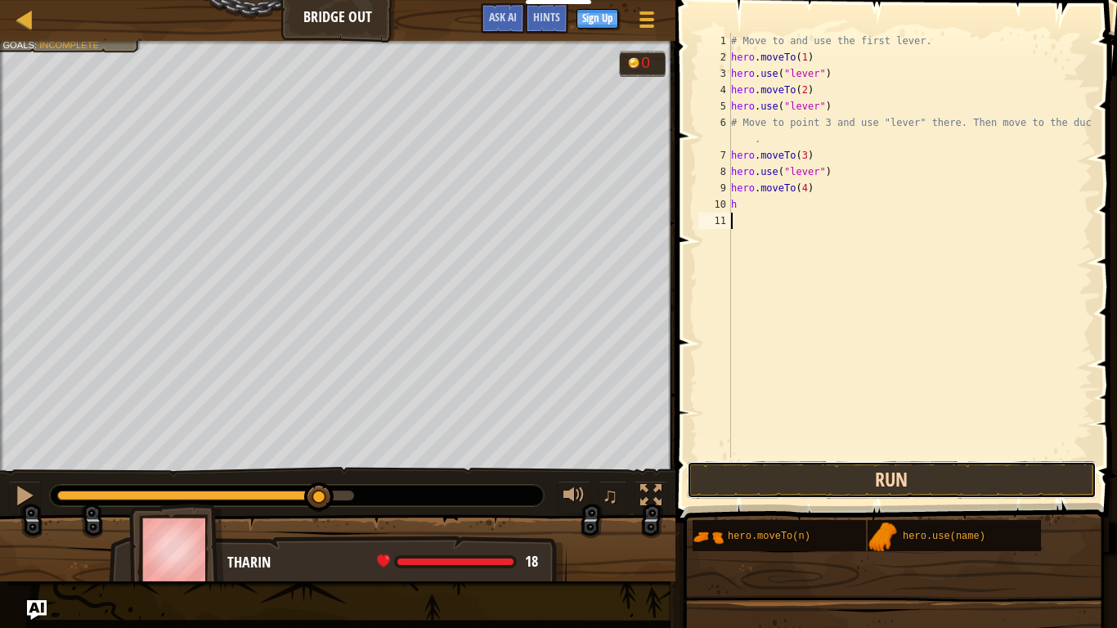
click at [735, 471] on button "Run" at bounding box center [892, 480] width 410 height 38
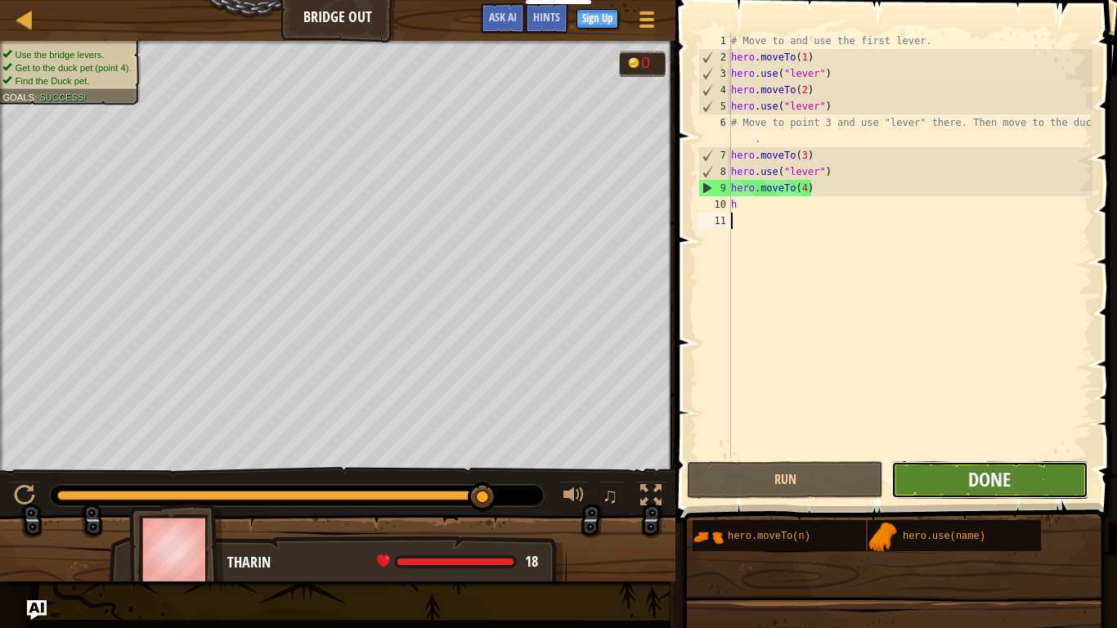
click at [988, 484] on span "Done" at bounding box center [989, 479] width 43 height 26
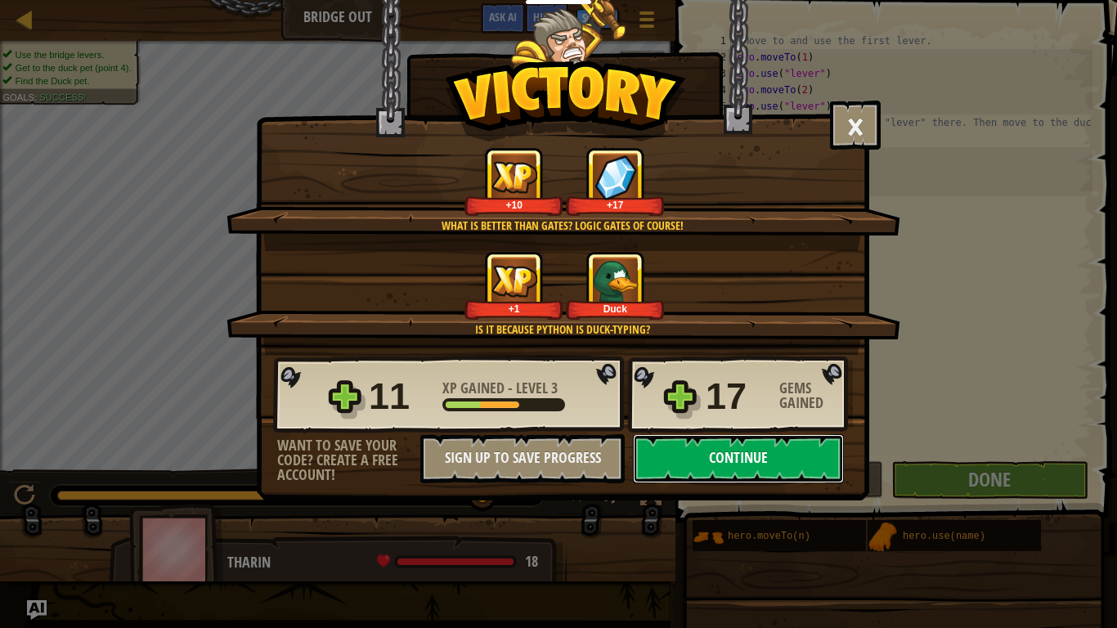
click at [817, 463] on button "Continue" at bounding box center [738, 458] width 211 height 49
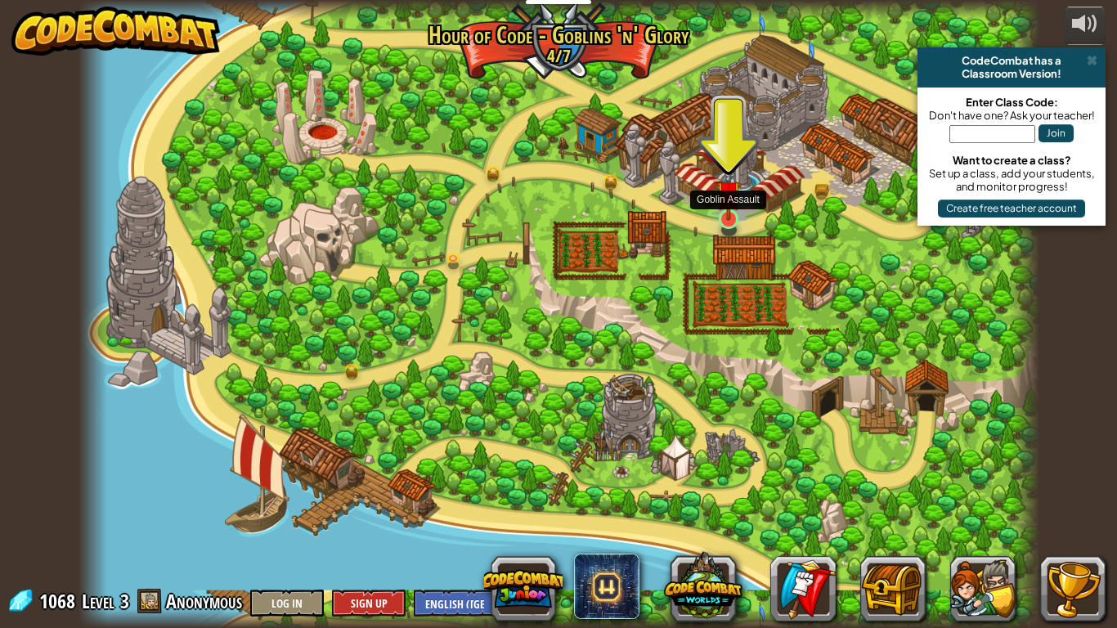
click at [727, 213] on img at bounding box center [728, 193] width 25 height 56
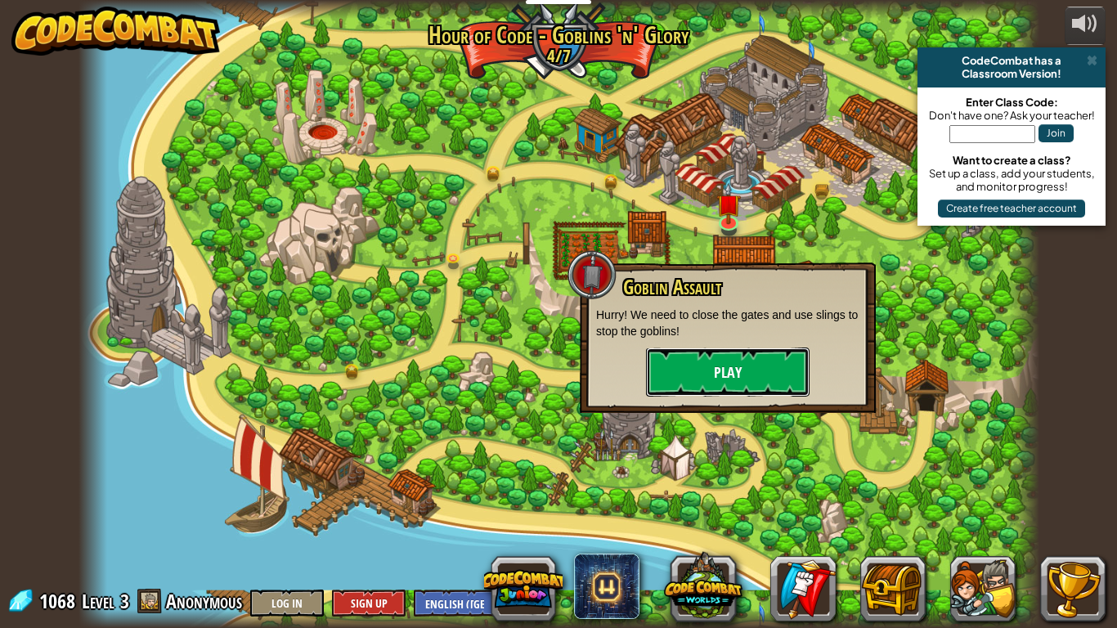
click at [660, 374] on button "Play" at bounding box center [727, 371] width 163 height 49
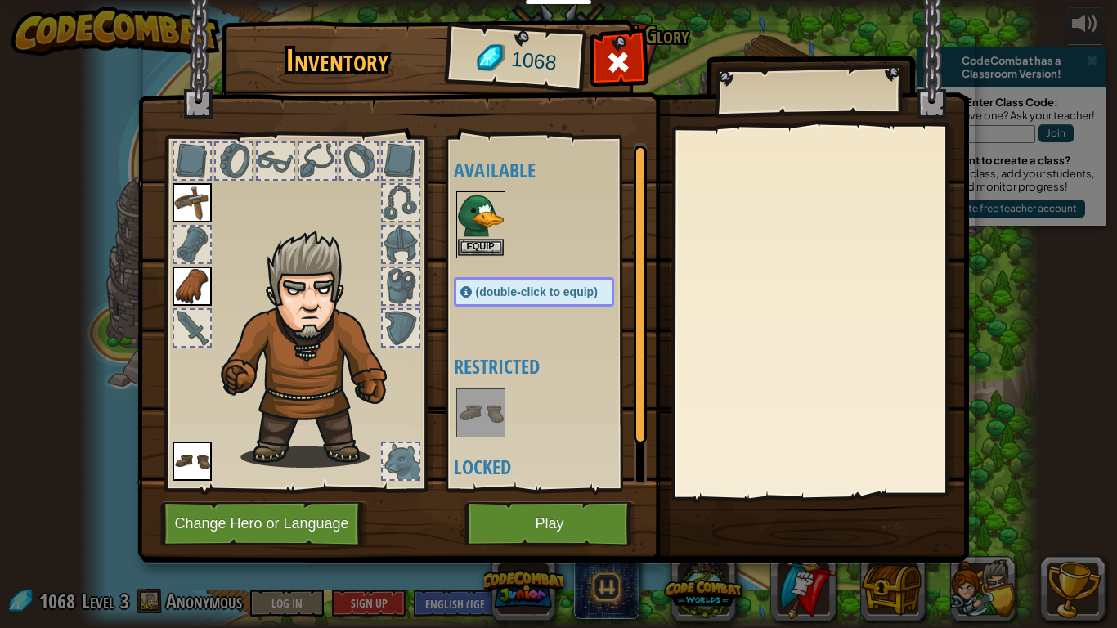
click at [471, 235] on img at bounding box center [481, 216] width 46 height 46
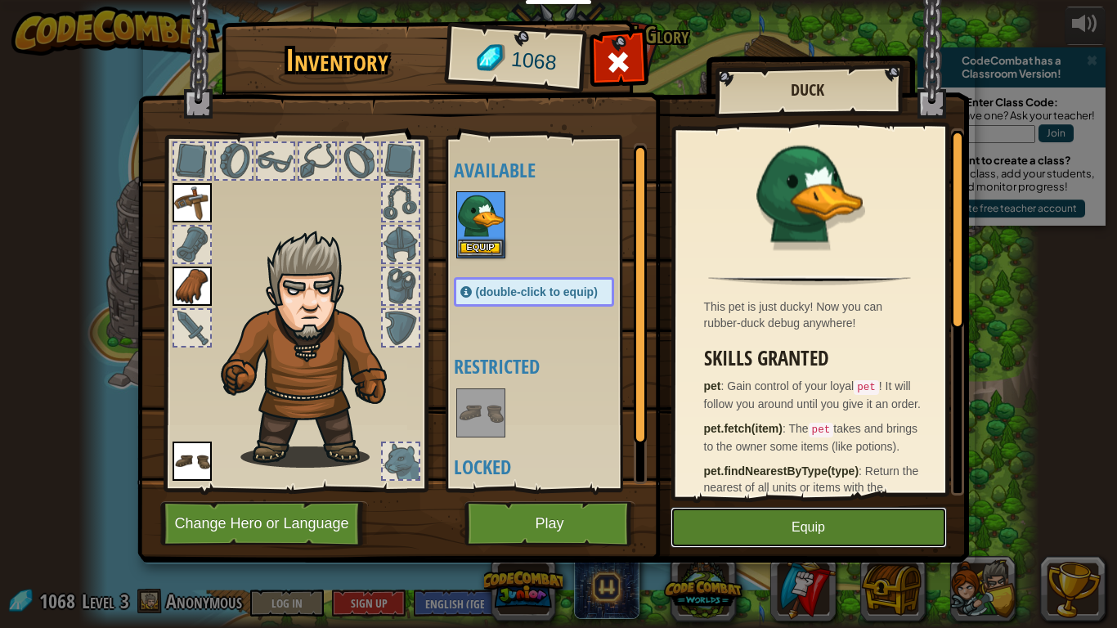
click at [741, 539] on button "Equip" at bounding box center [808, 527] width 276 height 41
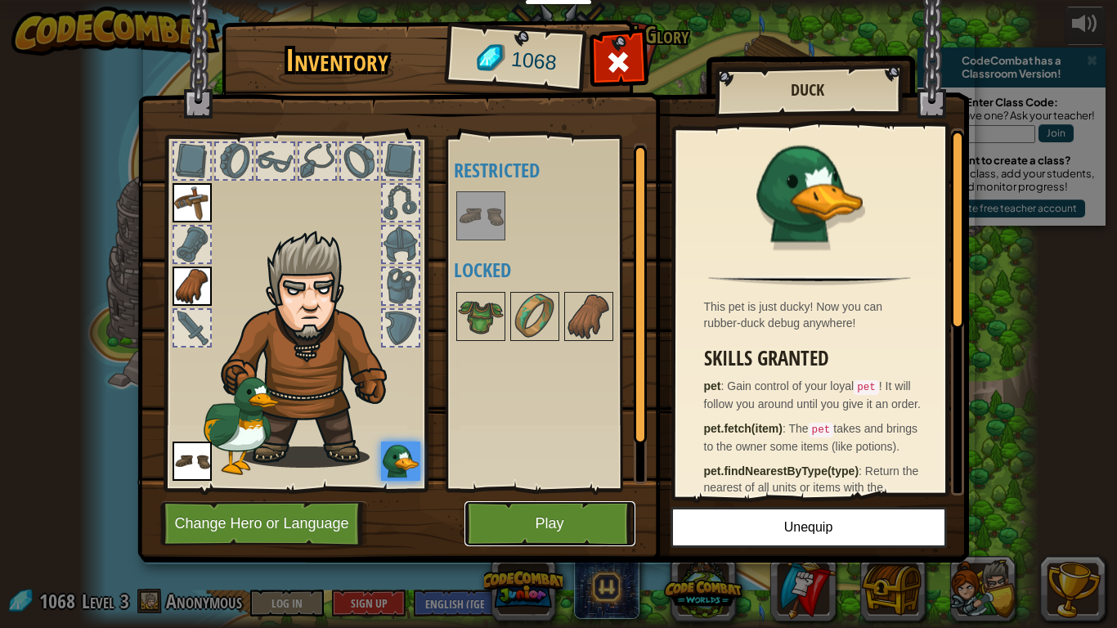
click at [509, 515] on button "Play" at bounding box center [549, 523] width 171 height 45
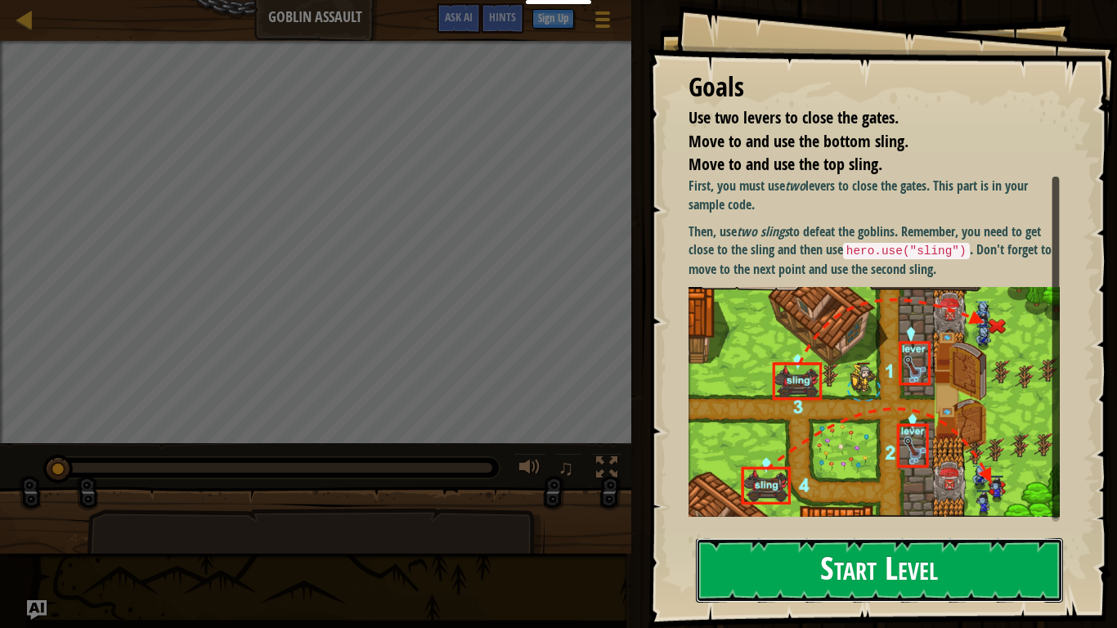
click at [832, 578] on button "Start Level" at bounding box center [879, 570] width 367 height 65
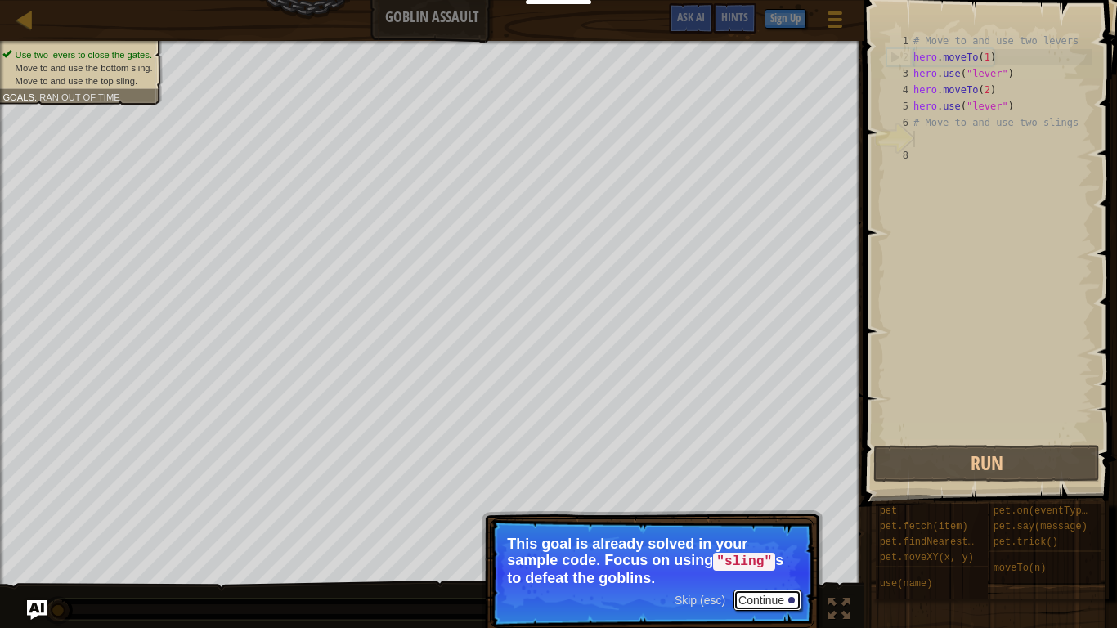
click at [771, 603] on button "Continue" at bounding box center [767, 599] width 68 height 21
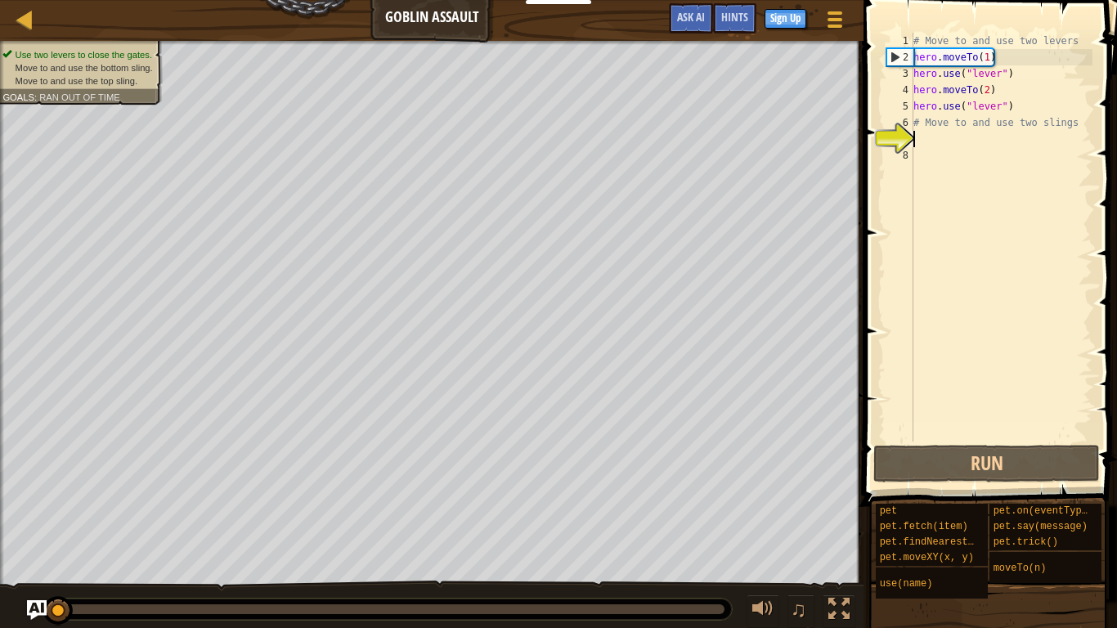
click at [952, 143] on div "# Move to and use two levers hero . moveTo ( 1 ) hero . use ( "lever" ) hero . …" at bounding box center [1001, 253] width 182 height 441
click at [920, 138] on div "# Move to and use two levers hero . moveTo ( 1 ) hero . use ( "lever" ) hero . …" at bounding box center [1001, 253] width 182 height 441
type textarea "h"
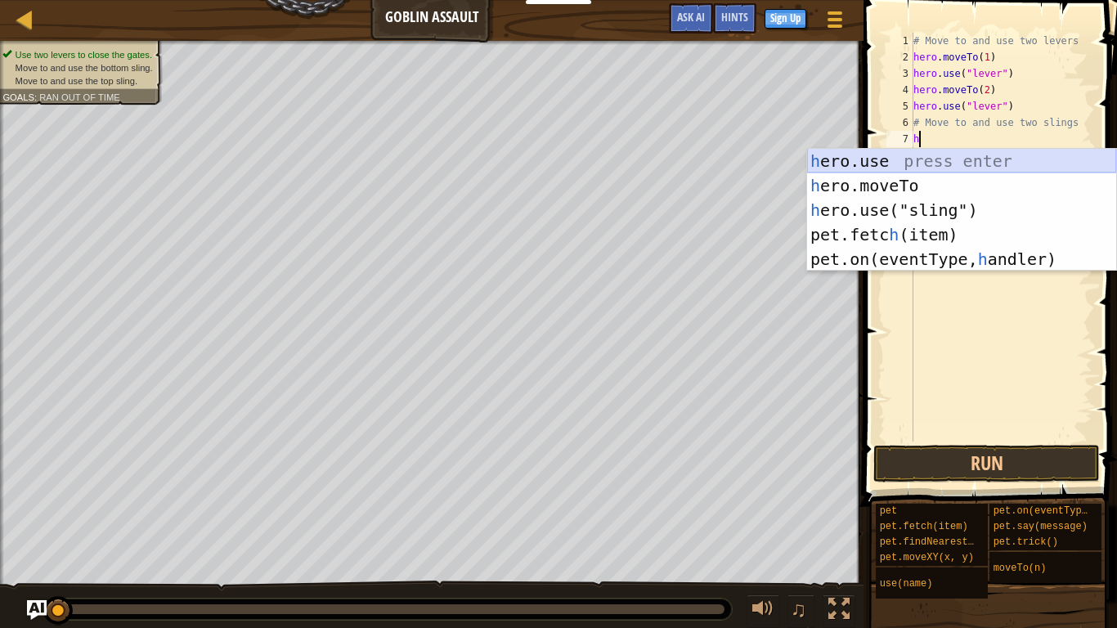
click at [938, 162] on div "h ero.use press enter h ero.moveTo press enter h ero.use("sling") press enter p…" at bounding box center [961, 235] width 309 height 172
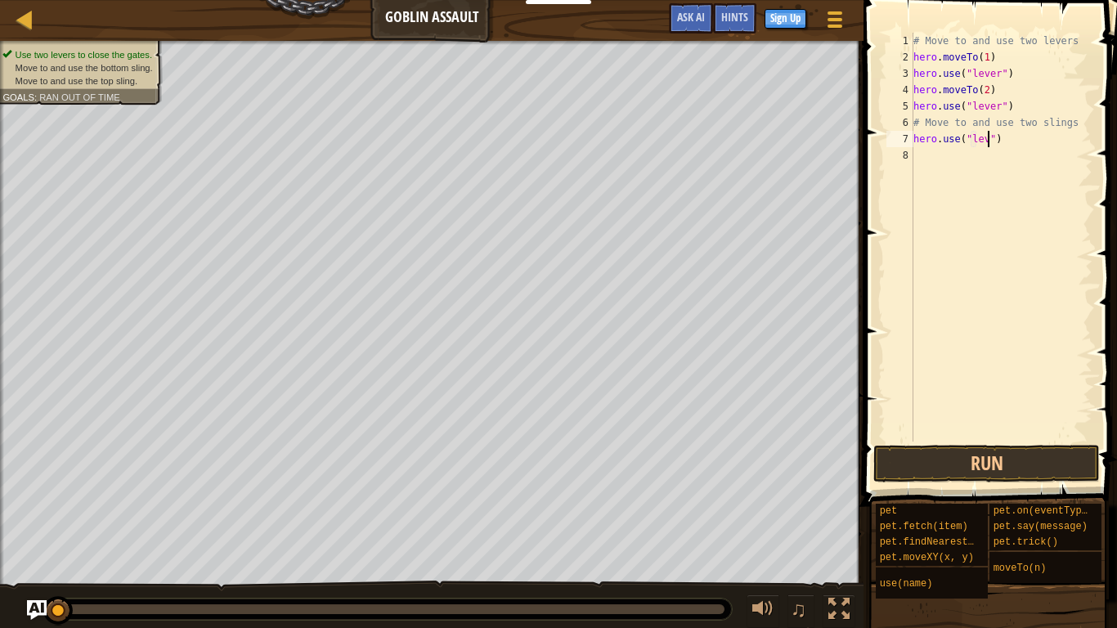
type textarea "hero.use("lever")"
click at [965, 167] on div "# Move to and use two levers hero . moveTo ( 1 ) hero . use ( "lever" ) hero . …" at bounding box center [1001, 253] width 182 height 441
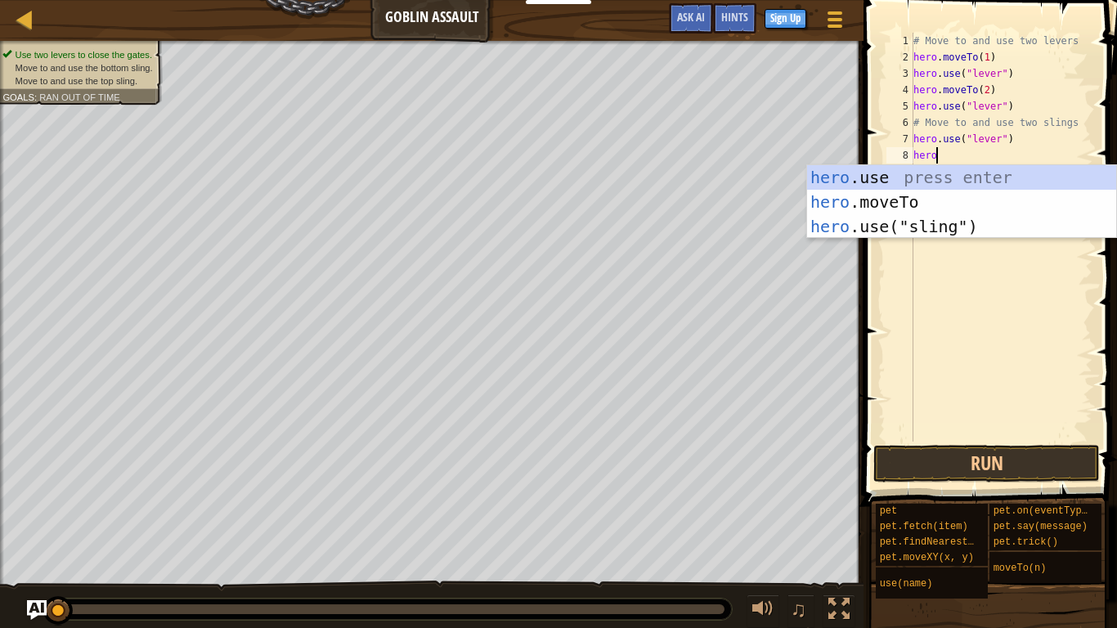
scroll to position [7, 2]
click at [978, 204] on div "hero .use press enter hero .moveTo press enter hero .use("sling") press enter" at bounding box center [961, 226] width 309 height 123
type textarea "hero.moveTo(2)"
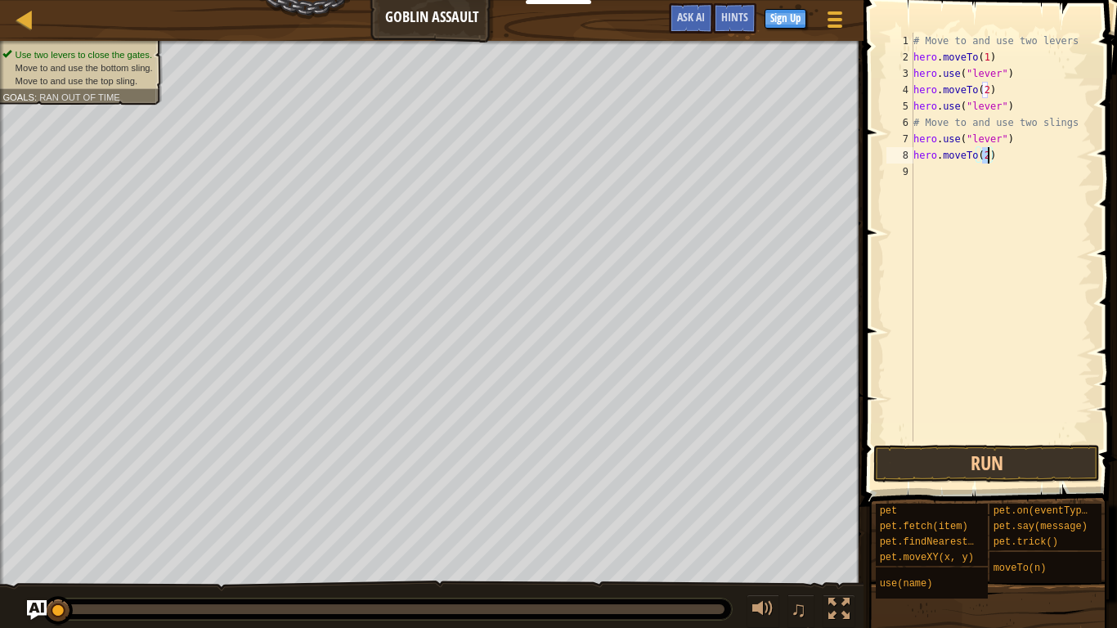
click at [969, 183] on div "# Move to and use two levers hero . moveTo ( 1 ) hero . use ( "lever" ) hero . …" at bounding box center [1001, 253] width 182 height 441
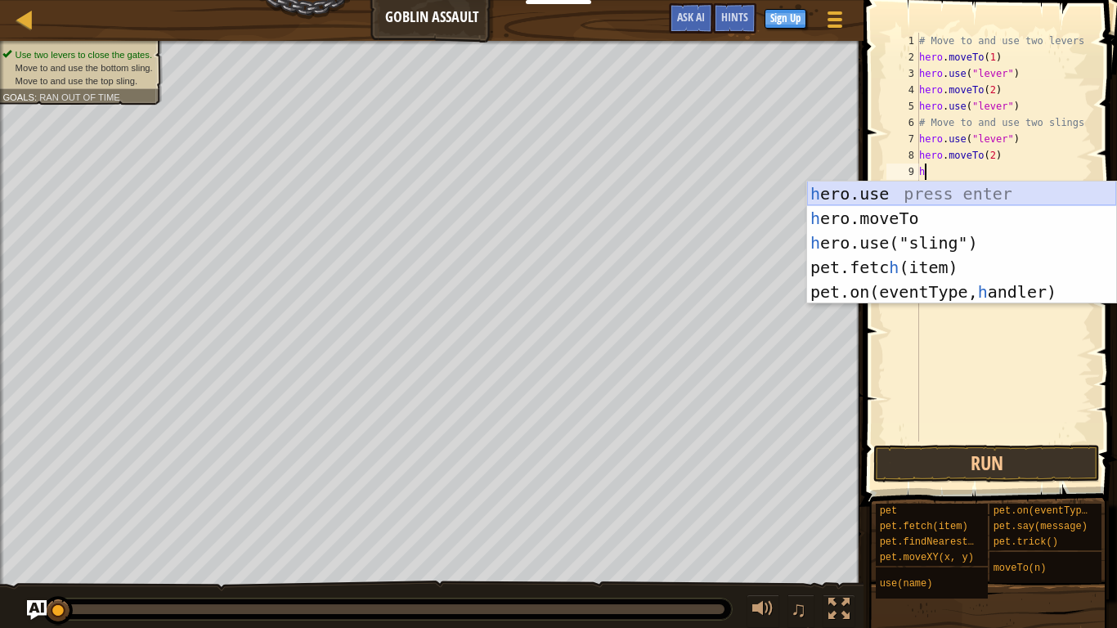
click at [956, 202] on div "h ero.use press enter h ero.moveTo press enter h ero.use("sling") press enter p…" at bounding box center [961, 267] width 309 height 172
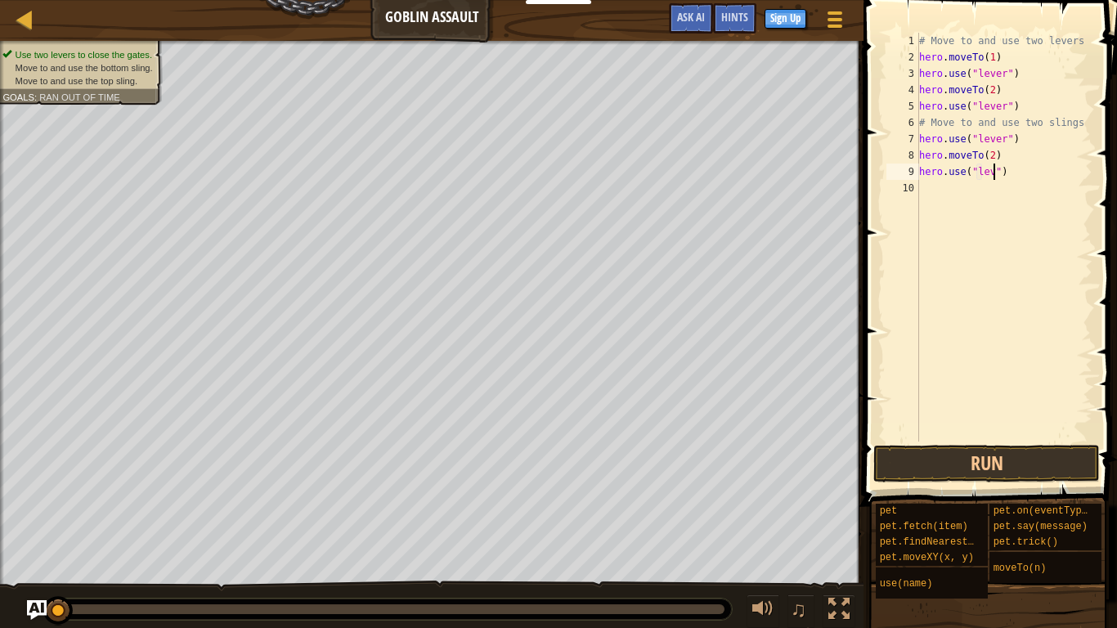
scroll to position [7, 13]
type textarea "hero.use("lever")"
click at [942, 190] on div "# Move to and use two levers hero . moveTo ( 1 ) hero . use ( "lever" ) hero . …" at bounding box center [1003, 253] width 177 height 441
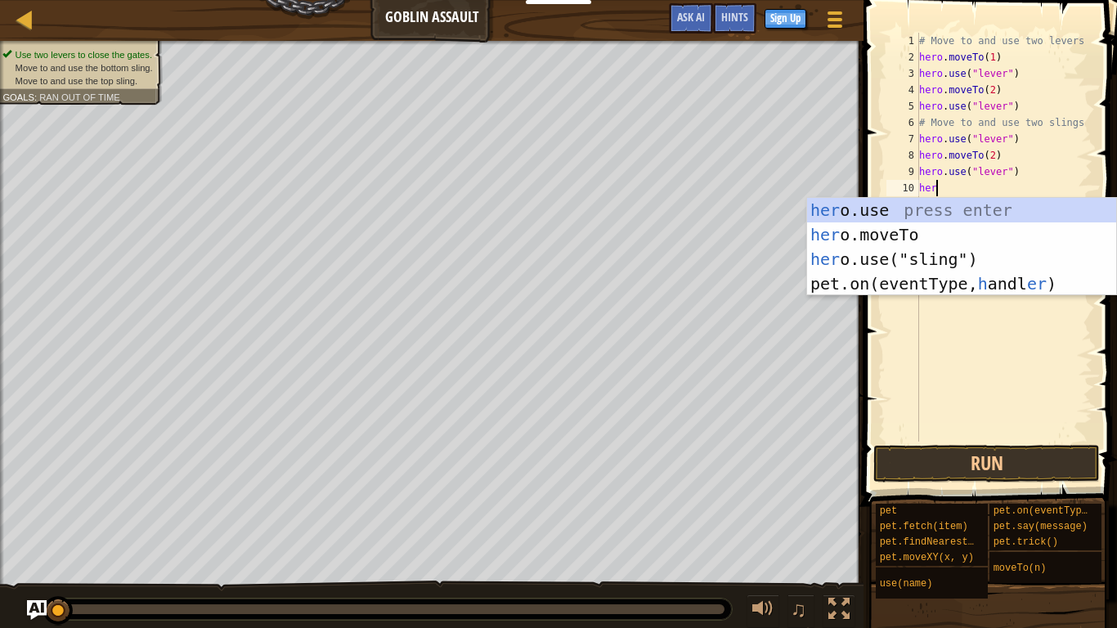
scroll to position [7, 2]
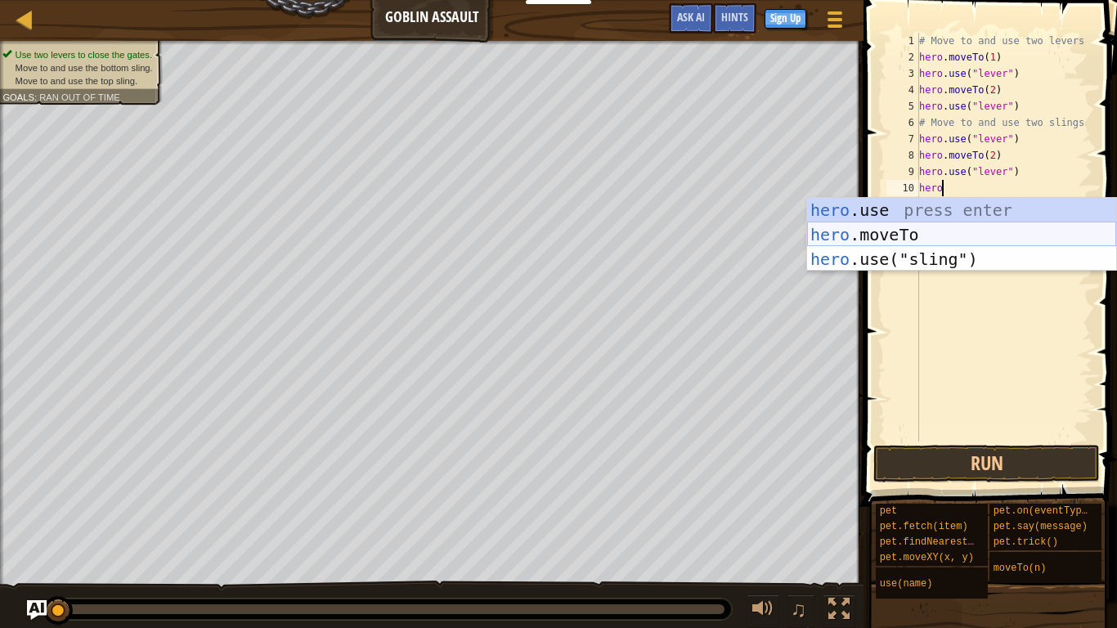
click at [955, 226] on div "hero .use press enter hero .moveTo press enter hero .use("sling") press enter" at bounding box center [961, 259] width 309 height 123
type textarea "hero.moveTo(2)"
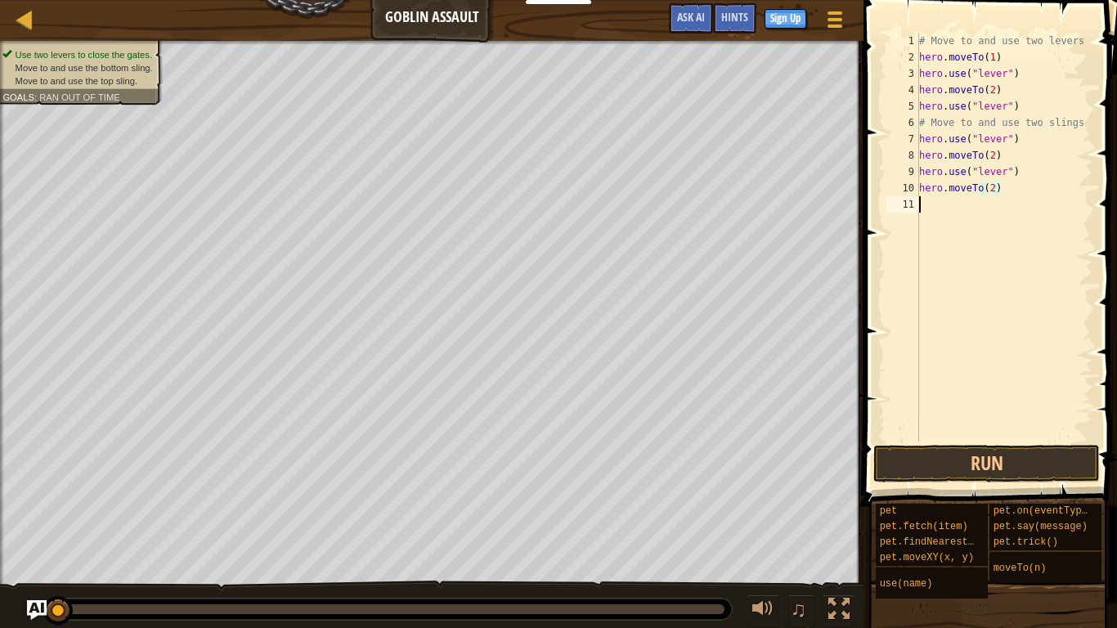
click at [964, 207] on div "# Move to and use two levers hero . moveTo ( 1 ) hero . use ( "lever" ) hero . …" at bounding box center [1003, 253] width 177 height 441
click at [992, 190] on div "# Move to and use two levers hero . moveTo ( 1 ) hero . use ( "lever" ) hero . …" at bounding box center [1003, 253] width 177 height 441
type textarea "hero.moveTo(4)"
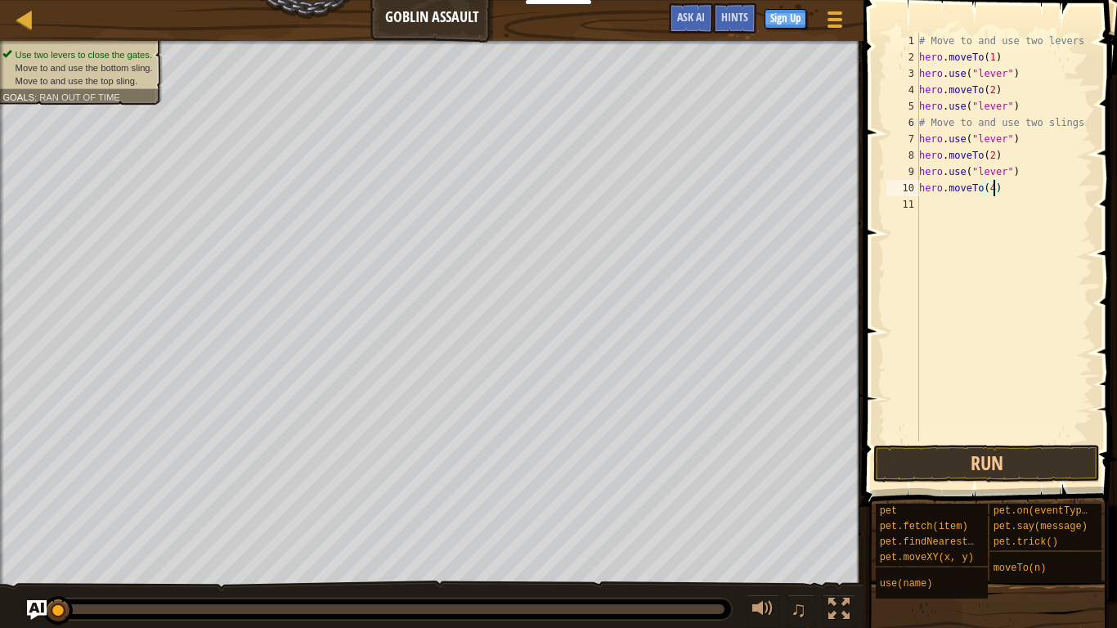
click at [969, 200] on div "# Move to and use two levers hero . moveTo ( 1 ) hero . use ( "lever" ) hero . …" at bounding box center [1003, 253] width 177 height 441
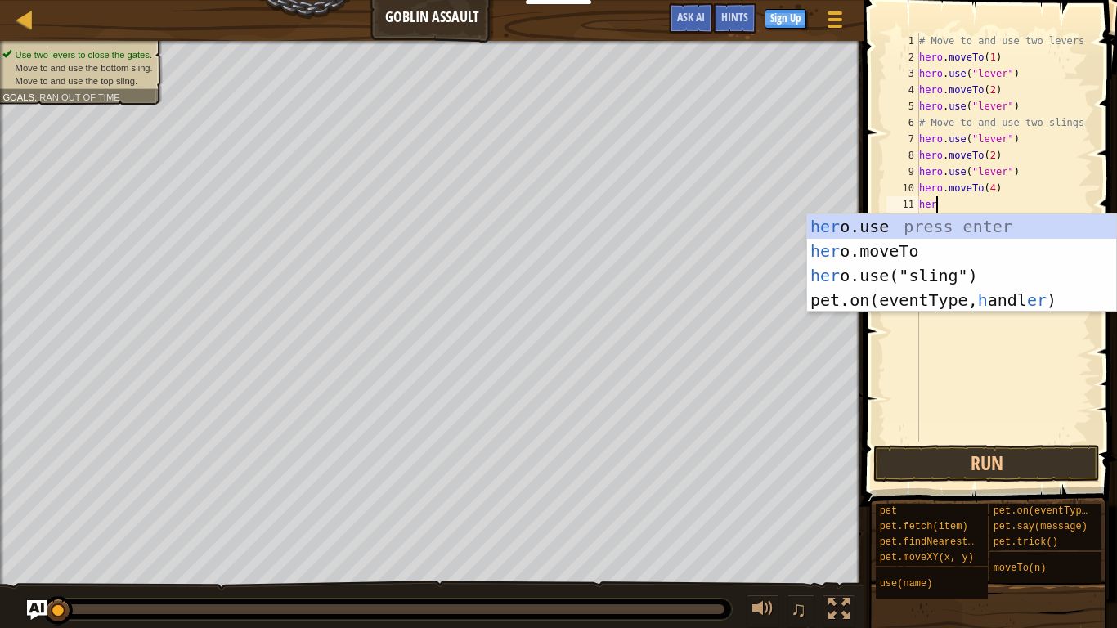
scroll to position [7, 2]
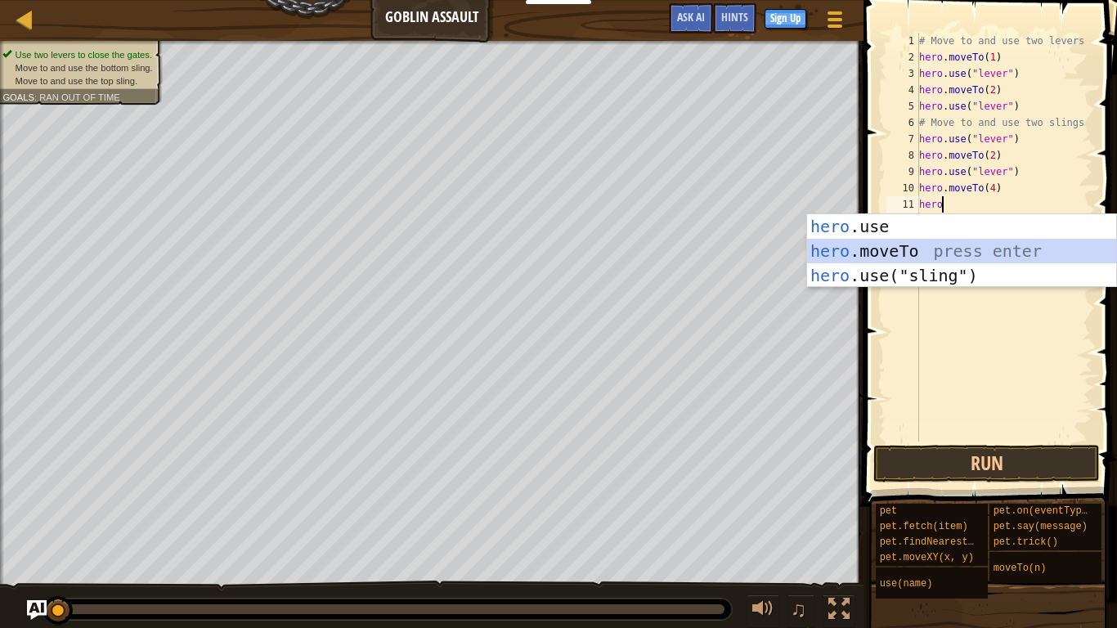
click at [951, 248] on div "hero .use press enter hero .moveTo press enter hero .use("sling") press enter" at bounding box center [961, 275] width 309 height 123
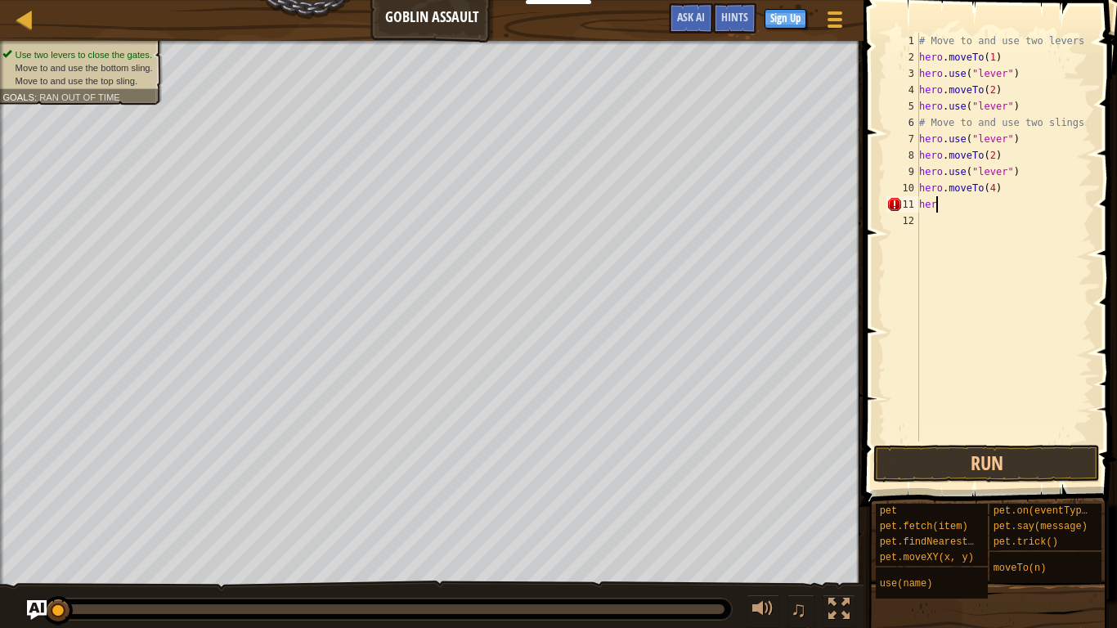
scroll to position [7, 1]
type textarea "h"
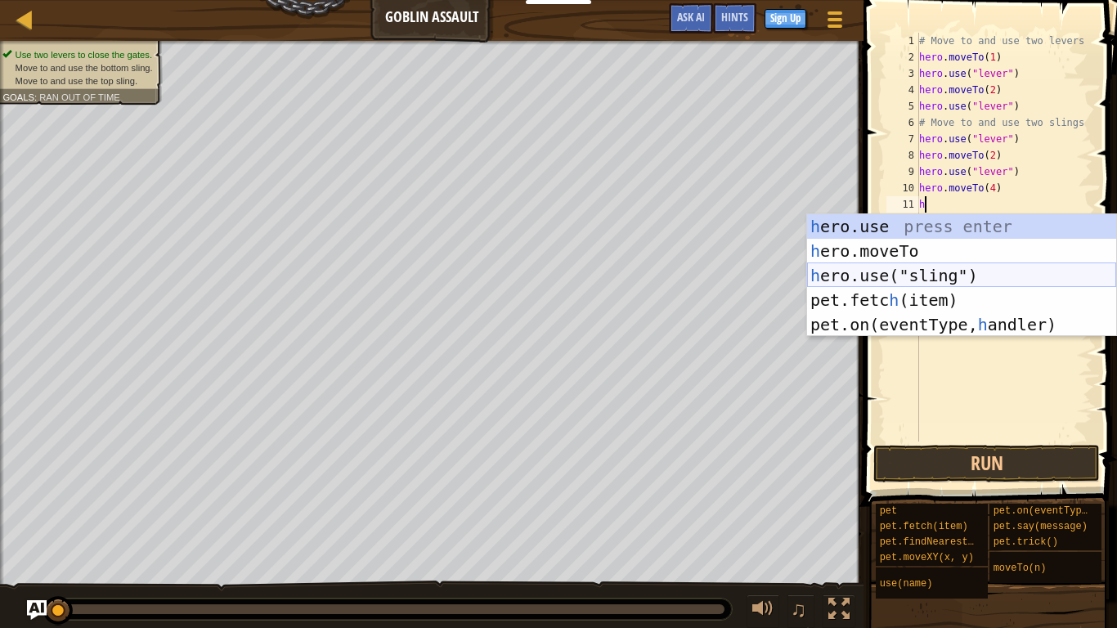
click at [952, 276] on div "h ero.use press enter h ero.moveTo press enter h ero.use("sling") press enter p…" at bounding box center [961, 300] width 309 height 172
type textarea "hero.use("sling")"
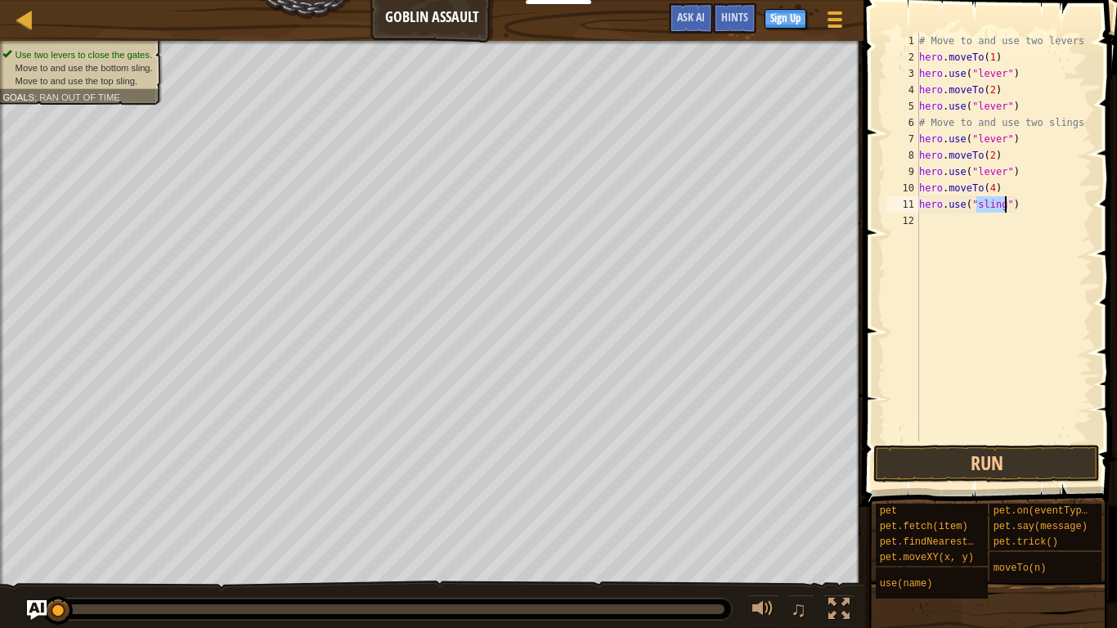
click at [981, 246] on div "# Move to and use two levers hero . moveTo ( 1 ) hero . use ( "lever" ) hero . …" at bounding box center [1003, 253] width 177 height 441
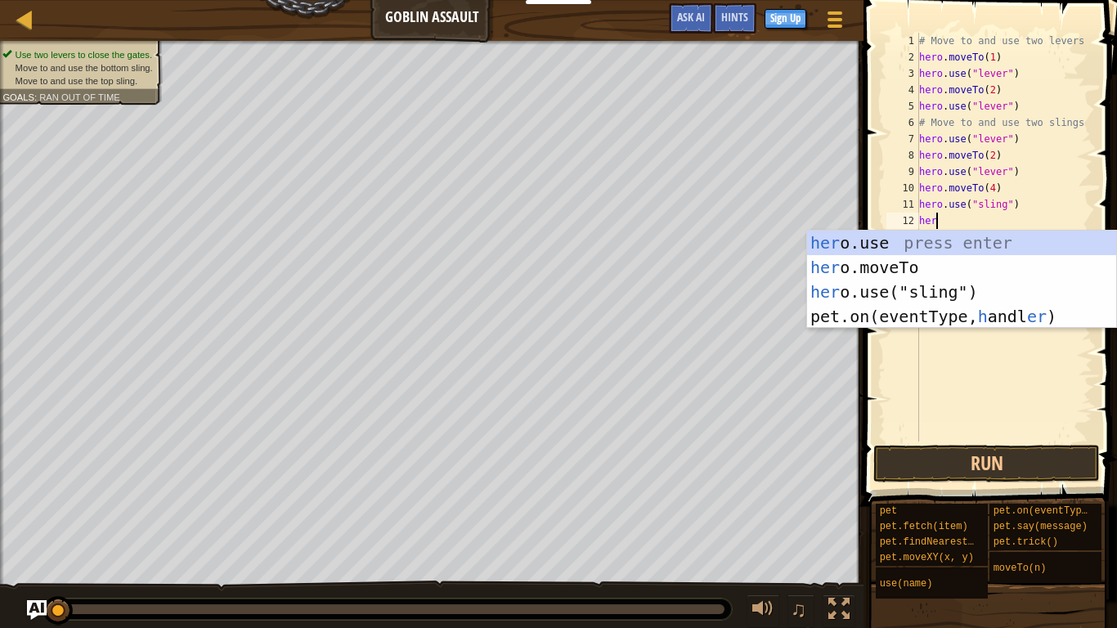
scroll to position [7, 2]
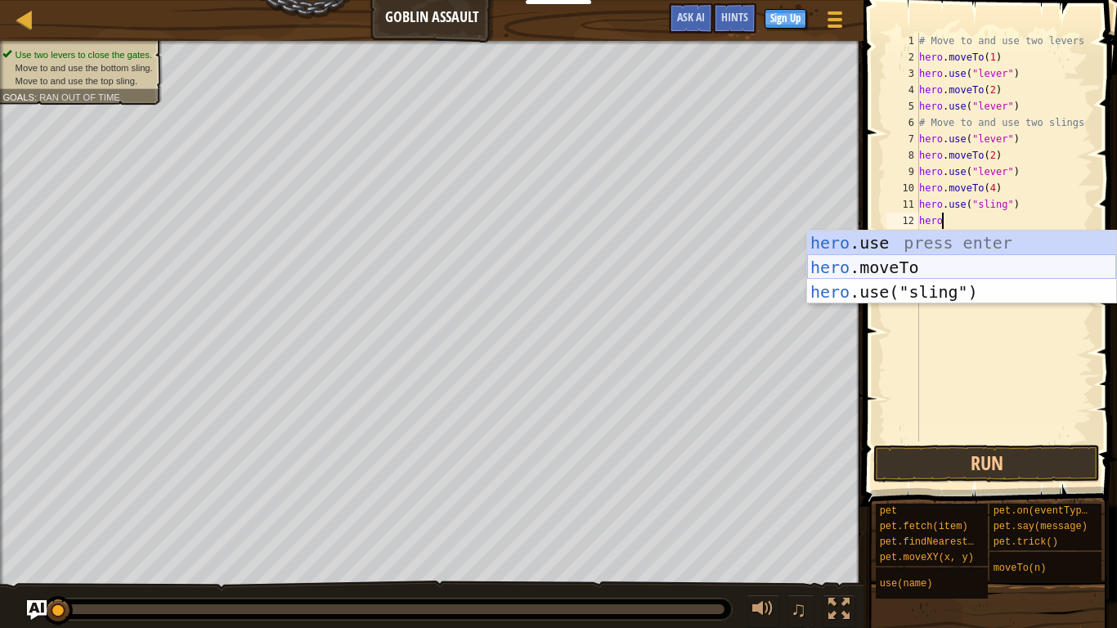
click at [956, 262] on div "hero .use press enter hero .moveTo press enter hero .use("sling") press enter" at bounding box center [961, 291] width 309 height 123
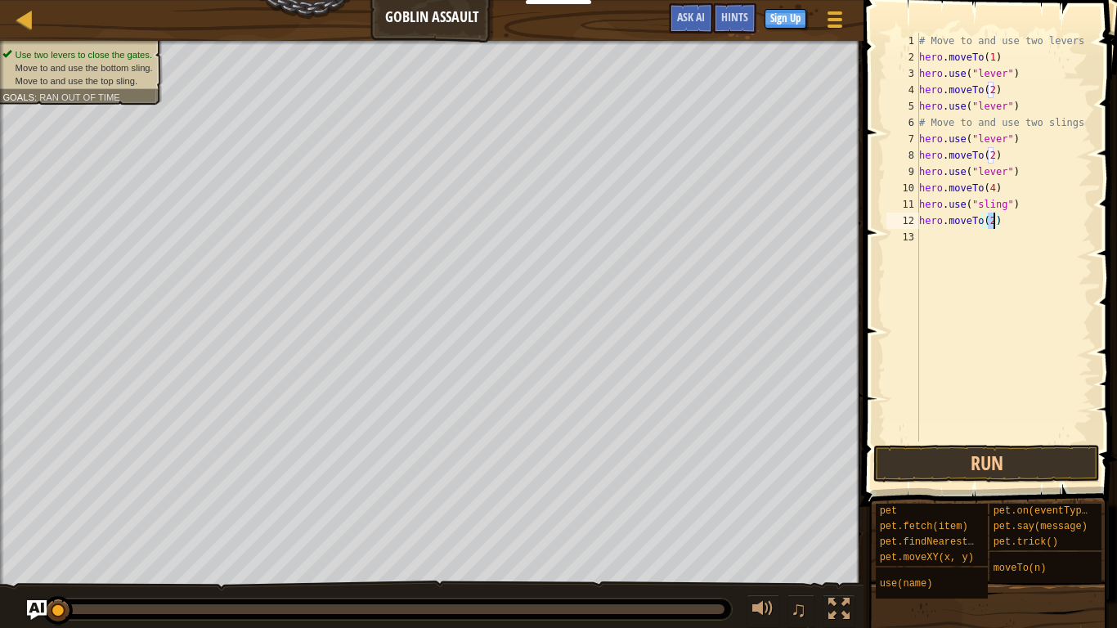
type textarea "hero.moveTo(3)"
click at [946, 239] on div "# Move to and use two levers hero . moveTo ( 1 ) hero . use ( "lever" ) hero . …" at bounding box center [1003, 253] width 177 height 441
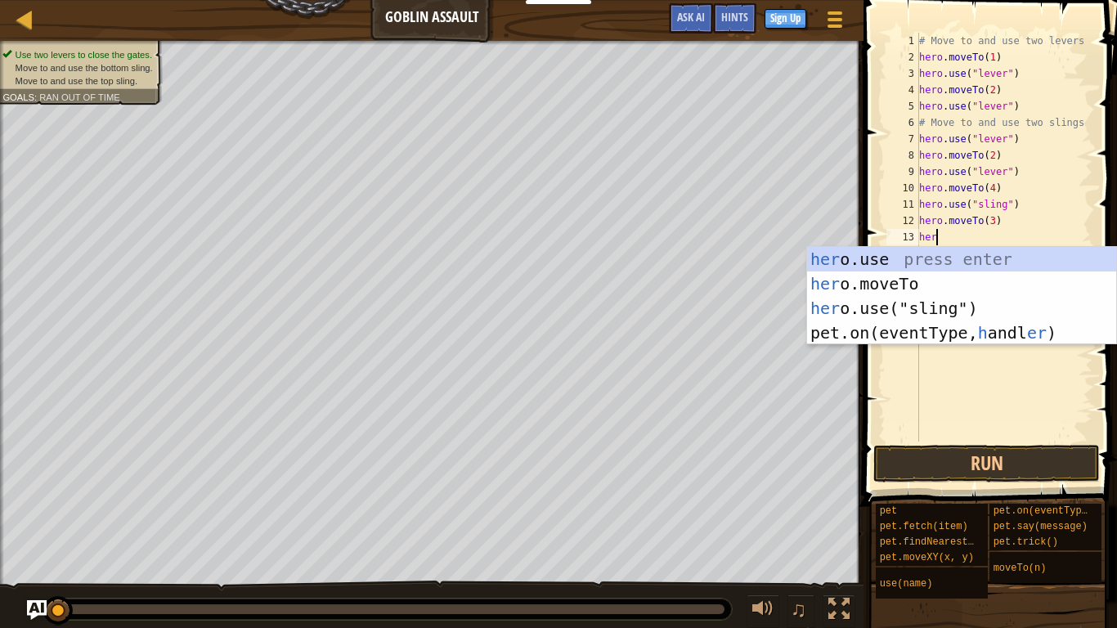
type textarea "hero"
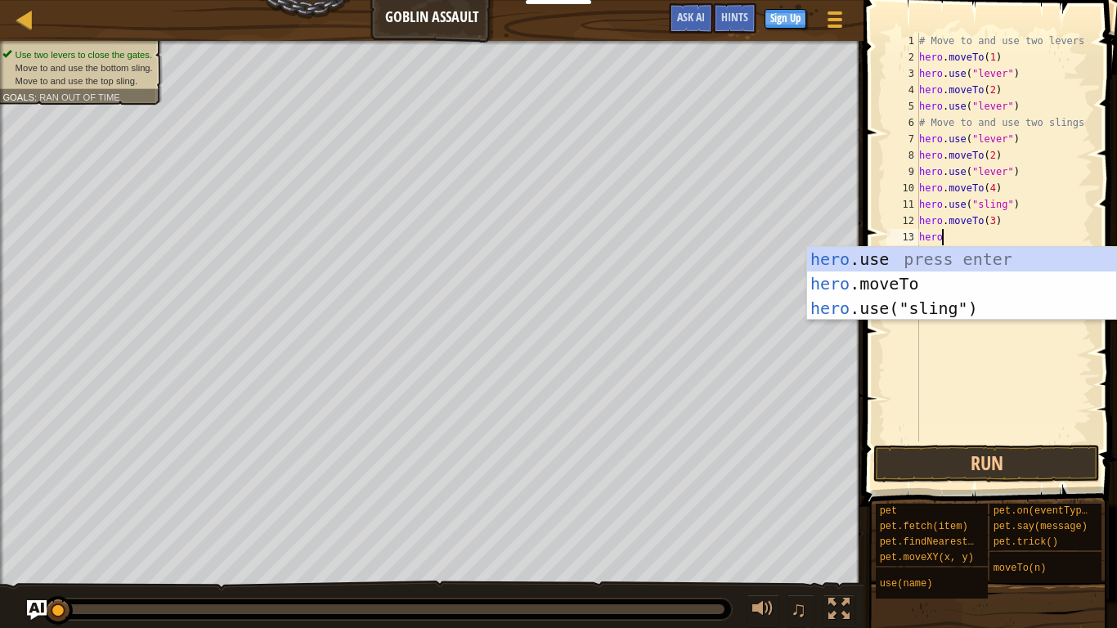
scroll to position [7, 2]
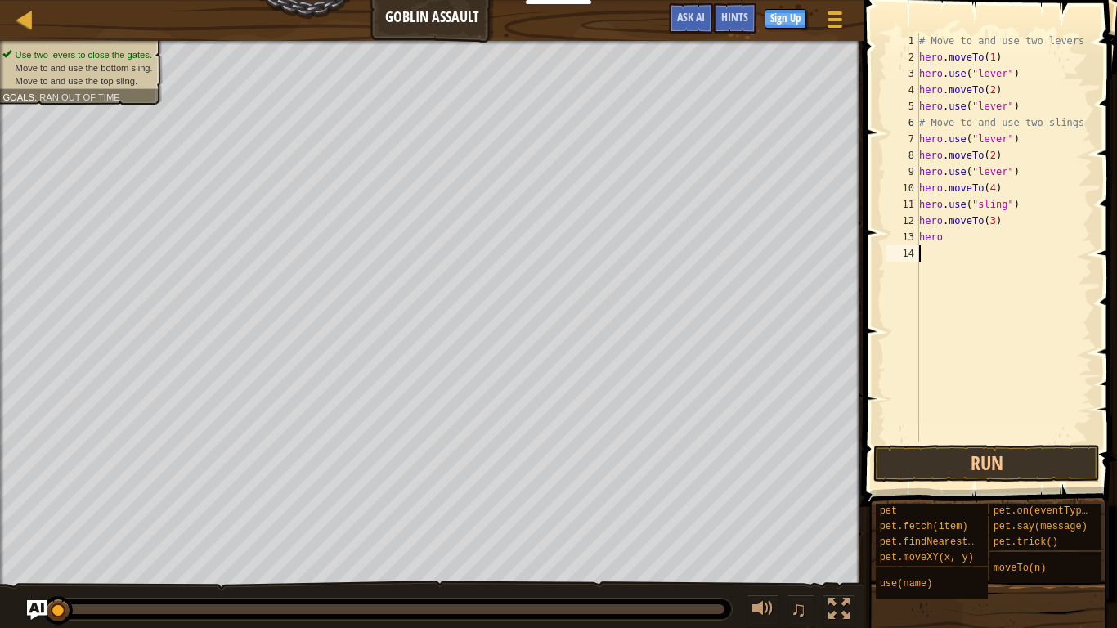
scroll to position [7, 0]
click at [950, 238] on div "# Move to and use two levers hero . moveTo ( 1 ) hero . use ( "lever" ) hero . …" at bounding box center [1003, 253] width 177 height 441
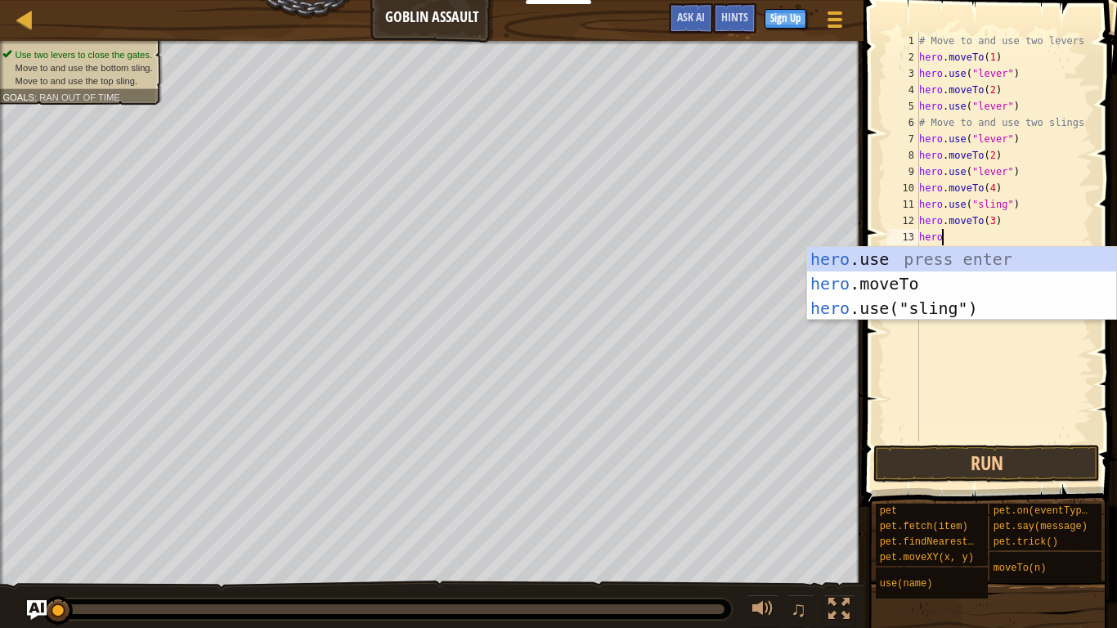
scroll to position [7, 2]
click at [938, 305] on div "hero .use press enter hero .moveTo press enter hero .use("sling") press enter" at bounding box center [961, 308] width 309 height 123
type textarea "hero.use("sling")"
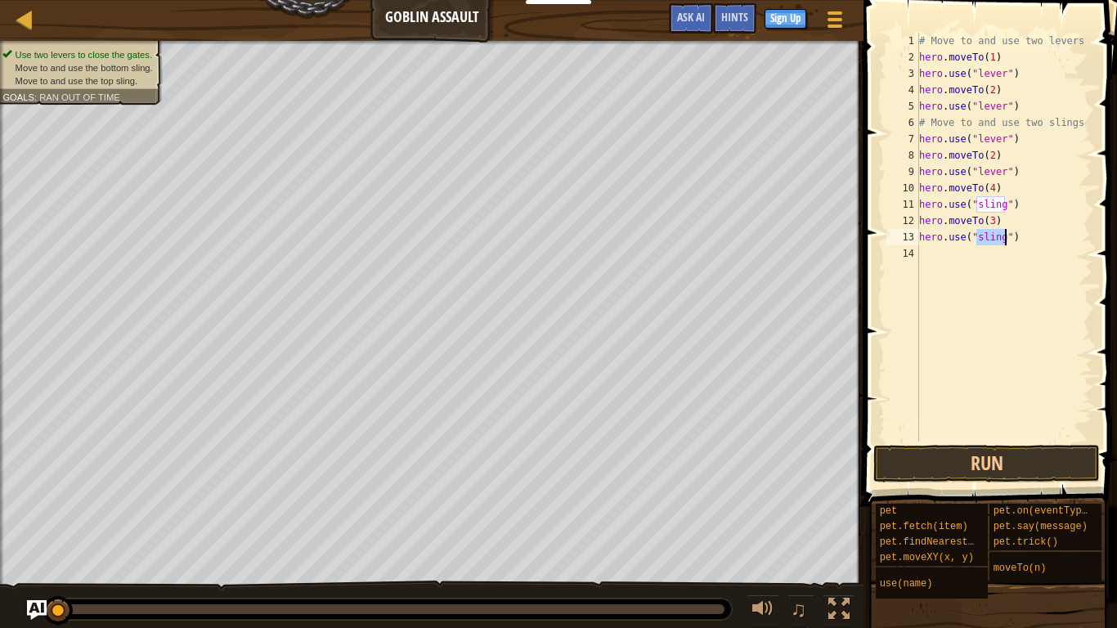
click at [983, 255] on div "# Move to and use two levers hero . moveTo ( 1 ) hero . use ( "lever" ) hero . …" at bounding box center [1003, 253] width 177 height 441
click at [884, 469] on button "Run" at bounding box center [986, 464] width 226 height 38
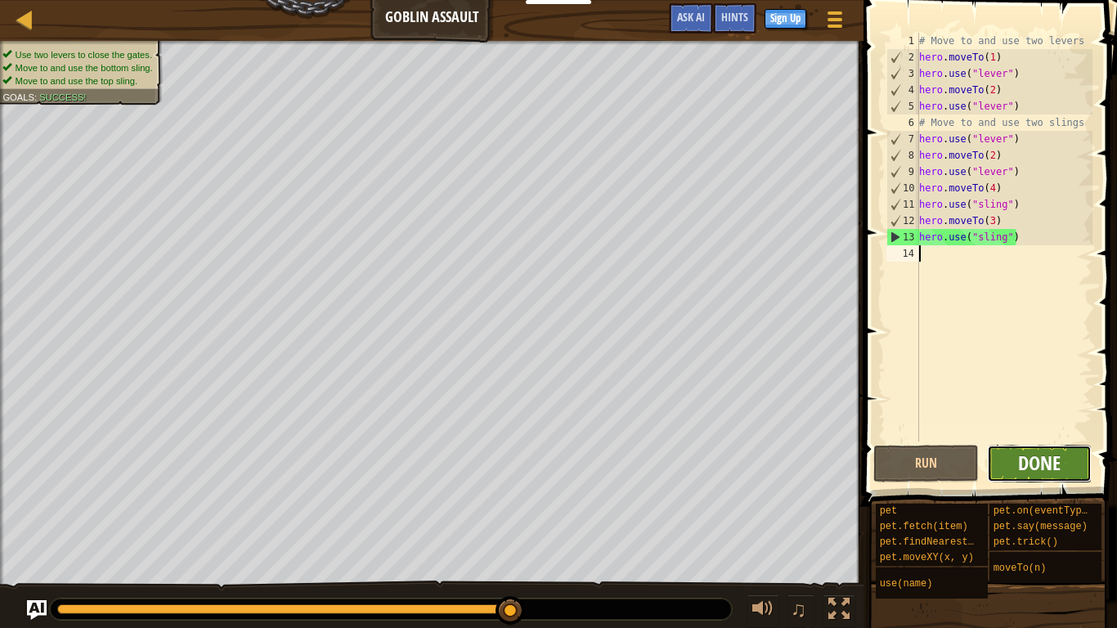
click at [1027, 464] on span "Done" at bounding box center [1039, 463] width 43 height 26
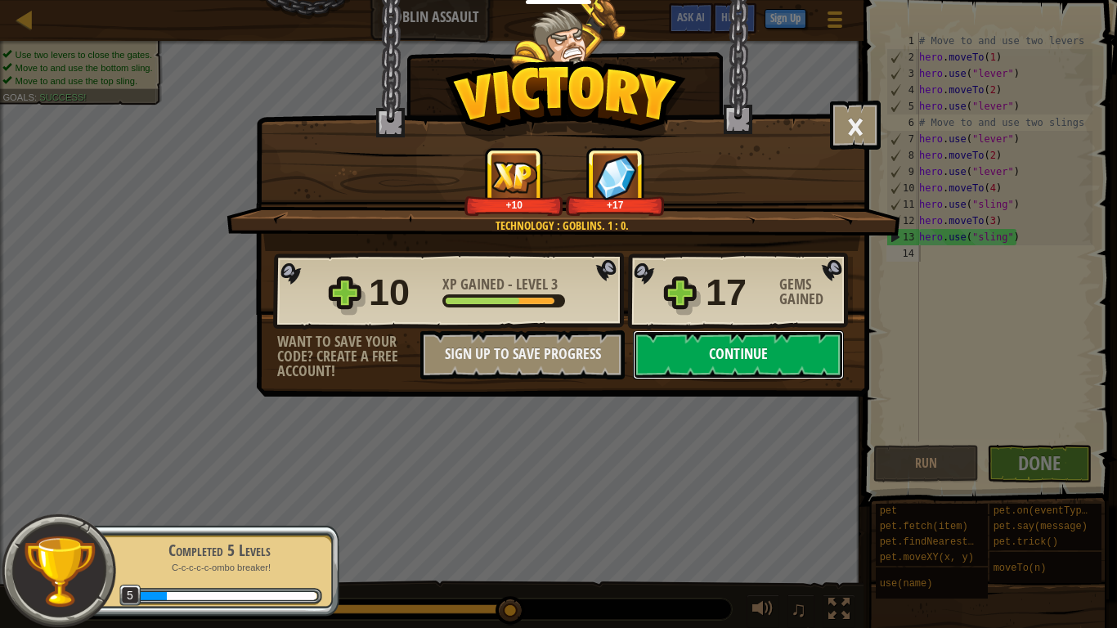
click at [700, 364] on button "Continue" at bounding box center [738, 354] width 211 height 49
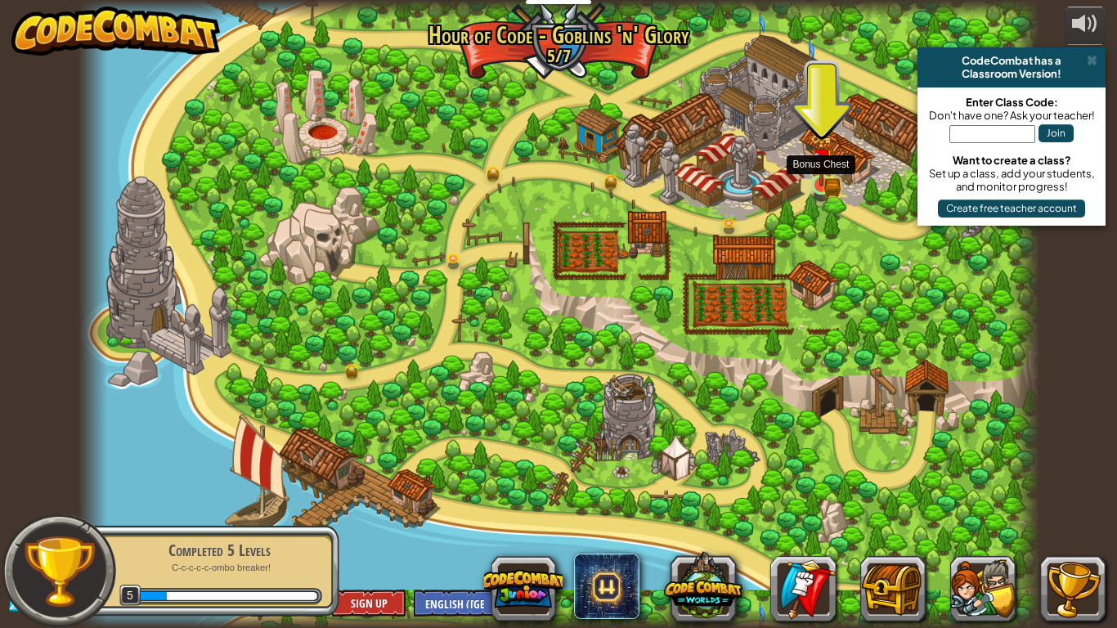
click at [819, 186] on img at bounding box center [821, 159] width 25 height 53
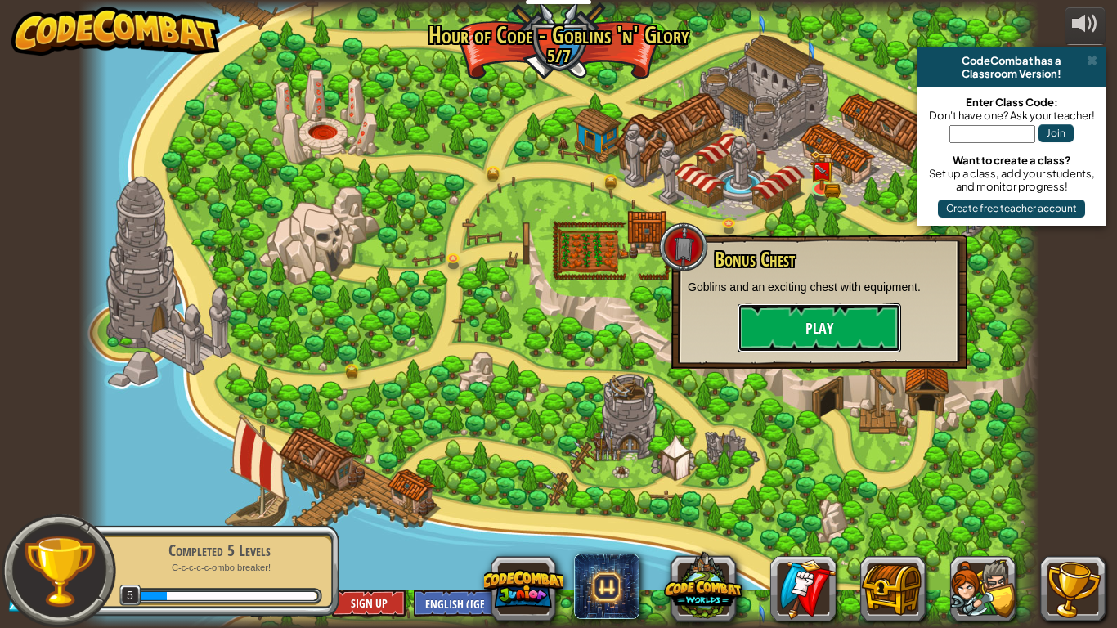
click at [812, 336] on button "Play" at bounding box center [818, 327] width 163 height 49
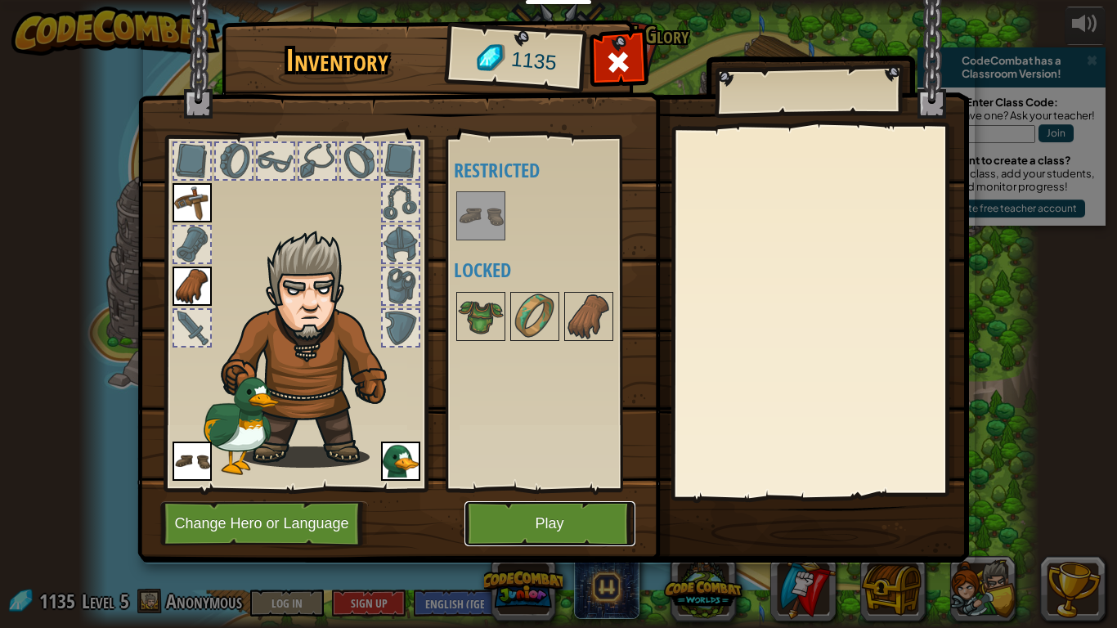
click at [589, 516] on button "Play" at bounding box center [549, 523] width 171 height 45
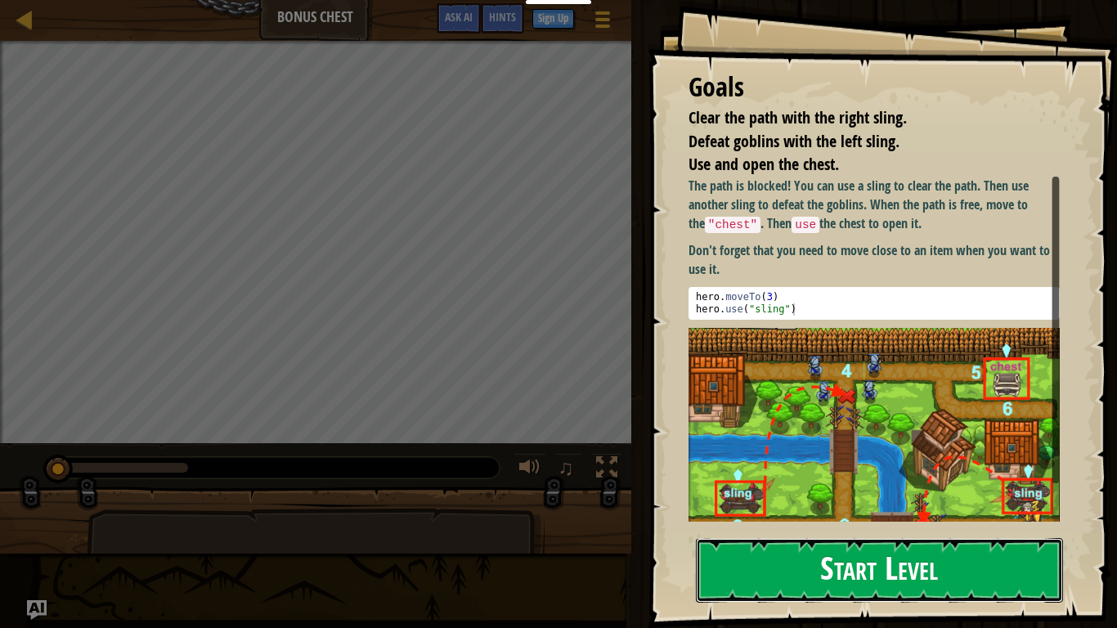
click at [770, 562] on button "Start Level" at bounding box center [879, 570] width 367 height 65
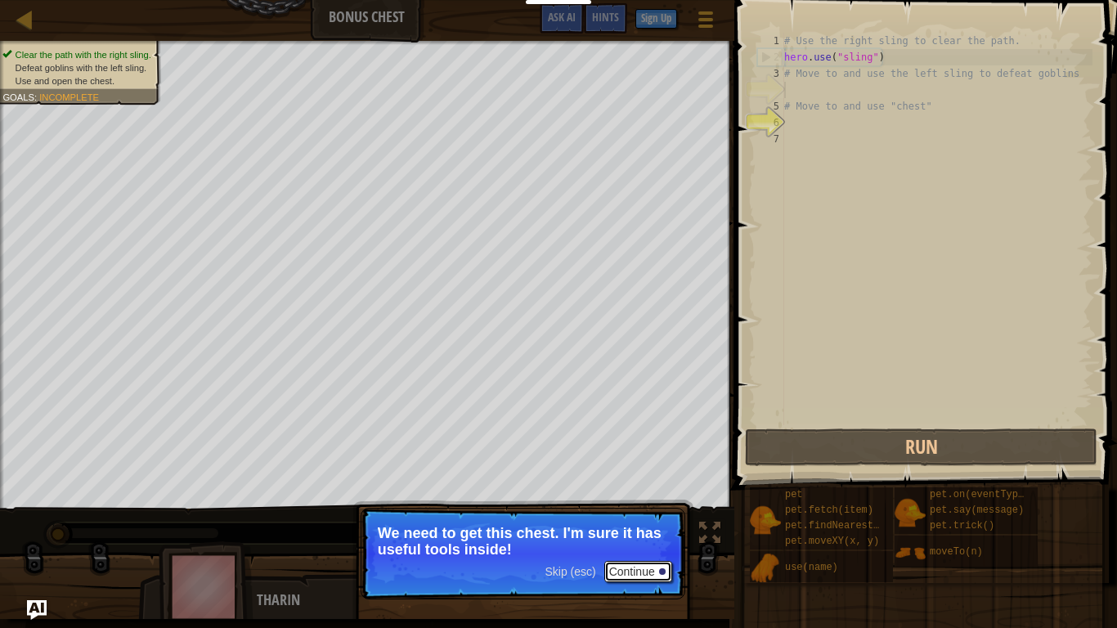
click at [638, 574] on button "Continue" at bounding box center [638, 571] width 68 height 21
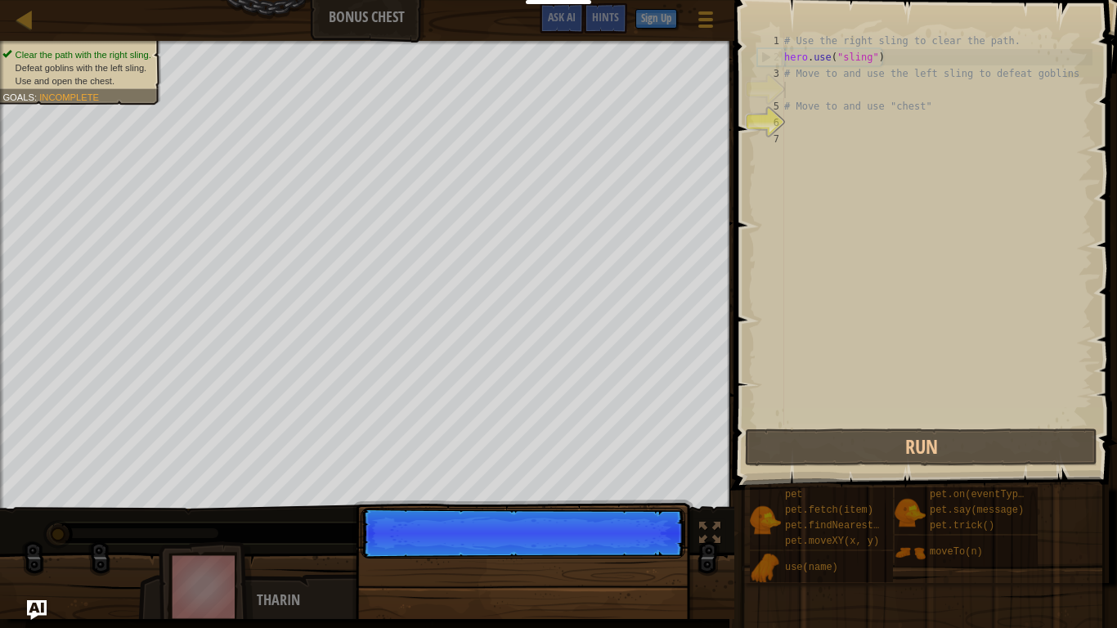
scroll to position [7, 0]
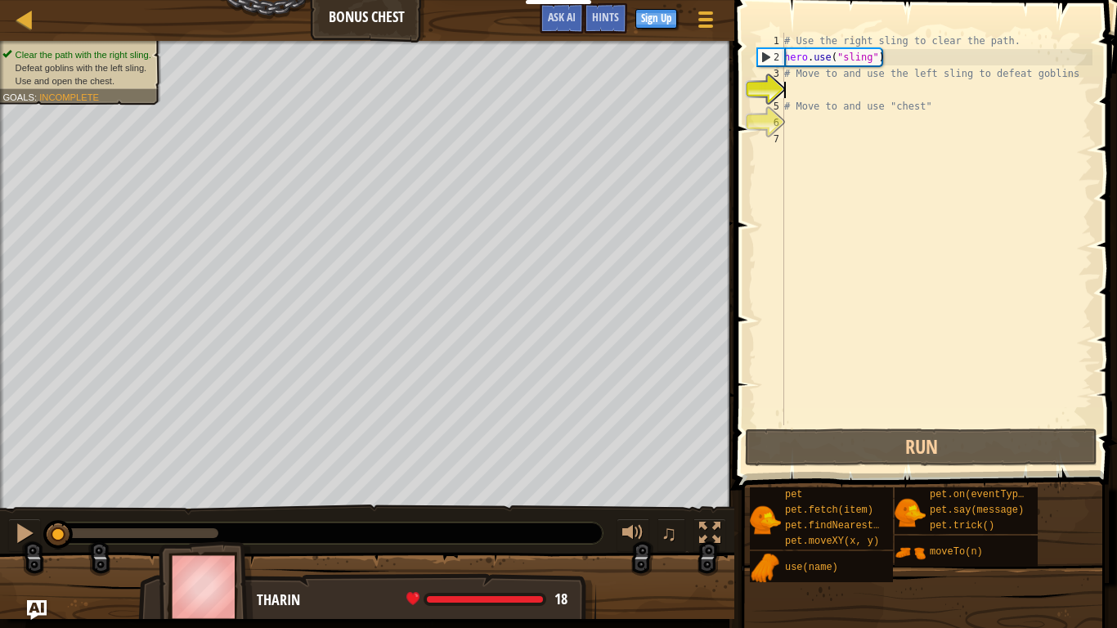
click at [849, 75] on div "# Use the right sling to clear the path. hero . use ( "sling" ) # Move to and u…" at bounding box center [936, 245] width 311 height 425
type textarea "# Move to and use the left sling to defeat goblins"
click at [801, 87] on div "# Use the right sling to clear the path. hero . use ( "sling" ) # Move to and u…" at bounding box center [936, 245] width 311 height 425
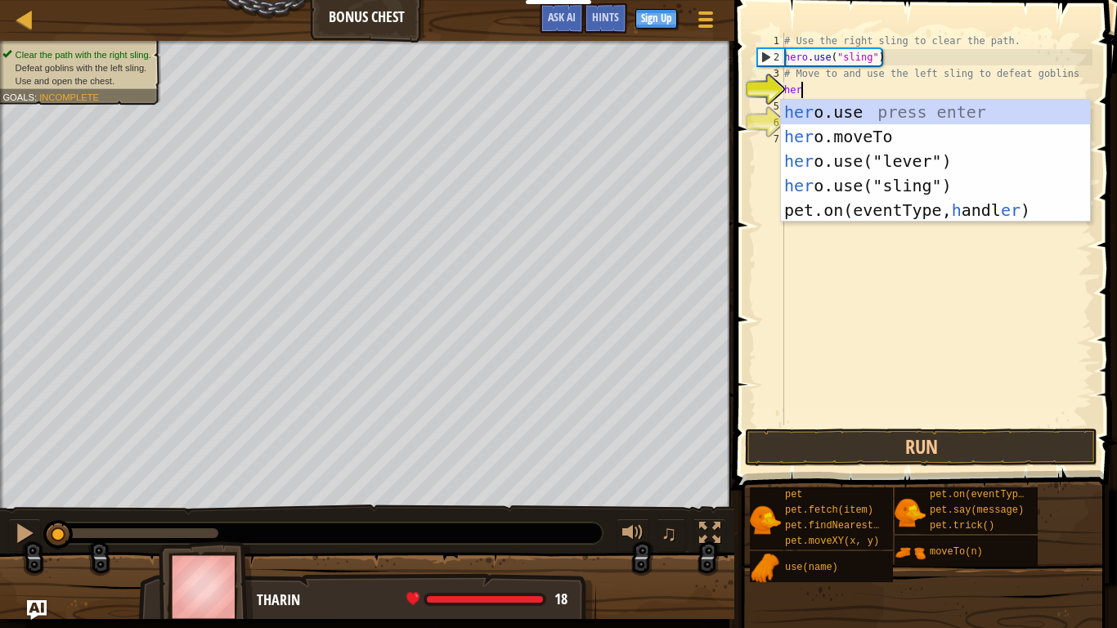
scroll to position [7, 2]
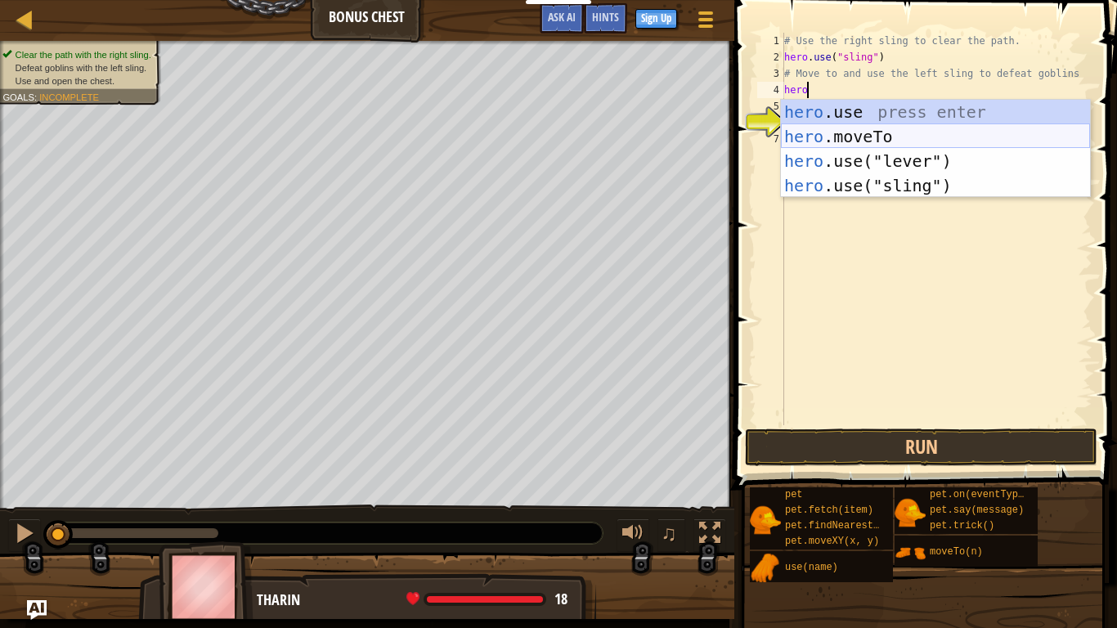
click at [853, 136] on div "hero .use press enter hero .moveTo press enter hero .use("lever") press enter h…" at bounding box center [935, 173] width 309 height 147
type textarea "hero.moveTo(2)"
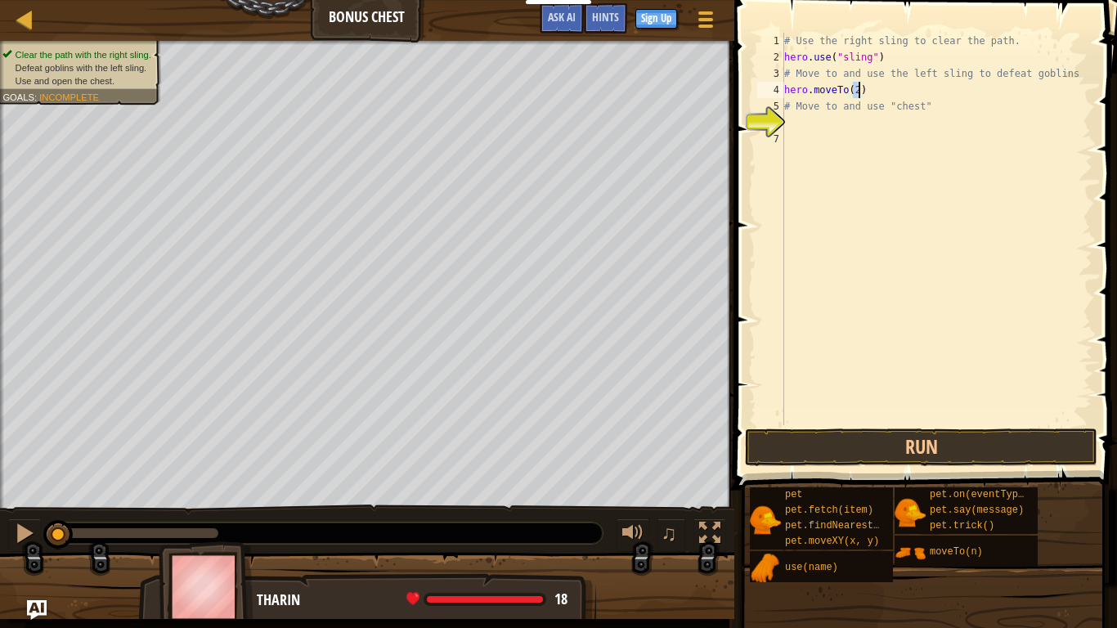
click at [853, 133] on div "# Use the right sling to clear the path. hero . use ( "sling" ) # Move to and u…" at bounding box center [936, 245] width 311 height 425
click at [843, 128] on div "# Use the right sling to clear the path. hero . use ( "sling" ) # Move to and u…" at bounding box center [936, 245] width 311 height 425
click at [830, 117] on div "# Use the right sling to clear the path. hero . use ( "sling" ) # Move to and u…" at bounding box center [936, 245] width 311 height 425
click at [856, 91] on div "# Use the right sling to clear the path. hero . use ( "sling" ) # Move to and u…" at bounding box center [936, 245] width 311 height 425
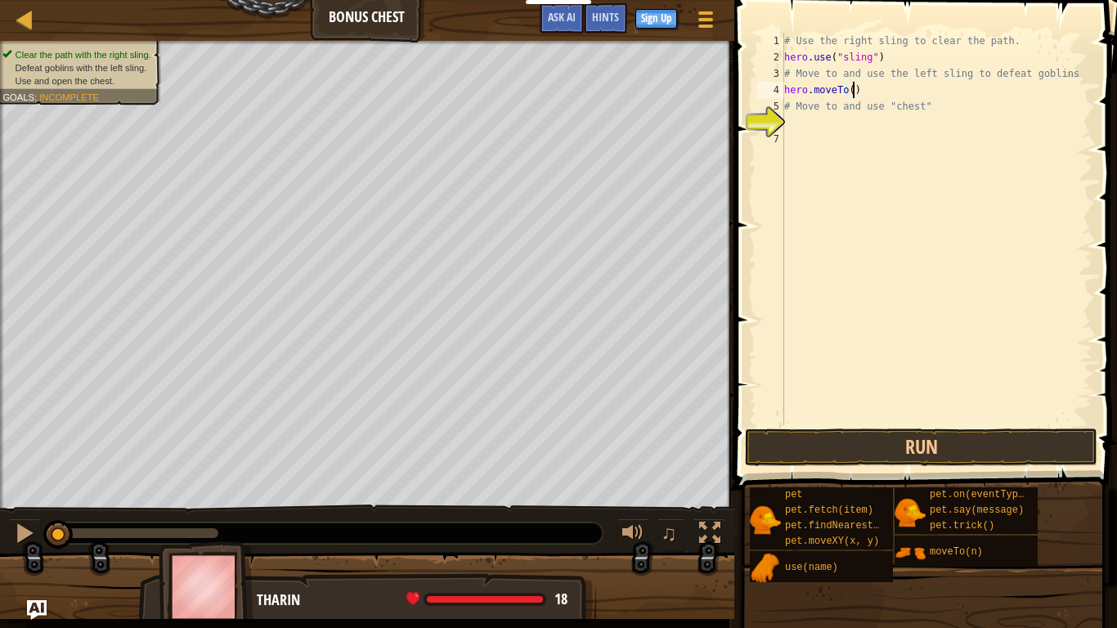
scroll to position [7, 11]
type textarea "hero.moveTo(3)"
click at [871, 127] on div "# Use the right sling to clear the path. hero . use ( "sling" ) # Move to and u…" at bounding box center [936, 245] width 311 height 425
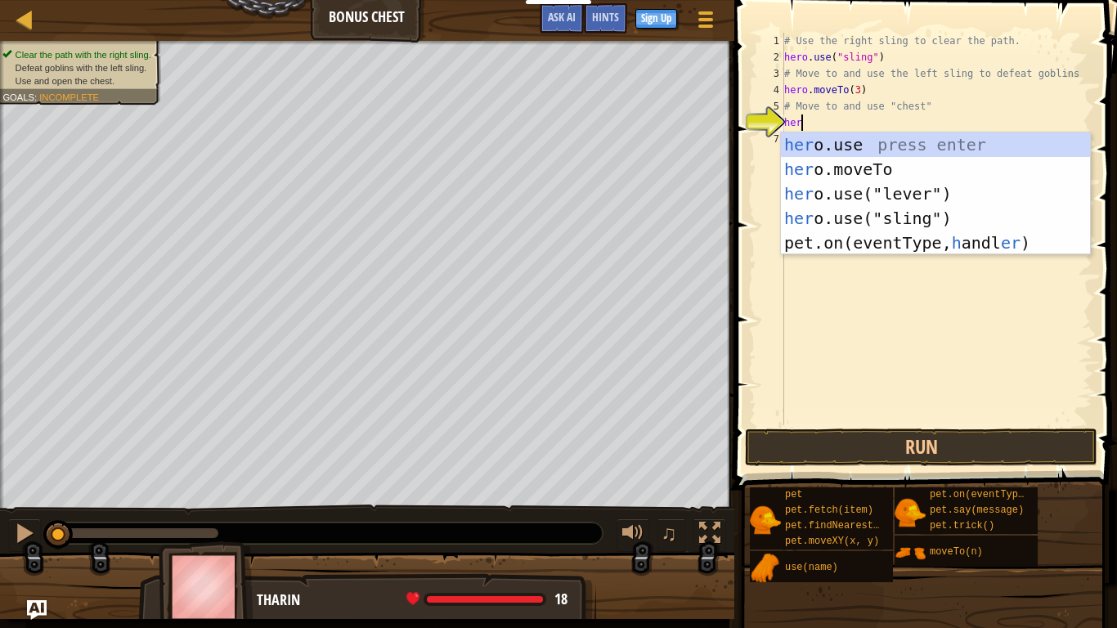
scroll to position [7, 2]
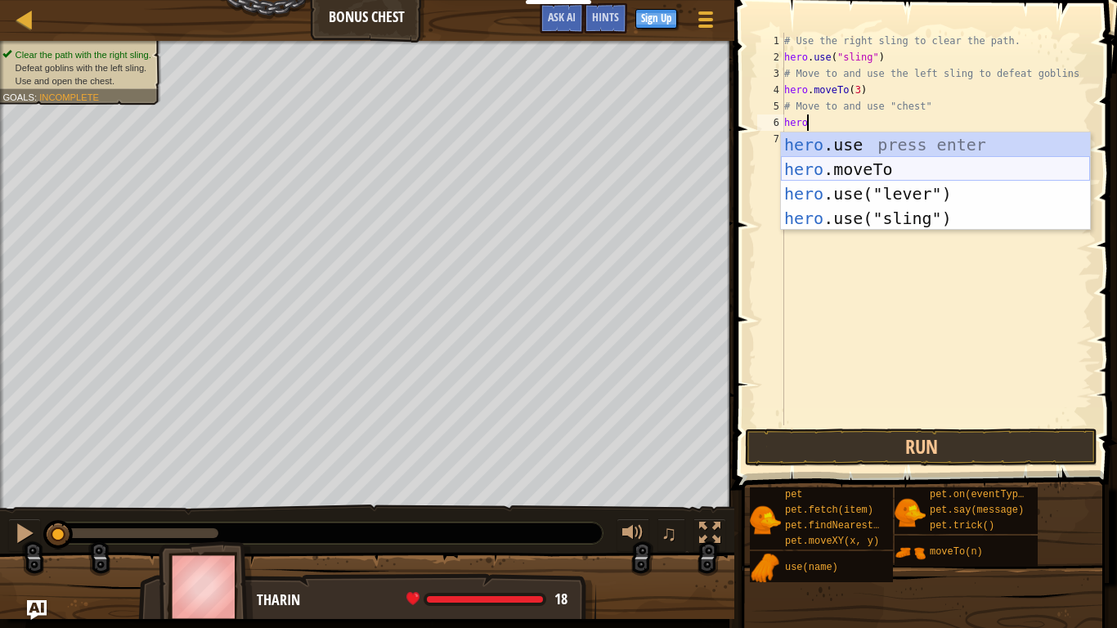
click at [880, 170] on div "hero .use press enter hero .moveTo press enter hero .use("lever") press enter h…" at bounding box center [935, 205] width 309 height 147
type textarea "hero.moveTo(2)"
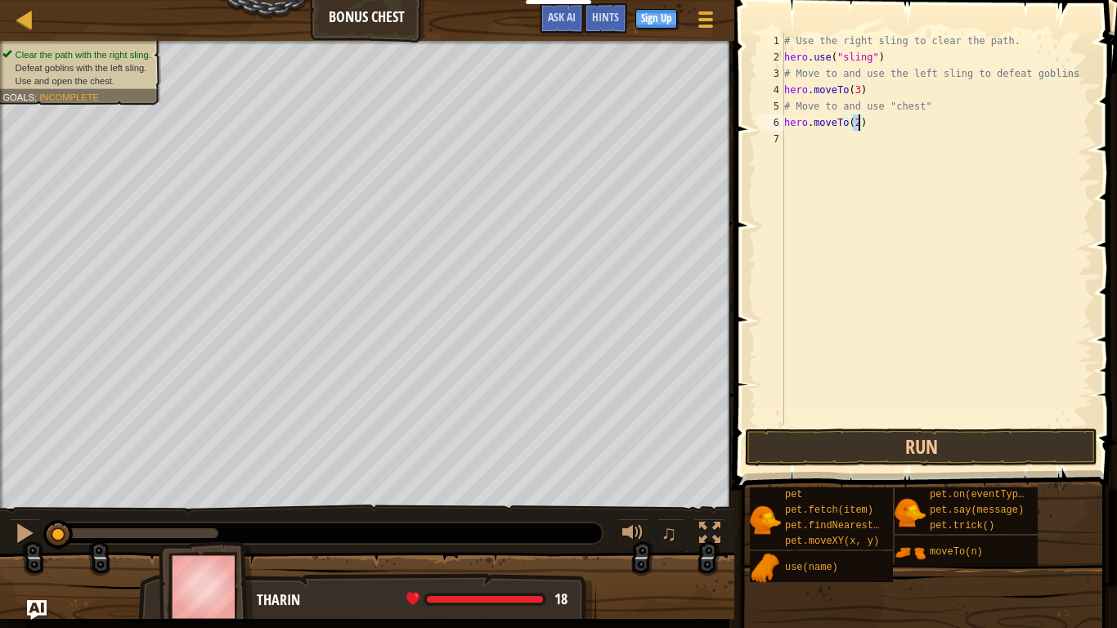
click at [851, 148] on div "# Use the right sling to clear the path. hero . use ( "sling" ) # Move to and u…" at bounding box center [936, 245] width 311 height 425
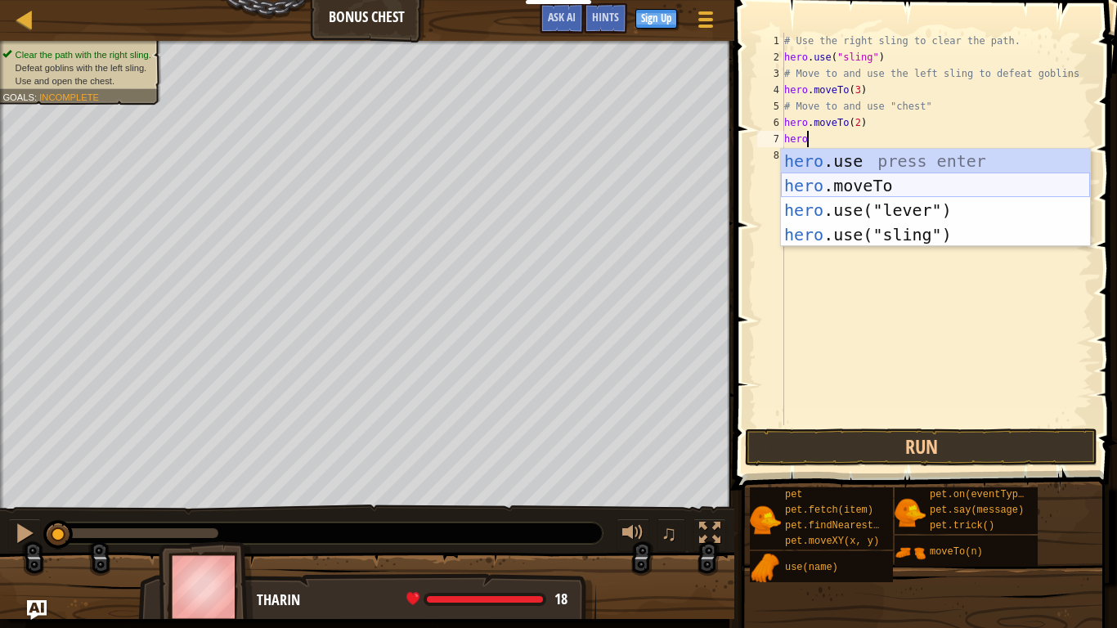
click at [894, 186] on div "hero .use press enter hero .moveTo press enter hero .use("lever") press enter h…" at bounding box center [935, 222] width 309 height 147
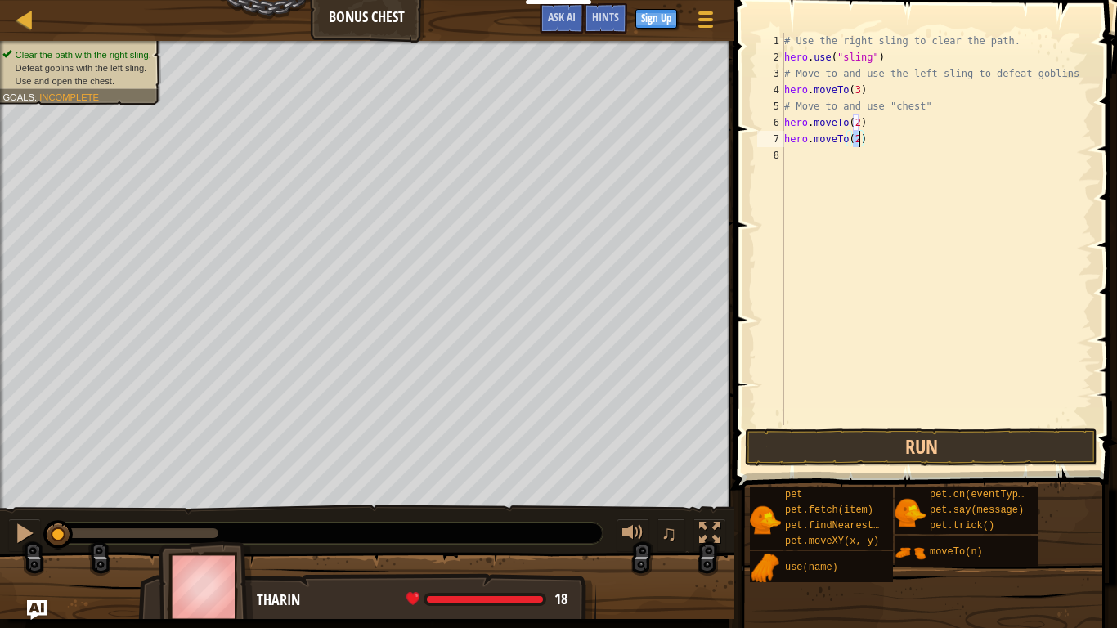
scroll to position [7, 11]
type textarea "hero.moveTo(4)"
click at [842, 175] on div "# Use the right sling to clear the path. hero . use ( "sling" ) # Move to and u…" at bounding box center [936, 245] width 311 height 425
click at [875, 91] on div "# Use the right sling to clear the path. hero . use ( "sling" ) # Move to and u…" at bounding box center [936, 245] width 311 height 425
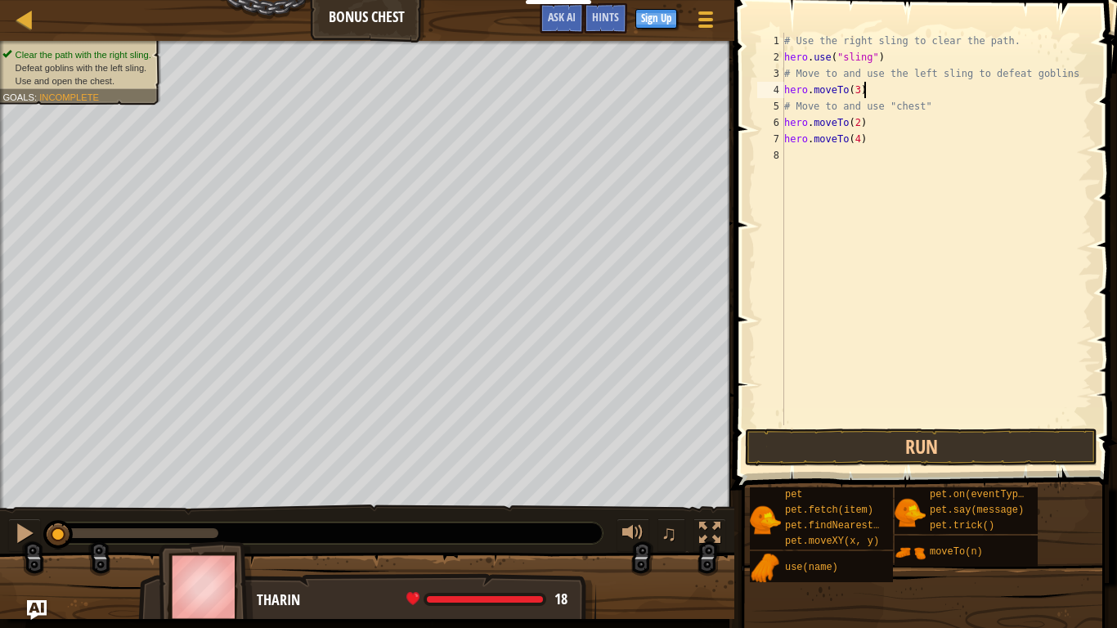
type textarea "hero.moveTo(3)"
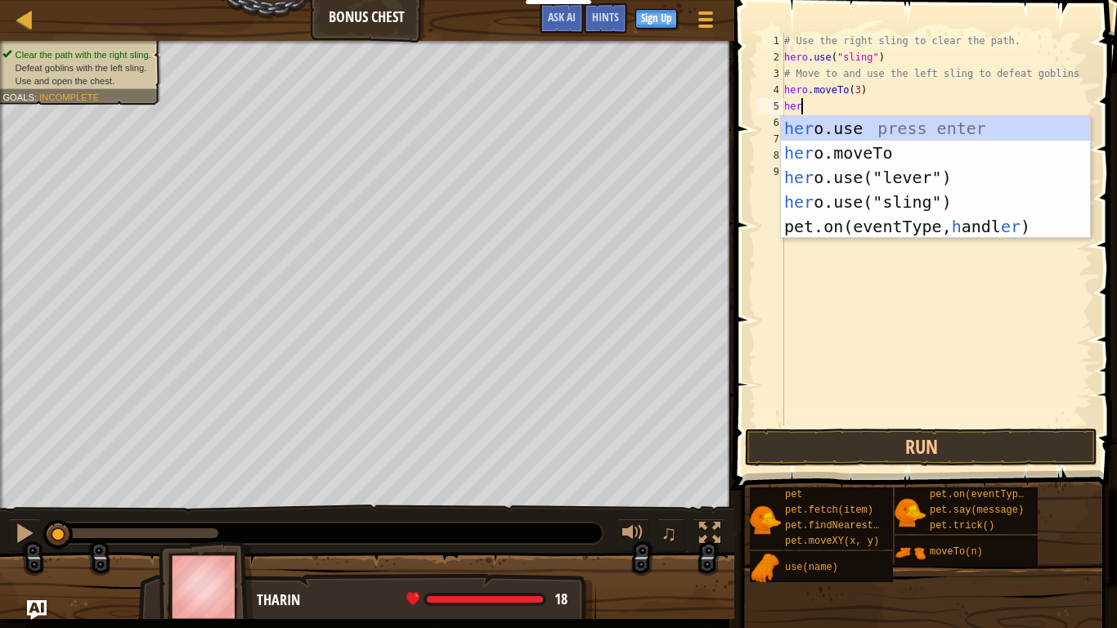
scroll to position [7, 2]
click at [844, 190] on div "her o.use press enter her o.moveTo press enter her o.use("lever") press enter h…" at bounding box center [935, 202] width 309 height 172
type textarea "hero.use("sling")"
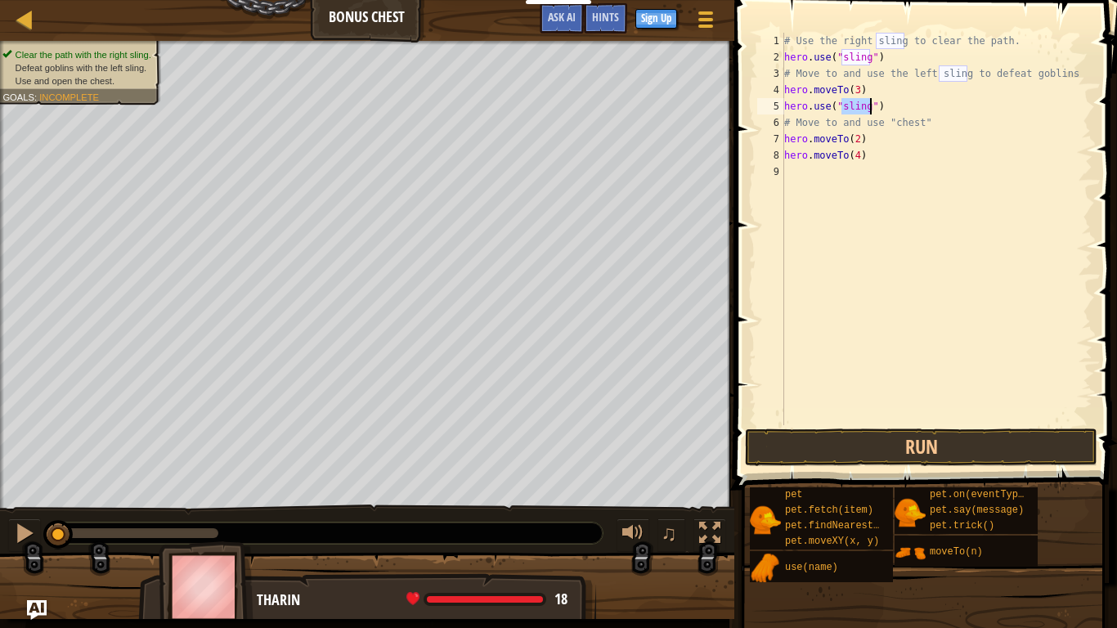
click at [861, 177] on div "# Use the right sling to clear the path. hero . use ( "sling" ) # Move to and u…" at bounding box center [936, 245] width 311 height 425
click at [838, 171] on div "# Use the right sling to clear the path. hero . use ( "sling" ) # Move to and u…" at bounding box center [936, 245] width 311 height 425
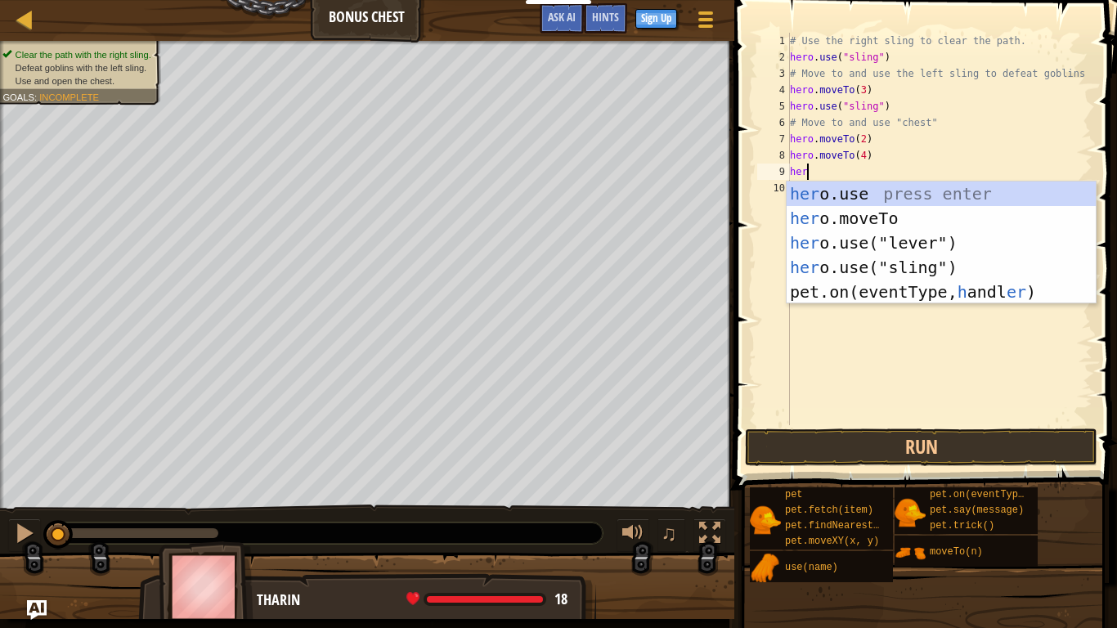
scroll to position [7, 2]
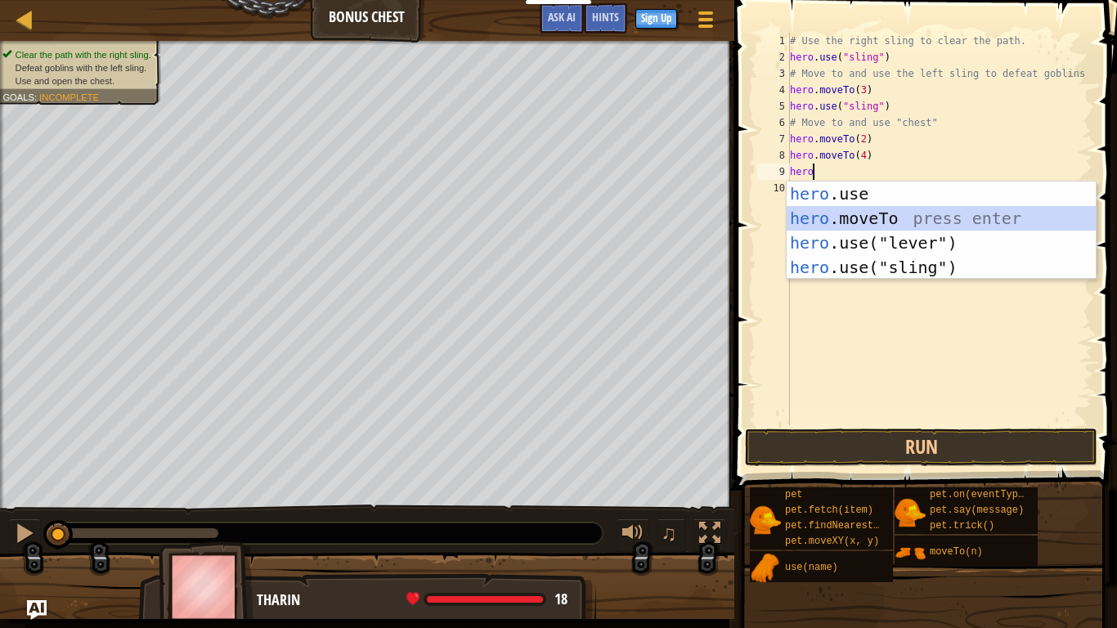
click at [866, 213] on div "hero .use press enter hero .moveTo press enter hero .use("lever") press enter h…" at bounding box center [940, 254] width 309 height 147
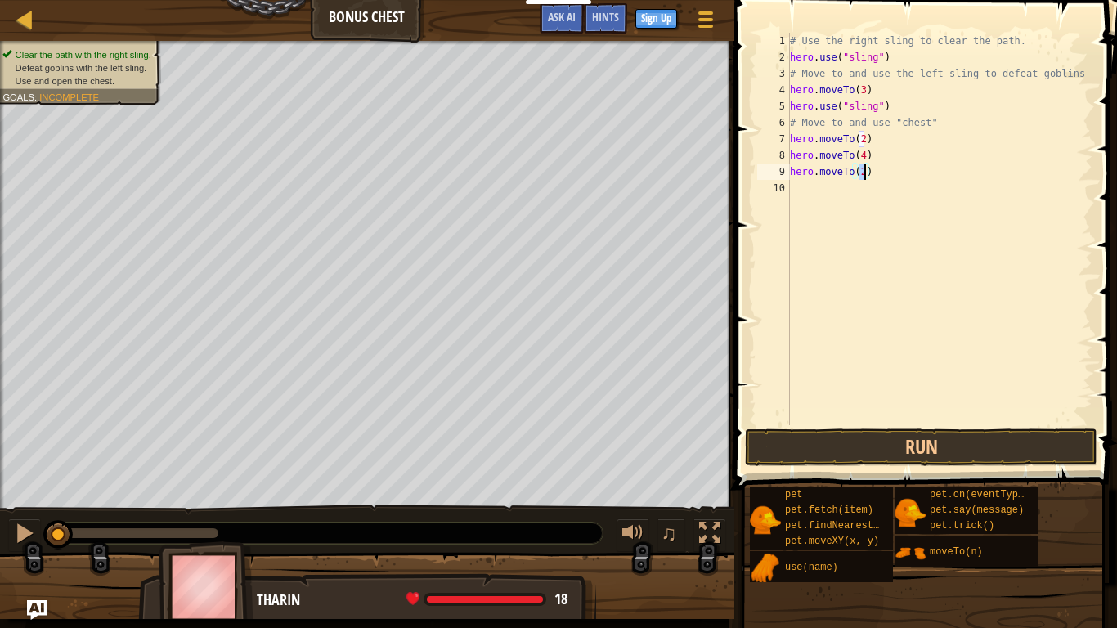
type textarea "hero.moveTo(5)"
click at [830, 196] on div "# Use the right sling to clear the path. hero . use ( "sling" ) # Move to and u…" at bounding box center [939, 245] width 306 height 425
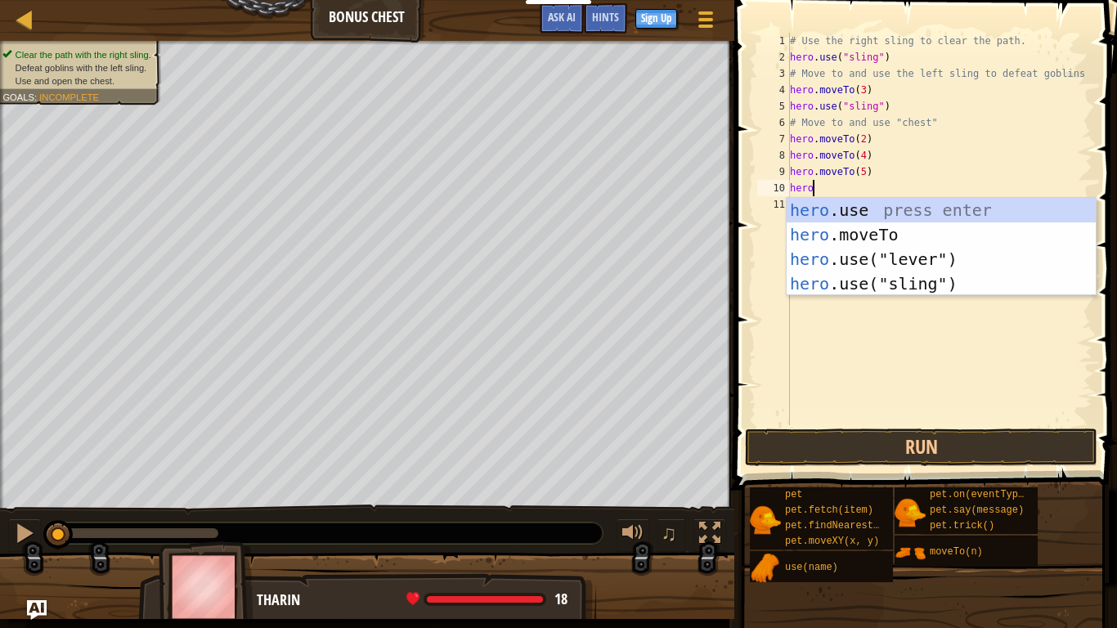
scroll to position [7, 2]
click at [876, 235] on div "hero .use press enter hero .moveTo press enter hero .use("lever") press enter h…" at bounding box center [940, 271] width 309 height 147
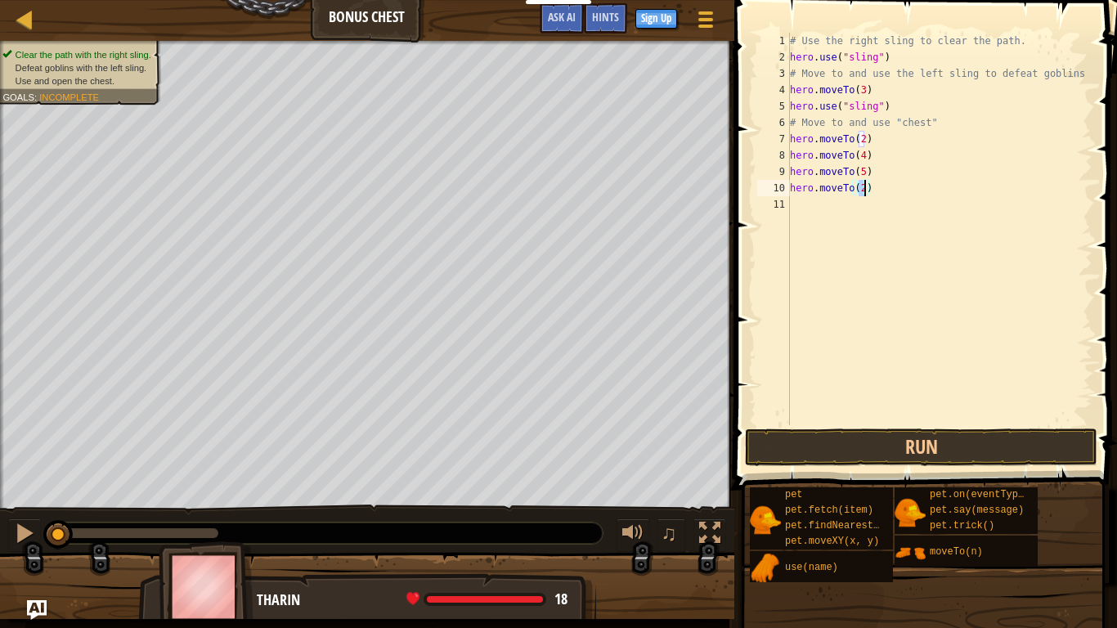
type textarea "hero.moveTo(6)"
click at [829, 223] on div "# Use the right sling to clear the path. hero . use ( "sling" ) # Move to and u…" at bounding box center [939, 245] width 306 height 425
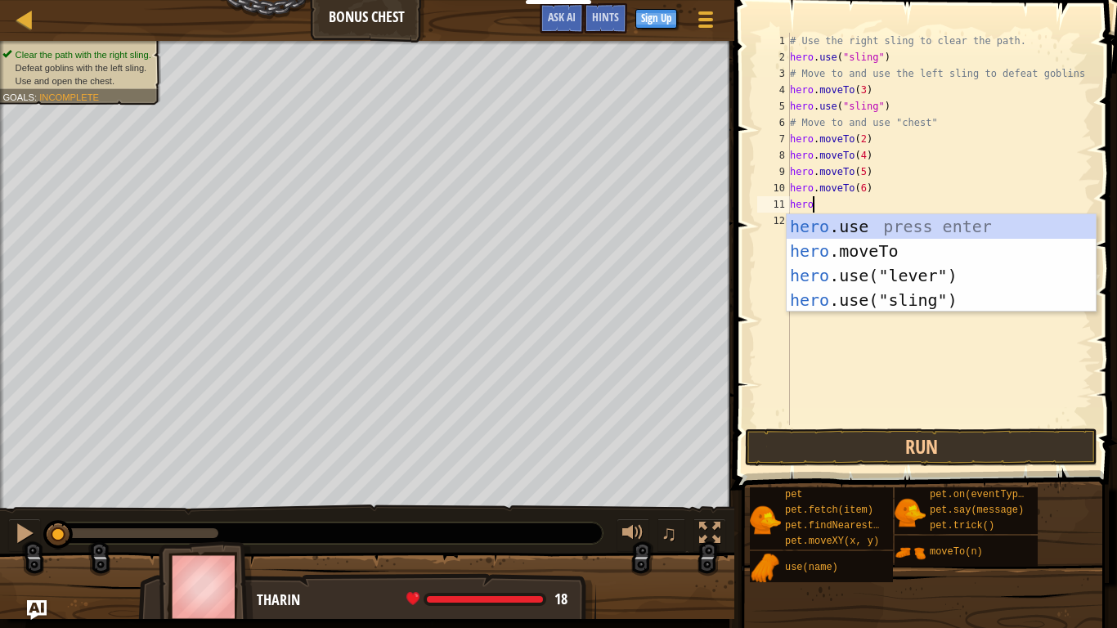
scroll to position [7, 2]
click at [911, 276] on div "hero .use press enter hero .moveTo press enter hero .use("lever") press enter h…" at bounding box center [940, 287] width 309 height 147
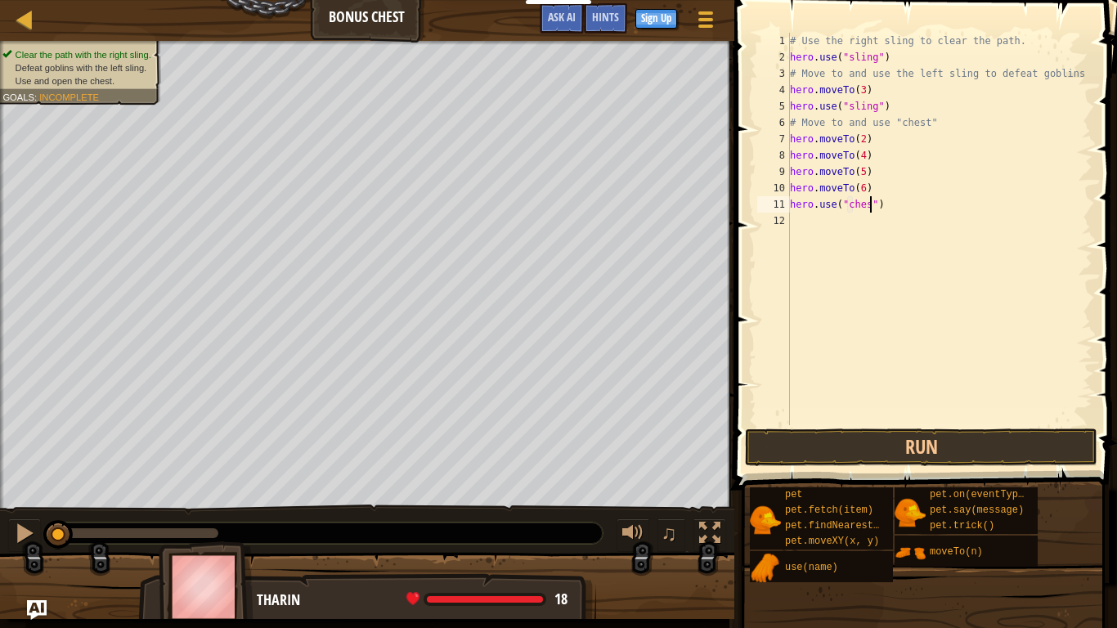
scroll to position [7, 12]
type textarea "hero.use("chest")"
click at [946, 450] on button "Run" at bounding box center [921, 447] width 352 height 38
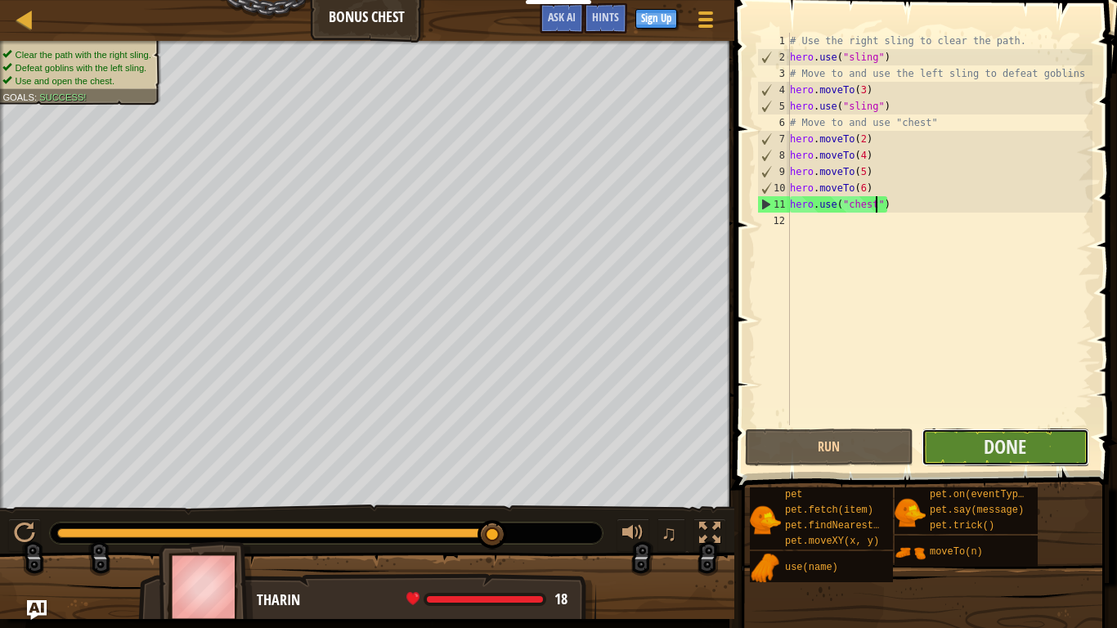
click at [945, 442] on button "Done" at bounding box center [1005, 447] width 168 height 38
